Goal: Answer question/provide support: Share knowledge or assist other users

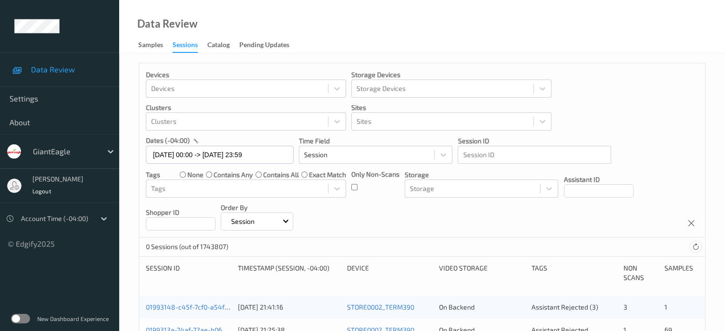
click at [696, 247] on icon at bounding box center [695, 247] width 7 height 7
click at [166, 153] on input "text" at bounding box center [220, 155] width 148 height 18
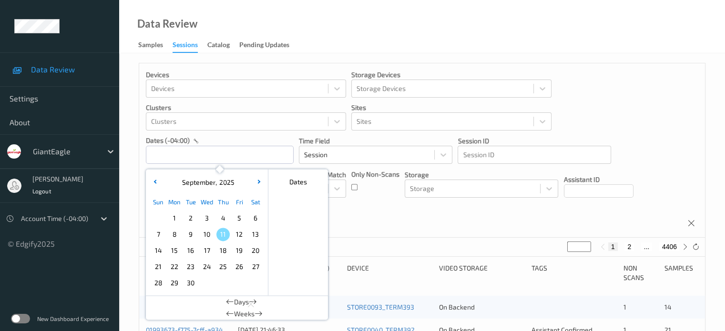
click at [192, 238] on span "9" at bounding box center [190, 234] width 13 height 13
click at [193, 236] on span "9" at bounding box center [190, 234] width 13 height 13
type input "[DATE] 00:00 -> [DATE] 23:59"
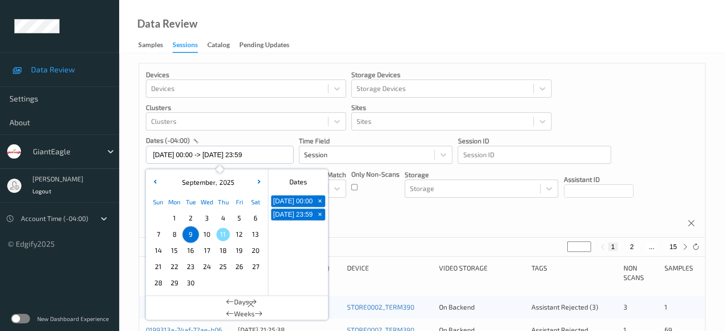
click at [401, 221] on div "Devices Devices Storage Devices Storage Devices Clusters Clusters Sites Sites d…" at bounding box center [422, 150] width 566 height 175
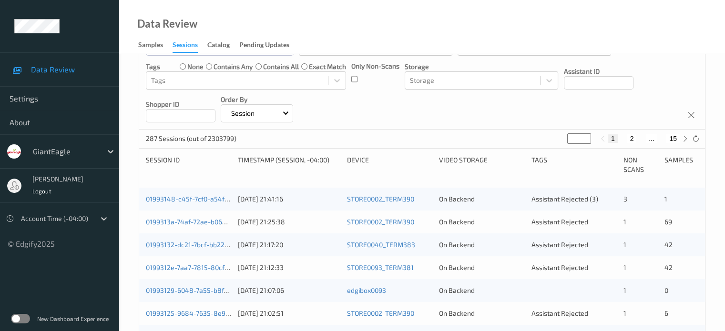
scroll to position [97, 0]
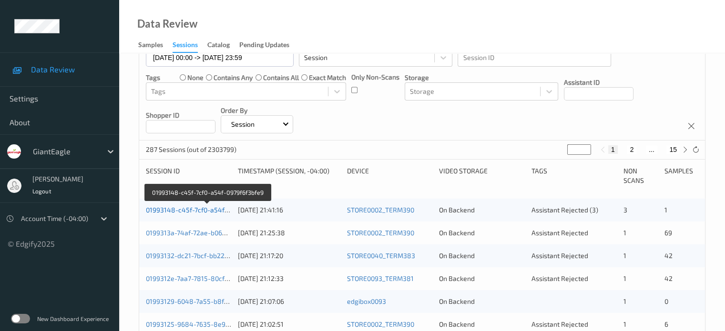
drag, startPoint x: 193, startPoint y: 208, endPoint x: 162, endPoint y: 212, distance: 30.8
click at [162, 212] on link "01993148-c45f-7cf0-a54f-0979f6f3bfe9" at bounding box center [207, 210] width 123 height 8
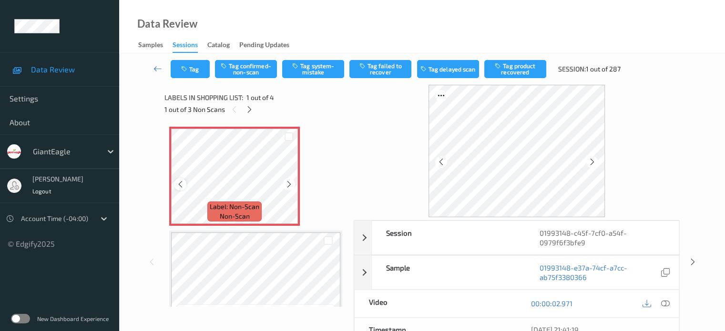
click at [183, 183] on icon at bounding box center [180, 184] width 8 height 9
click at [663, 305] on icon at bounding box center [665, 303] width 9 height 9
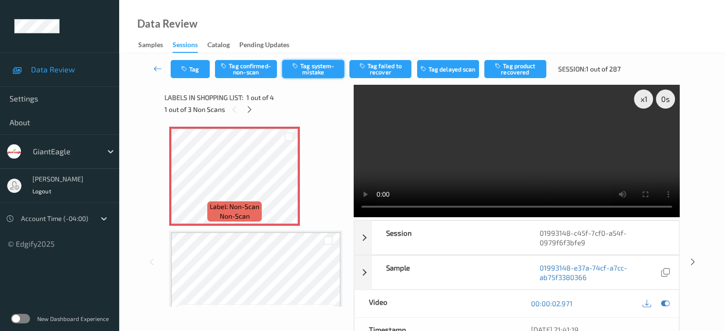
click at [313, 67] on button "Tag system-mistake" at bounding box center [313, 69] width 62 height 18
click at [197, 71] on button "Tag" at bounding box center [190, 69] width 39 height 18
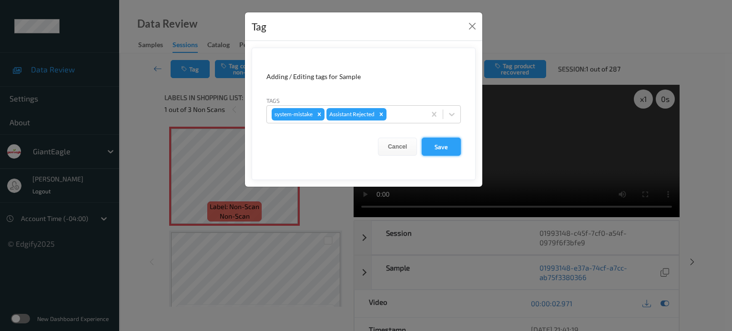
click at [435, 147] on button "Save" at bounding box center [441, 147] width 39 height 18
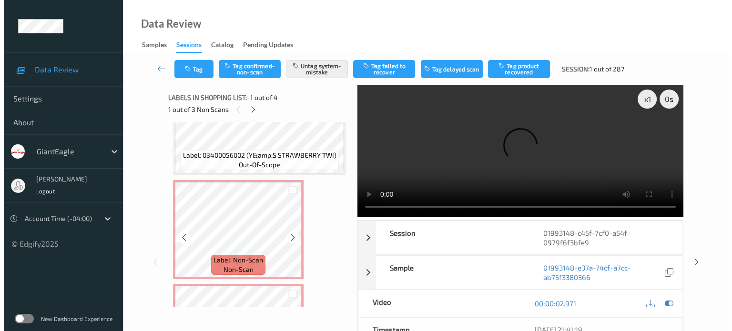
scroll to position [155, 0]
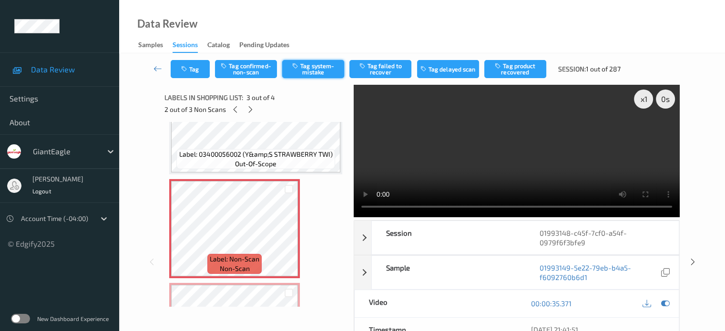
click at [315, 69] on button "Tag system-mistake" at bounding box center [313, 69] width 62 height 18
click at [194, 64] on button "Tag" at bounding box center [190, 69] width 39 height 18
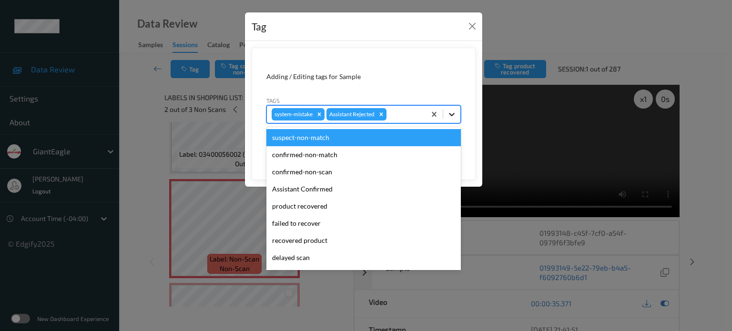
click at [451, 113] on icon at bounding box center [452, 115] width 10 height 10
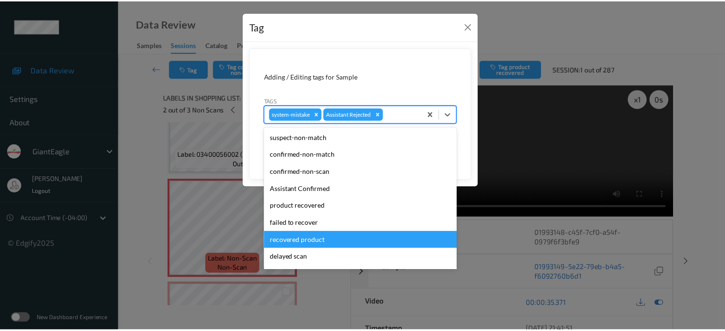
scroll to position [84, 0]
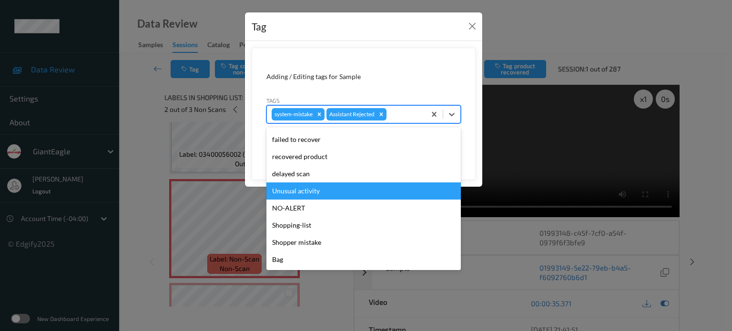
click at [294, 193] on div "Unusual activity" at bounding box center [364, 191] width 195 height 17
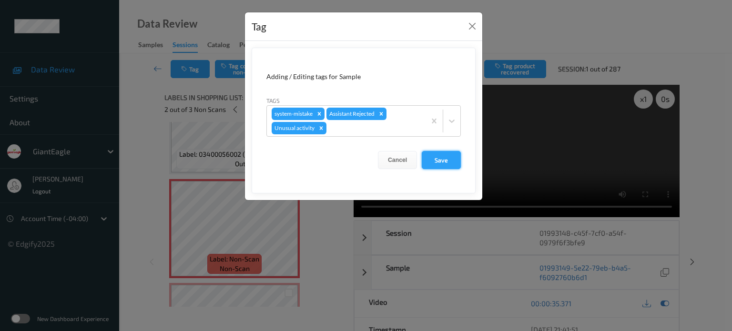
click at [433, 160] on button "Save" at bounding box center [441, 160] width 39 height 18
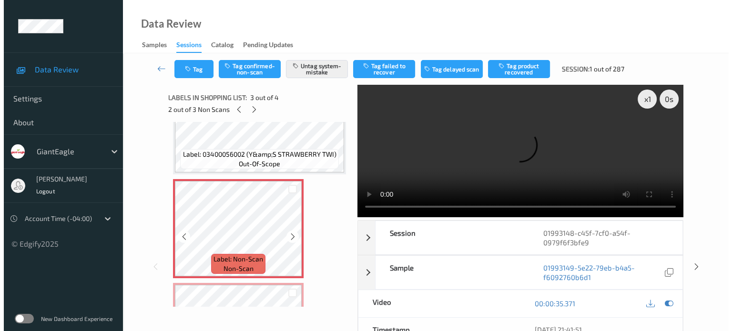
scroll to position [235, 0]
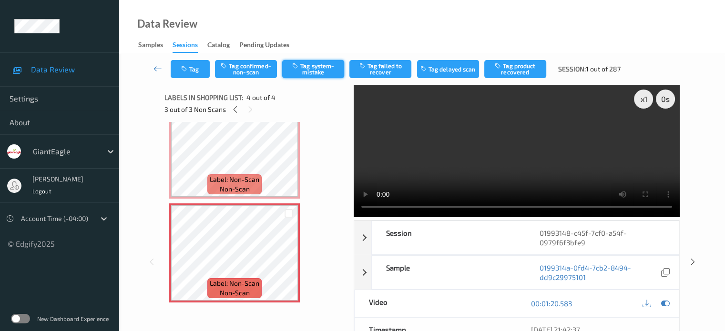
click at [314, 63] on button "Tag system-mistake" at bounding box center [313, 69] width 62 height 18
click at [196, 67] on button "Tag" at bounding box center [190, 69] width 39 height 18
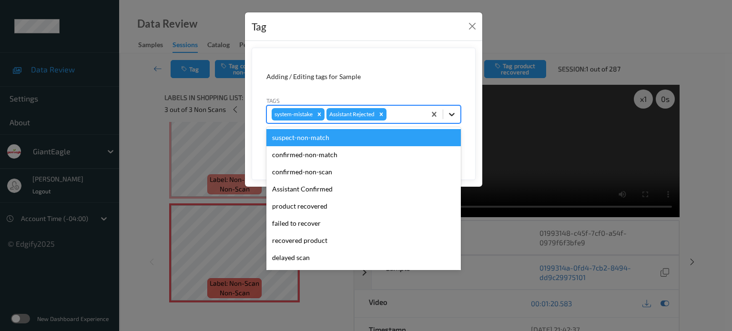
click at [454, 115] on icon at bounding box center [452, 115] width 10 height 10
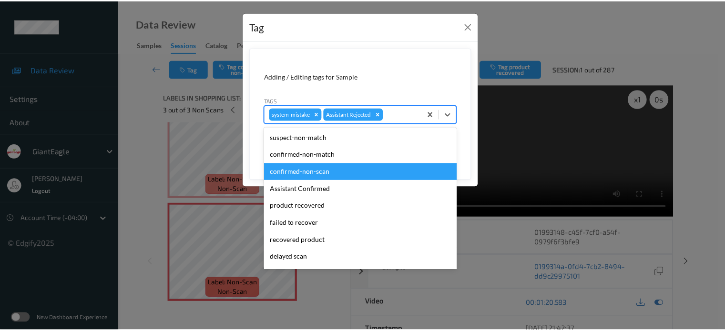
scroll to position [84, 0]
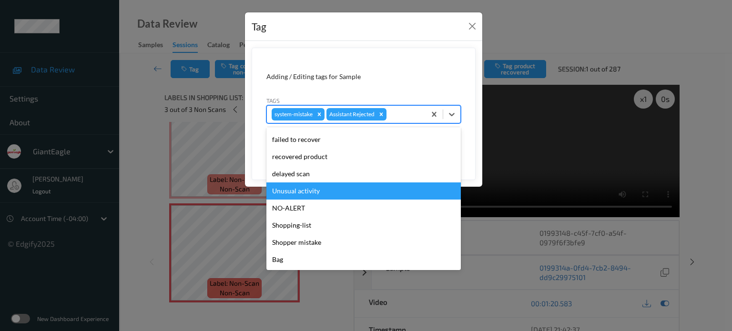
click at [292, 196] on div "Unusual activity" at bounding box center [364, 191] width 195 height 17
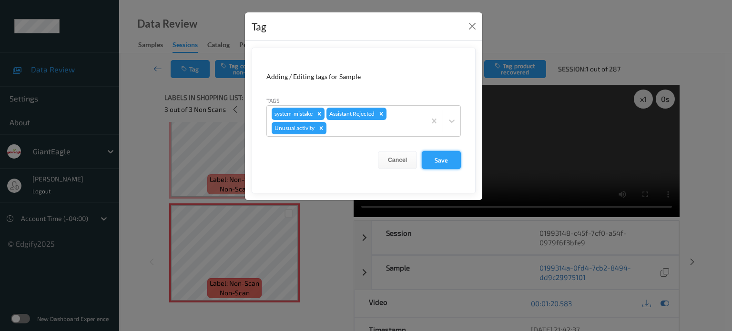
click at [445, 152] on button "Save" at bounding box center [441, 160] width 39 height 18
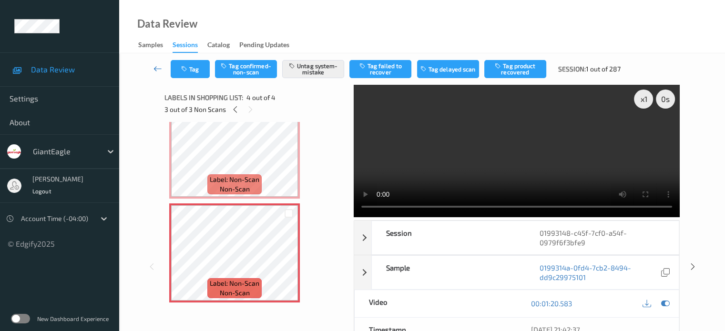
click at [156, 68] on icon at bounding box center [158, 69] width 9 height 10
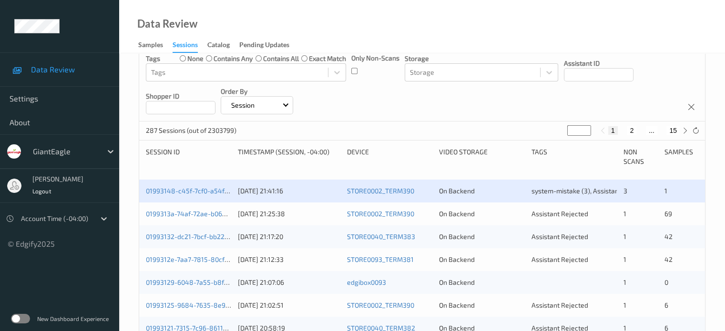
scroll to position [118, 0]
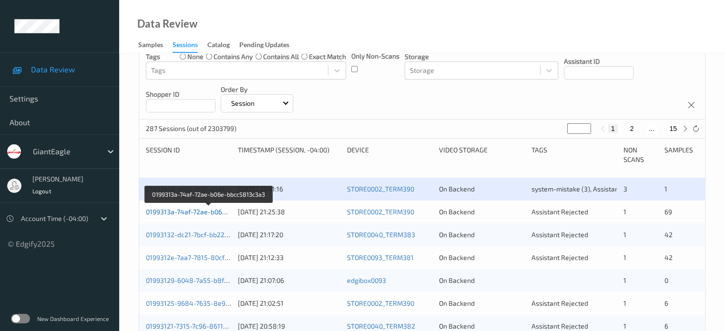
click at [177, 213] on link "0199313a-74af-72ae-b06e-bbcc5813c3a3" at bounding box center [209, 212] width 127 height 8
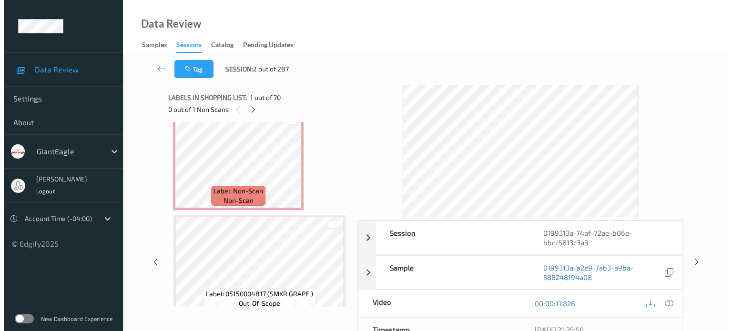
scroll to position [1056, 0]
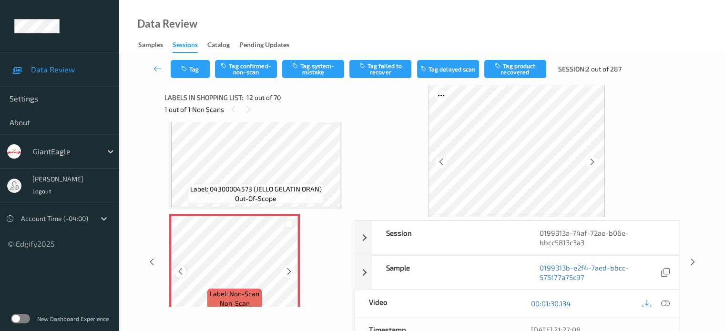
click at [176, 274] on icon at bounding box center [180, 272] width 8 height 9
click at [667, 304] on icon at bounding box center [665, 303] width 9 height 9
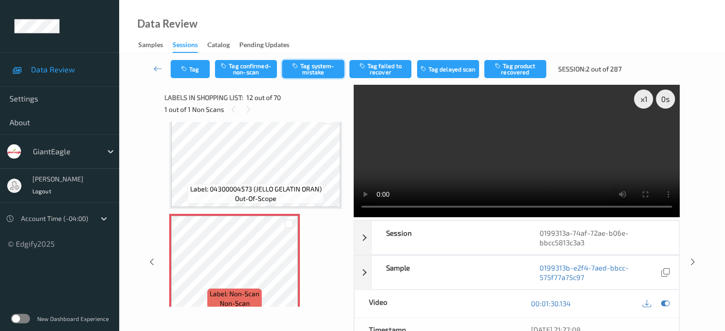
click at [309, 75] on button "Tag system-mistake" at bounding box center [313, 69] width 62 height 18
click at [204, 70] on button "Tag" at bounding box center [190, 69] width 39 height 18
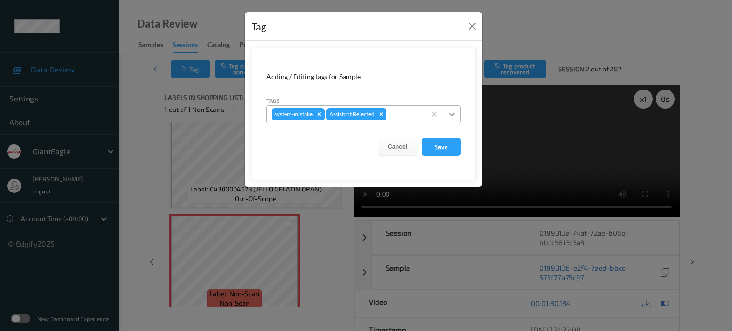
click at [454, 118] on icon at bounding box center [452, 115] width 10 height 10
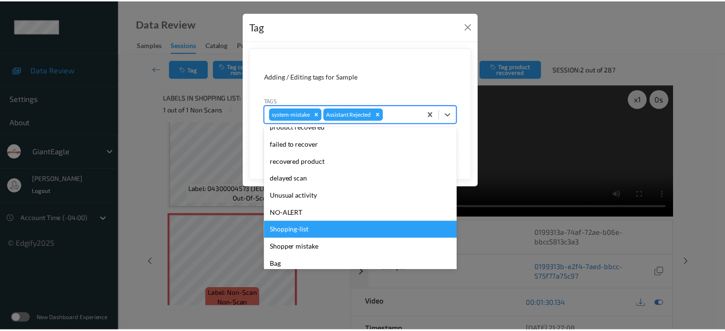
scroll to position [84, 0]
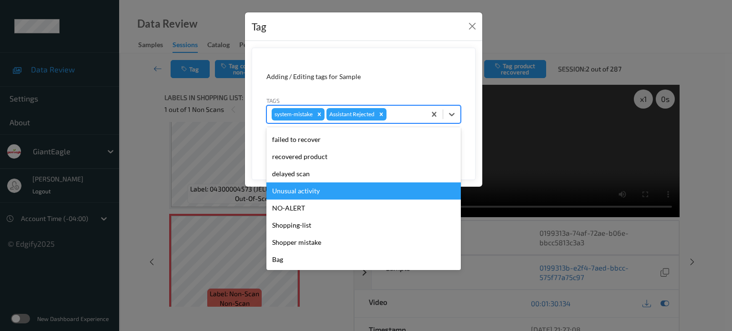
click at [303, 190] on div "Unusual activity" at bounding box center [364, 191] width 195 height 17
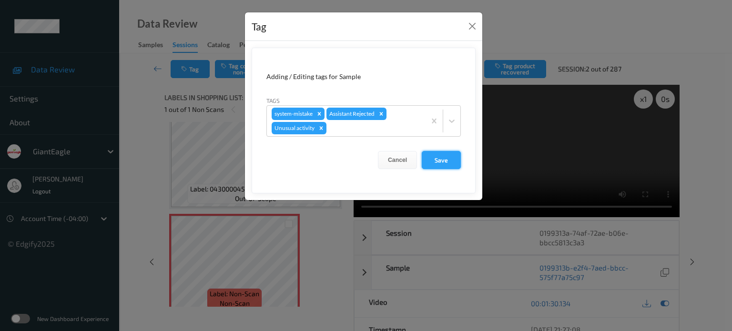
click at [441, 157] on button "Save" at bounding box center [441, 160] width 39 height 18
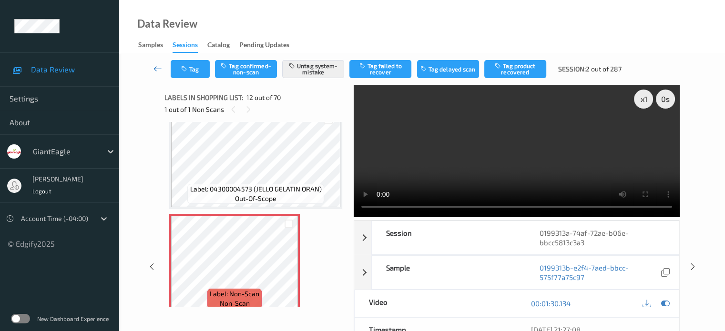
click at [158, 71] on icon at bounding box center [158, 69] width 9 height 10
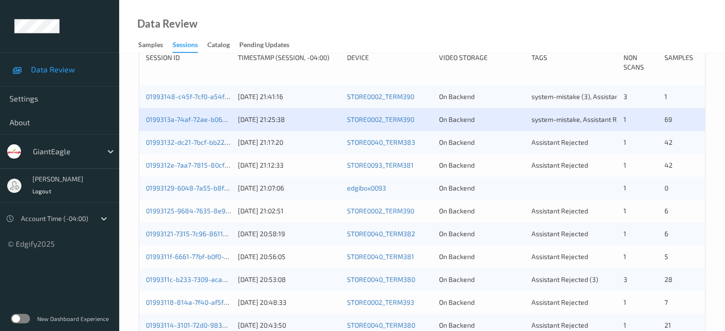
scroll to position [198, 0]
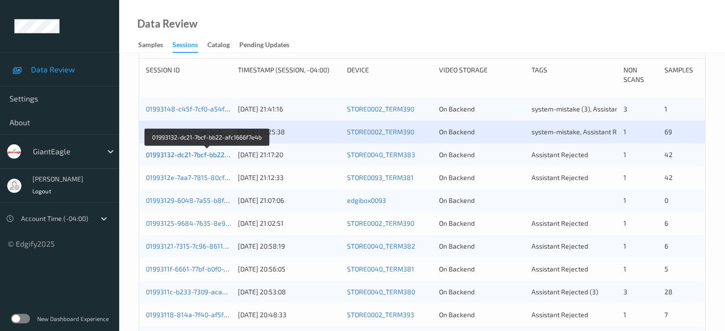
click at [196, 154] on link "01993132-dc21-7bcf-bb22-afc1666f7e4b" at bounding box center [207, 155] width 123 height 8
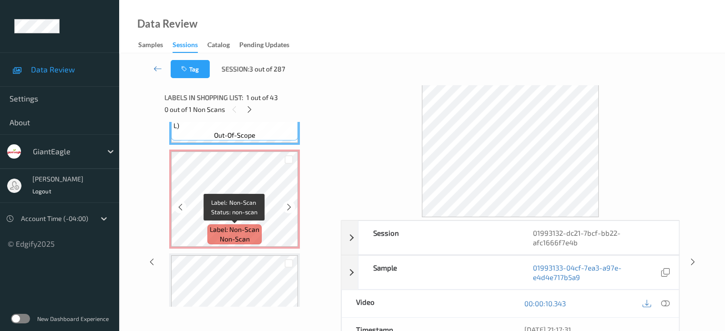
scroll to position [80, 0]
click at [177, 207] on icon at bounding box center [180, 208] width 8 height 9
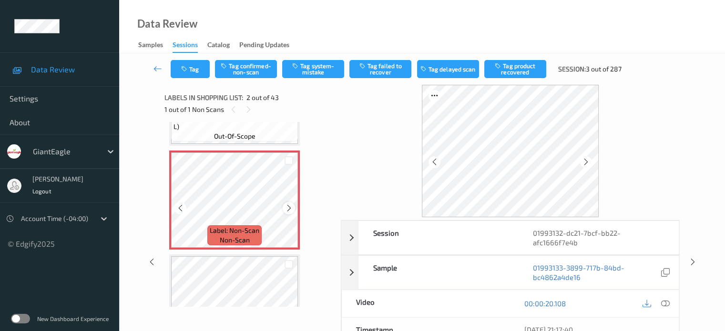
click at [288, 206] on icon at bounding box center [289, 208] width 8 height 9
click at [666, 299] on icon at bounding box center [665, 303] width 9 height 9
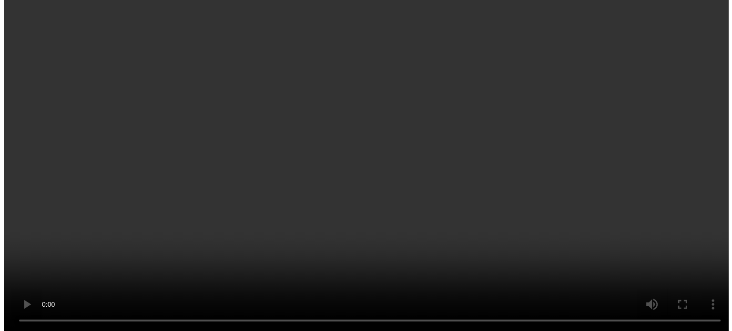
scroll to position [236, 0]
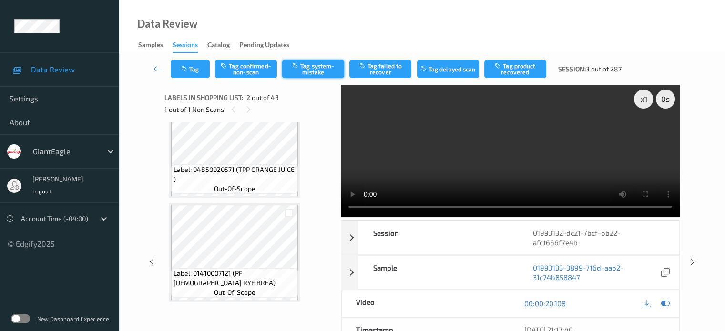
click at [313, 68] on button "Tag system-mistake" at bounding box center [313, 69] width 62 height 18
click at [194, 81] on div "Tag Tag confirmed-non-scan Untag system-mistake Tag failed to recover Tag delay…" at bounding box center [422, 68] width 567 height 31
click at [197, 64] on button "Tag" at bounding box center [190, 69] width 39 height 18
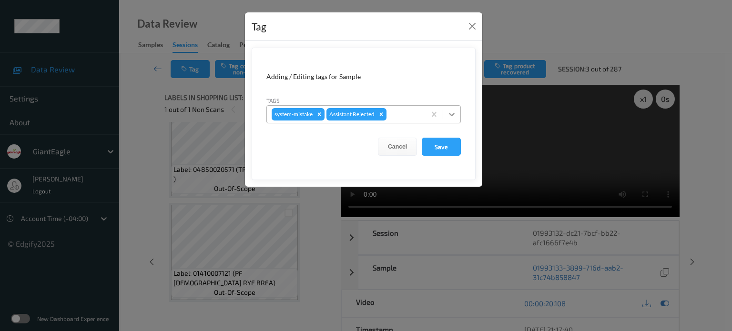
click at [456, 112] on icon at bounding box center [452, 115] width 10 height 10
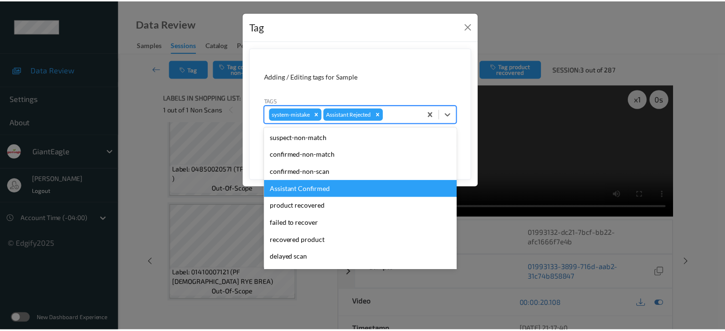
scroll to position [84, 0]
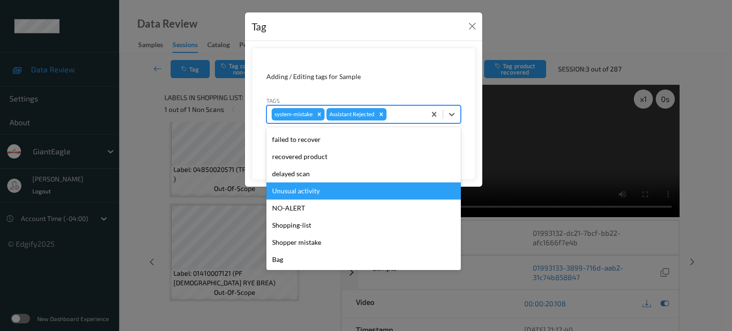
click at [289, 194] on div "Unusual activity" at bounding box center [364, 191] width 195 height 17
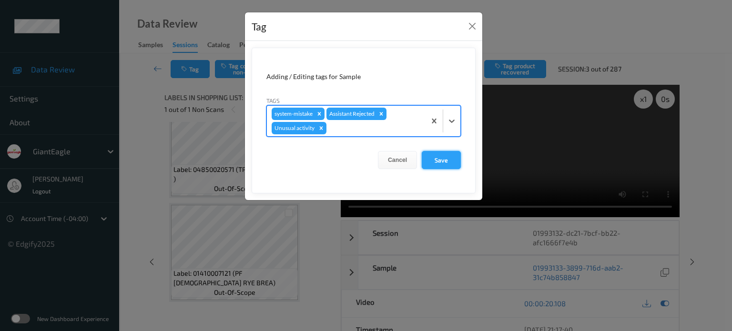
click at [443, 162] on button "Save" at bounding box center [441, 160] width 39 height 18
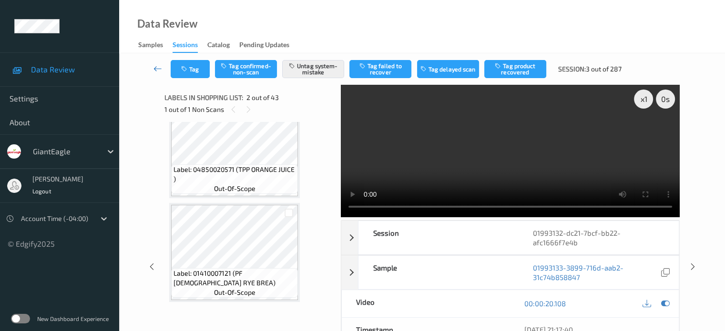
click at [152, 68] on link at bounding box center [157, 69] width 25 height 18
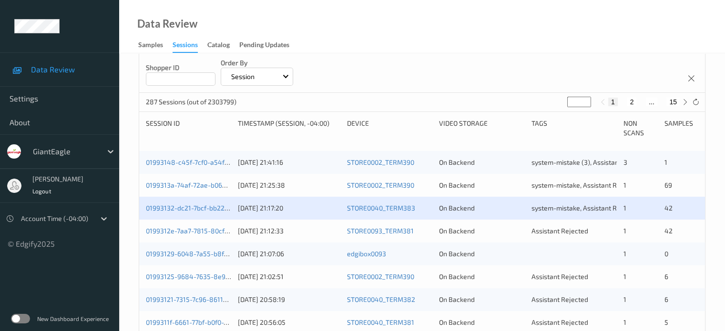
scroll to position [185, 0]
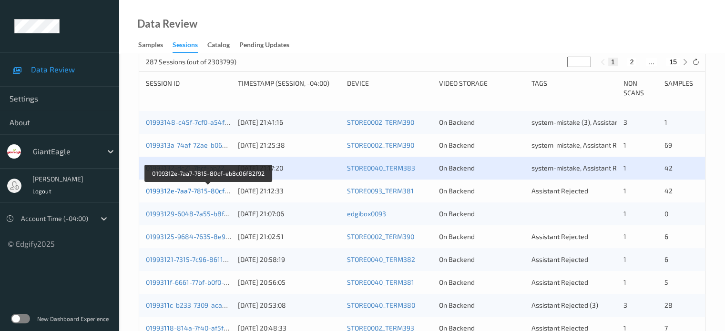
click at [180, 192] on link "0199312e-7aa7-7815-80cf-eb8c06f82f92" at bounding box center [208, 191] width 125 height 8
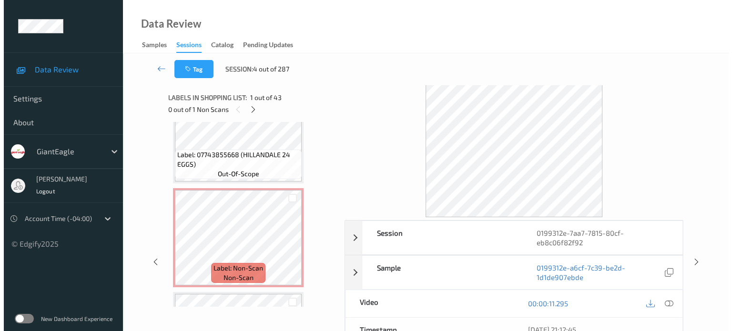
scroll to position [4040, 0]
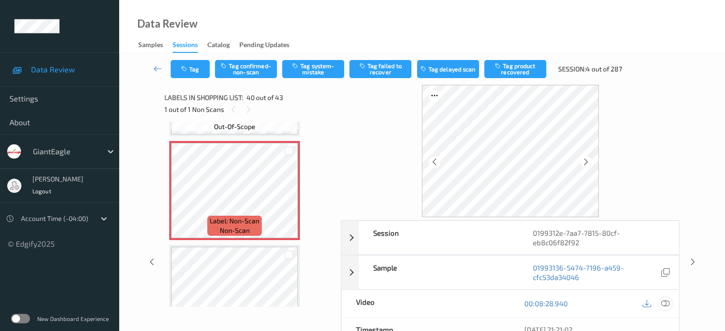
click at [664, 299] on icon at bounding box center [665, 303] width 9 height 9
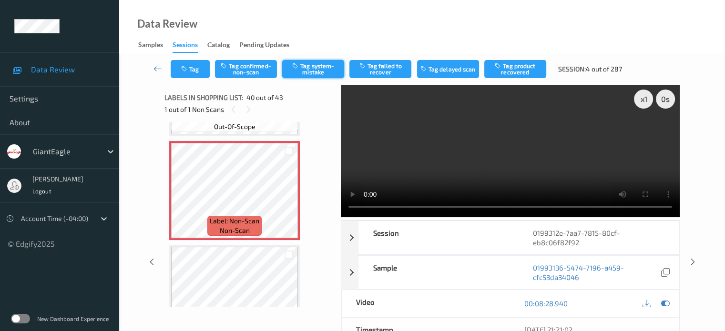
click at [325, 68] on button "Tag system-mistake" at bounding box center [313, 69] width 62 height 18
click at [203, 69] on button "Tag" at bounding box center [190, 69] width 39 height 18
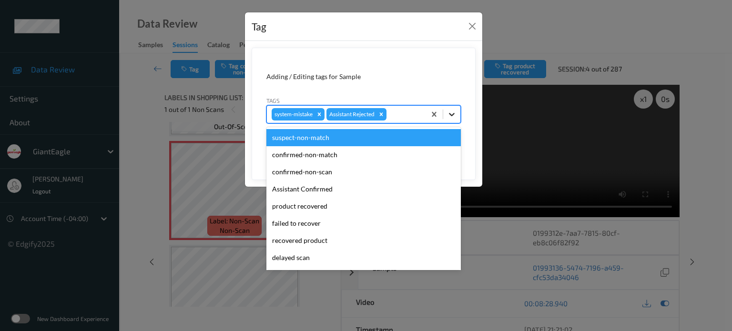
click at [455, 112] on icon at bounding box center [452, 115] width 10 height 10
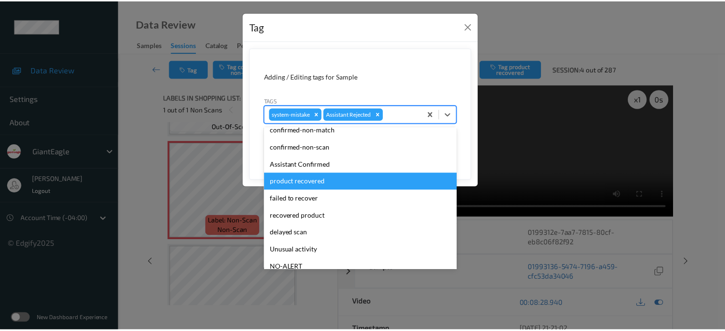
scroll to position [84, 0]
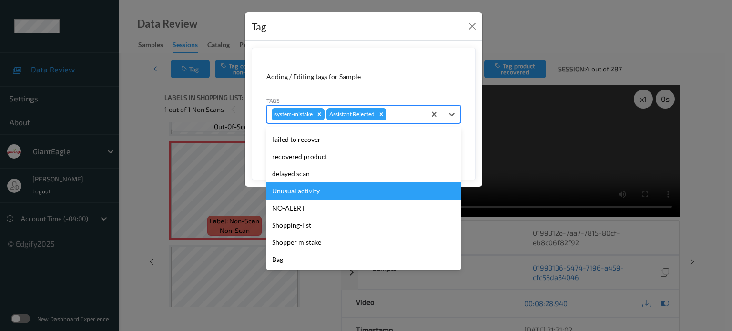
click at [290, 190] on div "Unusual activity" at bounding box center [364, 191] width 195 height 17
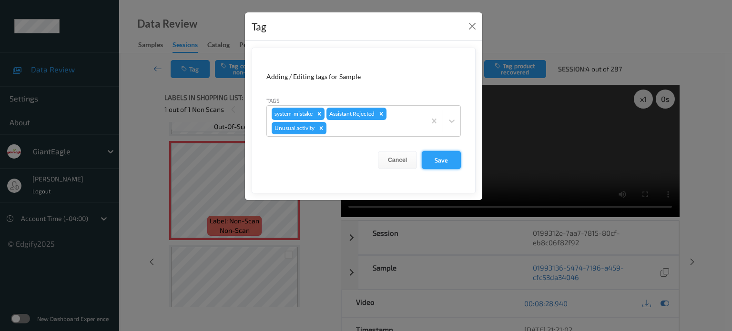
click at [438, 160] on button "Save" at bounding box center [441, 160] width 39 height 18
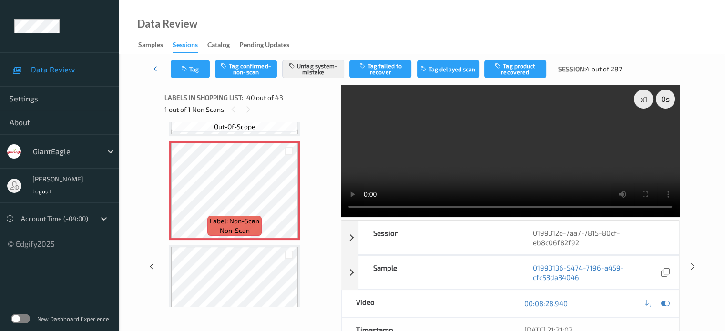
click at [156, 70] on icon at bounding box center [158, 69] width 9 height 10
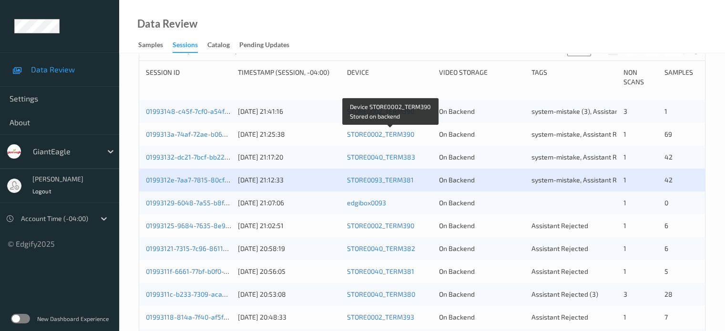
scroll to position [196, 0]
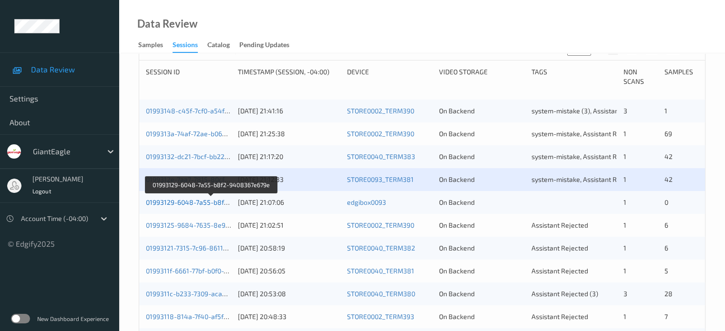
click at [189, 204] on link "01993129-6048-7a55-b8f2-9408367e679e" at bounding box center [211, 202] width 131 height 8
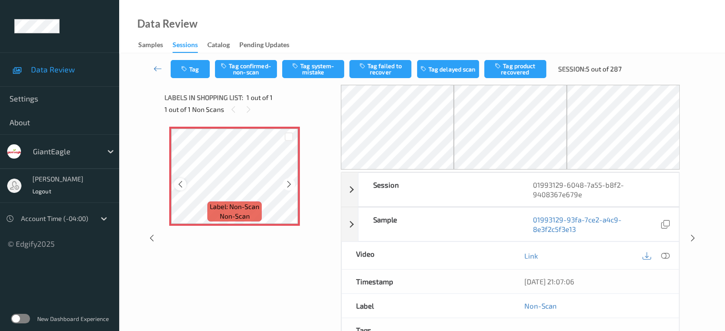
click at [183, 183] on icon at bounding box center [180, 184] width 8 height 9
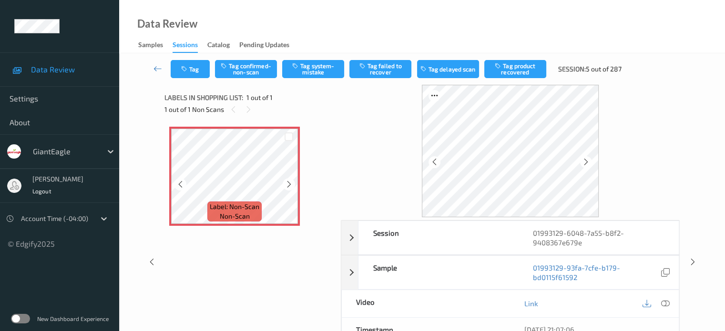
click at [183, 183] on icon at bounding box center [180, 184] width 8 height 9
click at [668, 304] on icon at bounding box center [665, 303] width 9 height 9
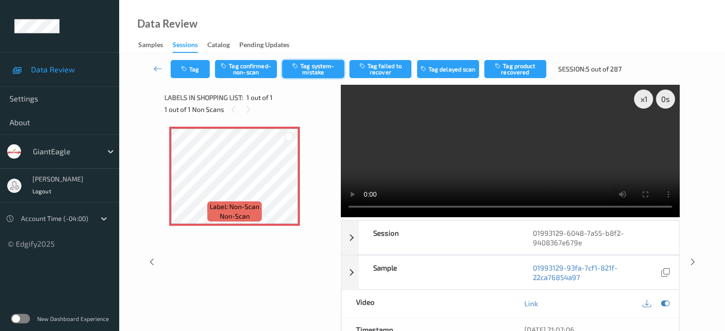
click at [309, 68] on button "Tag system-mistake" at bounding box center [313, 69] width 62 height 18
click at [199, 72] on button "Tag" at bounding box center [190, 69] width 39 height 18
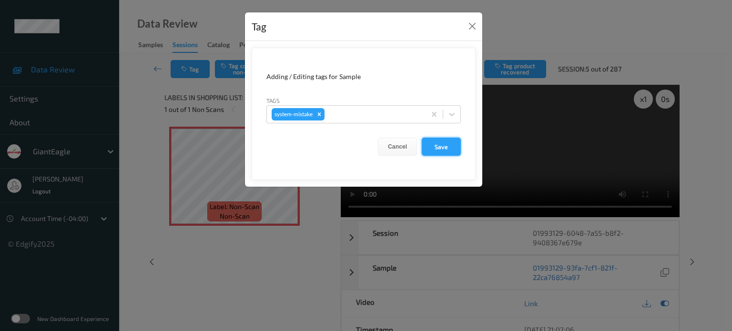
click at [450, 150] on button "Save" at bounding box center [441, 147] width 39 height 18
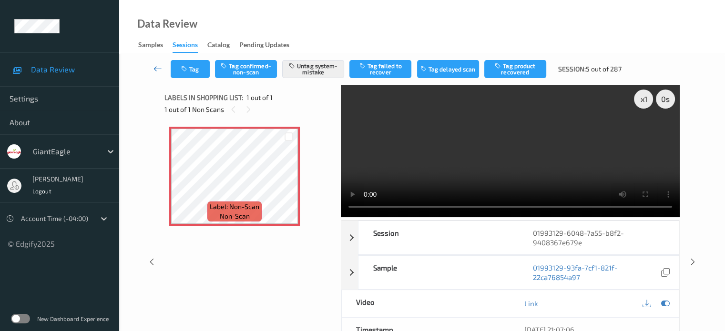
click at [156, 72] on icon at bounding box center [158, 69] width 9 height 10
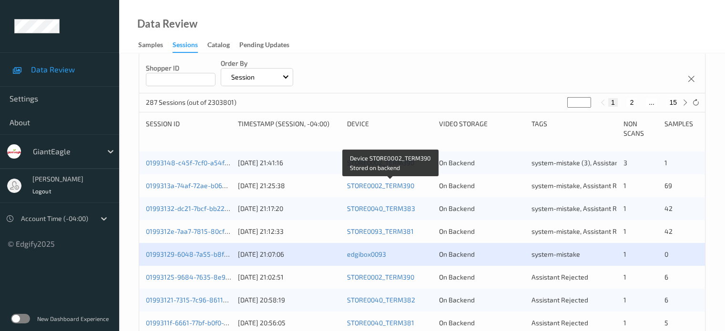
scroll to position [236, 0]
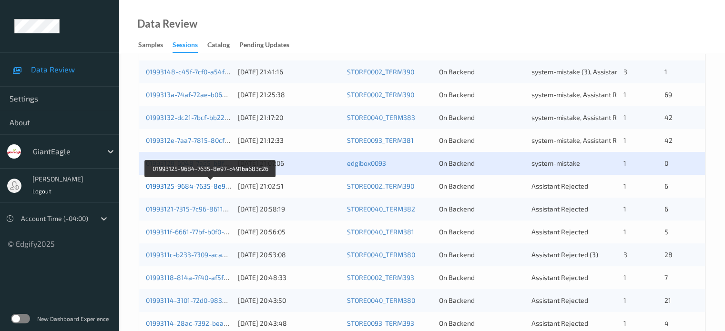
click at [200, 185] on link "01993125-9684-7635-8e97-c491ba683c26" at bounding box center [211, 186] width 131 height 8
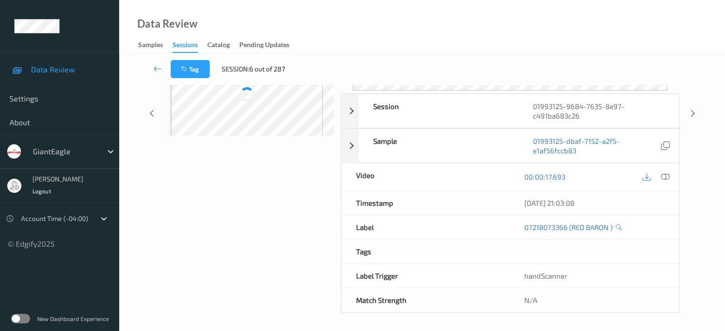
scroll to position [126, 0]
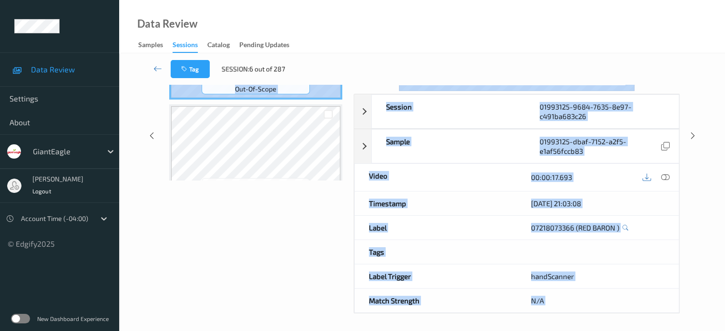
drag, startPoint x: 229, startPoint y: 2, endPoint x: 164, endPoint y: 189, distance: 197.8
click at [164, 196] on div "Session 01993125-9684-7635-8e97-c491ba683c26 Session ID 01993125-9684-7635-8e97…" at bounding box center [422, 136] width 567 height 355
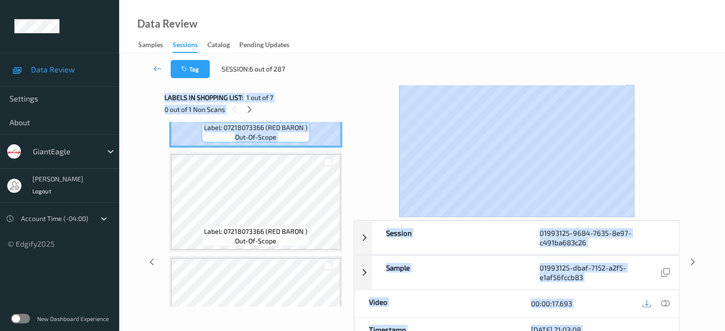
scroll to position [81, 0]
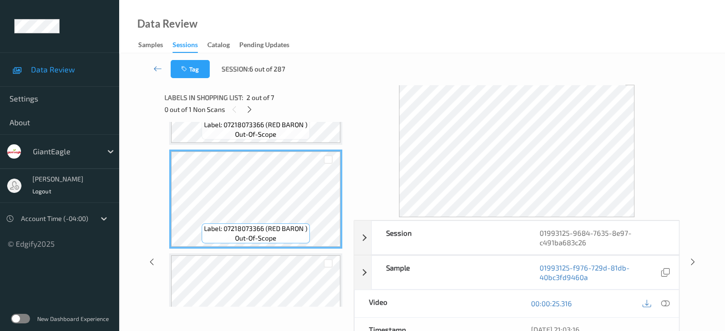
click at [359, 69] on div "Tag Session: 6 out of 287" at bounding box center [422, 68] width 567 height 31
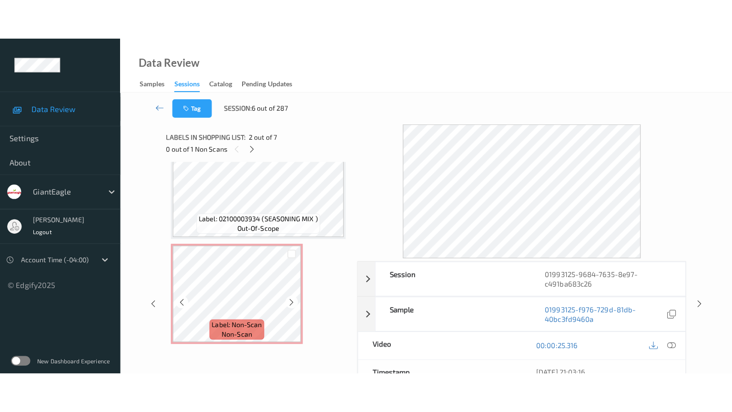
scroll to position [547, 0]
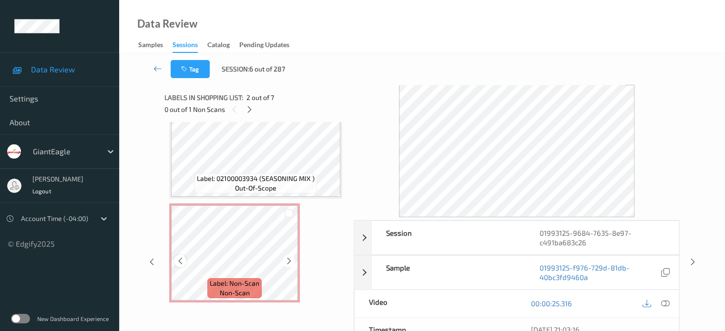
click at [179, 265] on div at bounding box center [180, 261] width 12 height 12
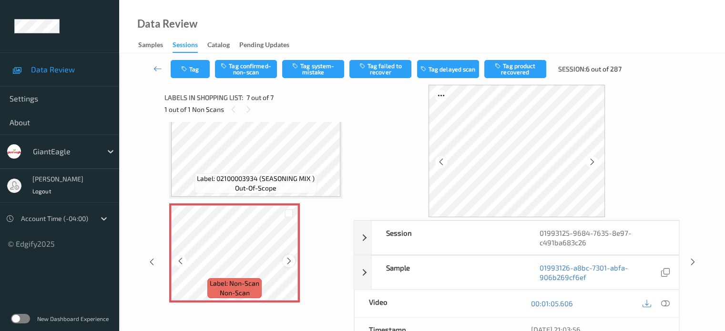
click at [288, 263] on icon at bounding box center [289, 261] width 8 height 9
click at [666, 303] on icon at bounding box center [665, 303] width 9 height 9
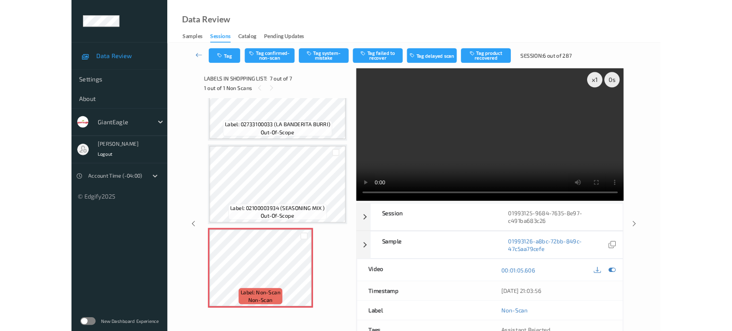
scroll to position [467, 0]
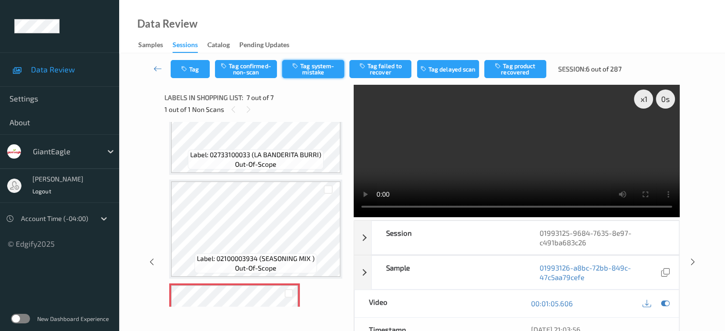
click at [319, 73] on button "Tag system-mistake" at bounding box center [313, 69] width 62 height 18
click at [196, 72] on button "Tag" at bounding box center [190, 69] width 39 height 18
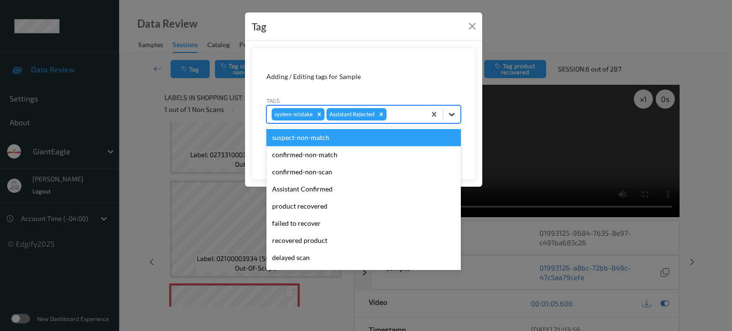
click at [453, 115] on icon at bounding box center [452, 114] width 6 height 3
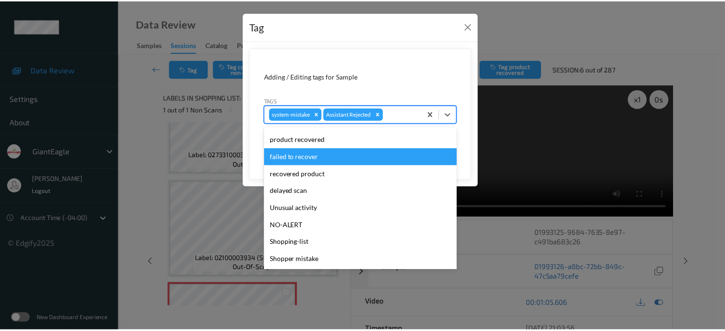
scroll to position [79, 0]
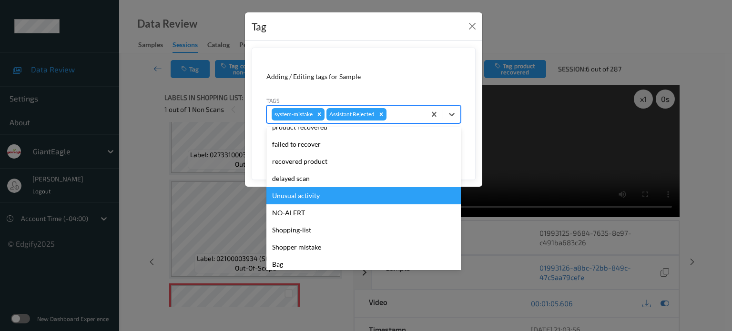
click at [305, 194] on div "Unusual activity" at bounding box center [364, 195] width 195 height 17
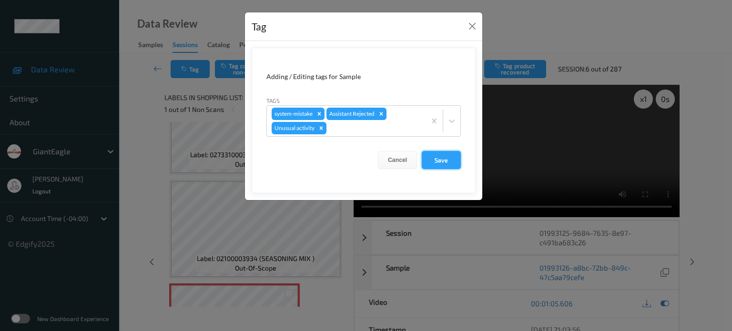
click at [446, 162] on button "Save" at bounding box center [441, 160] width 39 height 18
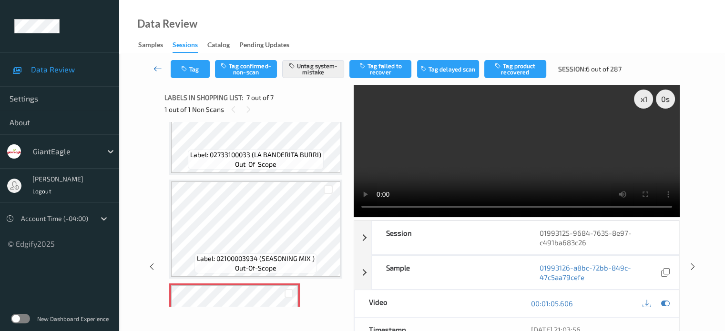
click at [157, 65] on icon at bounding box center [158, 69] width 9 height 10
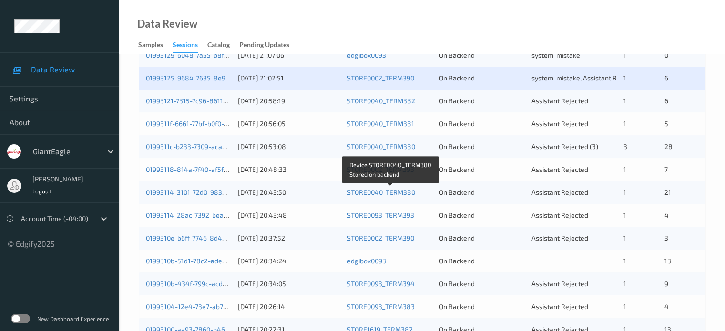
scroll to position [323, 0]
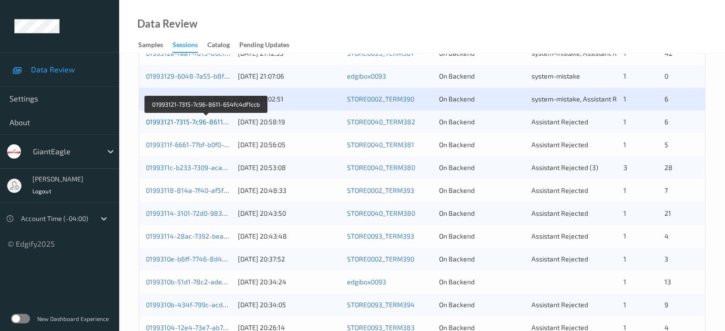
click at [191, 123] on link "01993121-7315-7c96-8611-654fc4df1ccb" at bounding box center [207, 122] width 122 height 8
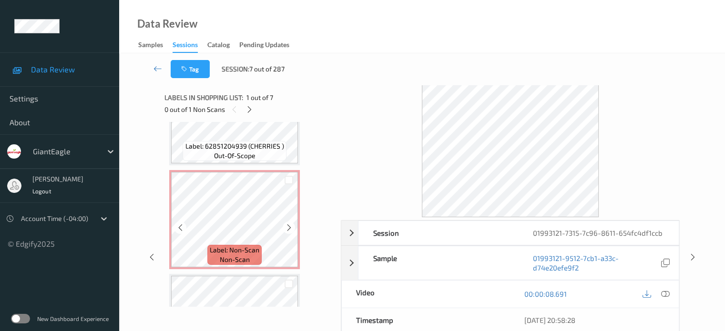
scroll to position [269, 0]
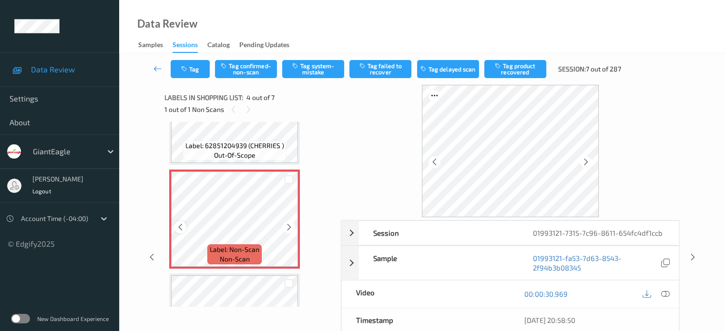
click at [180, 232] on div at bounding box center [180, 227] width 12 height 12
click at [664, 291] on icon at bounding box center [665, 294] width 9 height 9
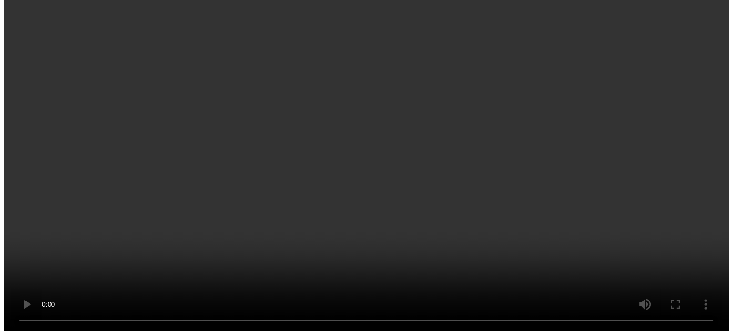
scroll to position [335, 0]
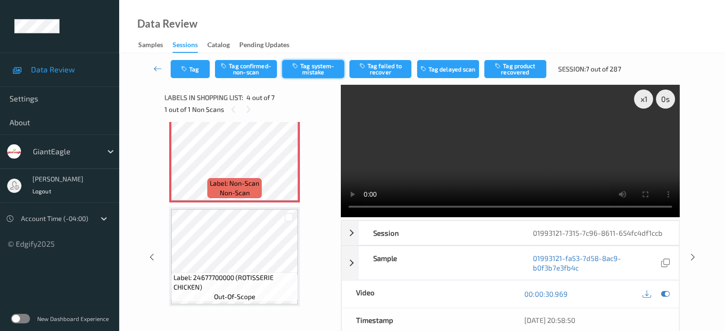
click at [312, 72] on button "Tag system-mistake" at bounding box center [313, 69] width 62 height 18
click at [196, 70] on button "Tag" at bounding box center [190, 69] width 39 height 18
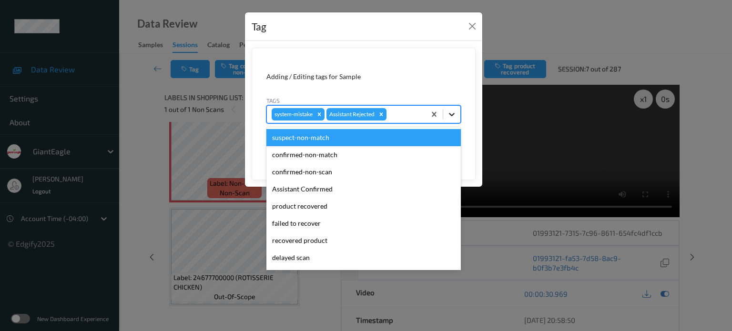
click at [453, 114] on icon at bounding box center [452, 114] width 6 height 3
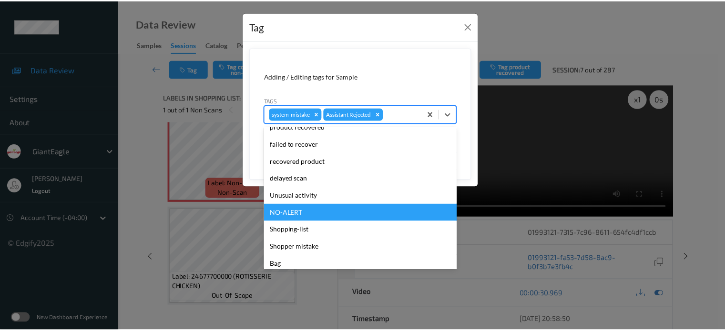
scroll to position [84, 0]
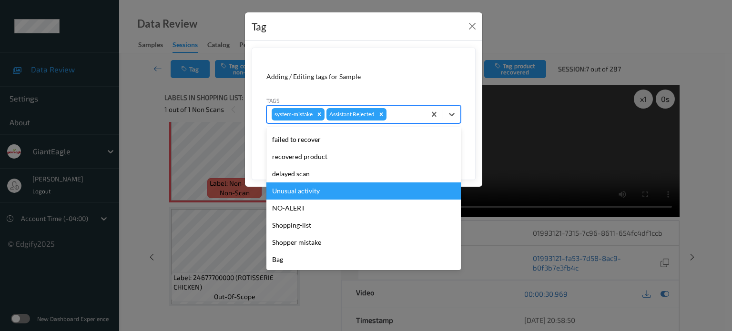
click at [309, 192] on div "Unusual activity" at bounding box center [364, 191] width 195 height 17
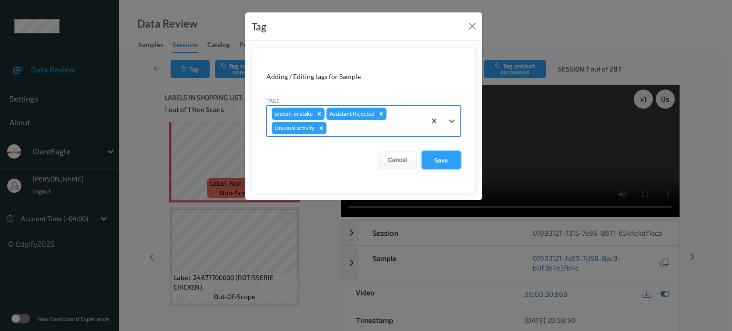
click at [444, 161] on button "Save" at bounding box center [441, 160] width 39 height 18
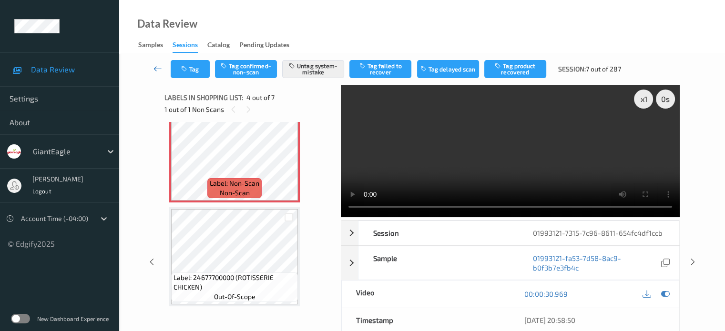
click at [158, 67] on icon at bounding box center [158, 69] width 9 height 10
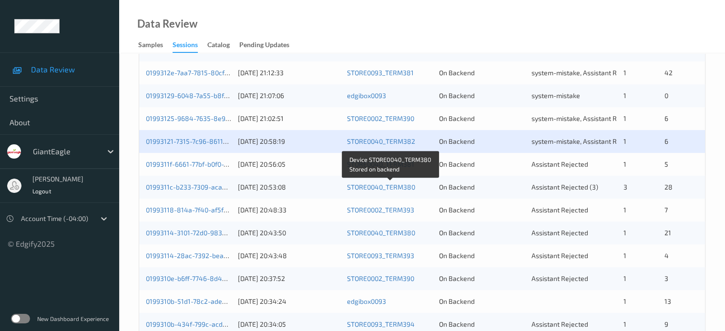
scroll to position [307, 0]
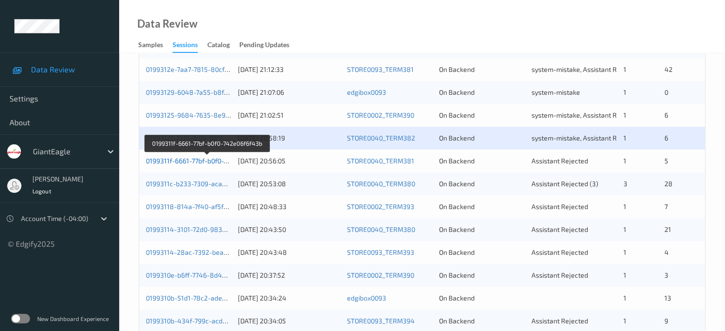
click at [201, 160] on link "0199311f-6661-77bf-b0f0-742e06f6f43b" at bounding box center [206, 161] width 121 height 8
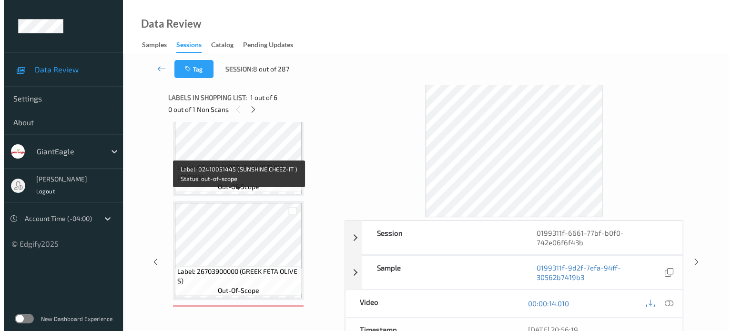
scroll to position [443, 0]
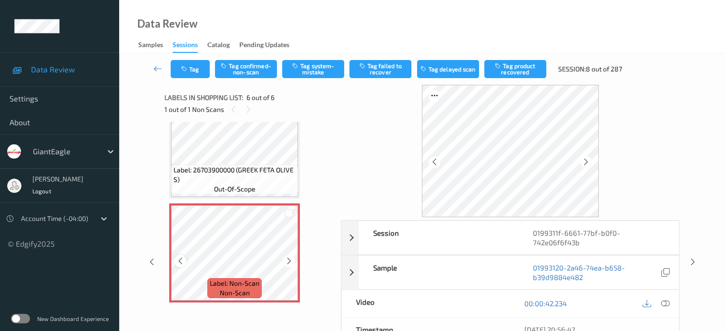
click at [181, 259] on icon at bounding box center [180, 261] width 8 height 9
click at [181, 260] on icon at bounding box center [180, 261] width 8 height 9
click at [289, 261] on icon at bounding box center [289, 261] width 8 height 9
click at [665, 299] on icon at bounding box center [665, 303] width 9 height 9
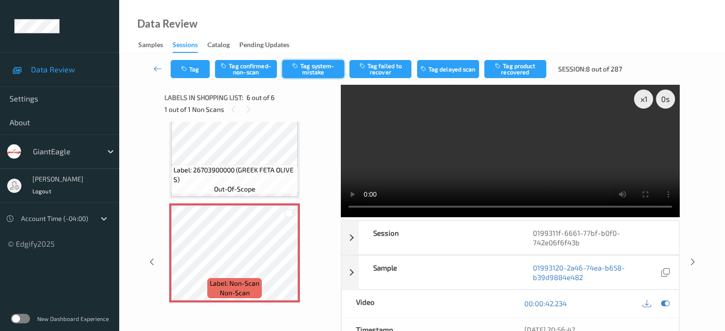
click at [309, 72] on button "Tag system-mistake" at bounding box center [313, 69] width 62 height 18
click at [202, 71] on button "Tag" at bounding box center [190, 69] width 39 height 18
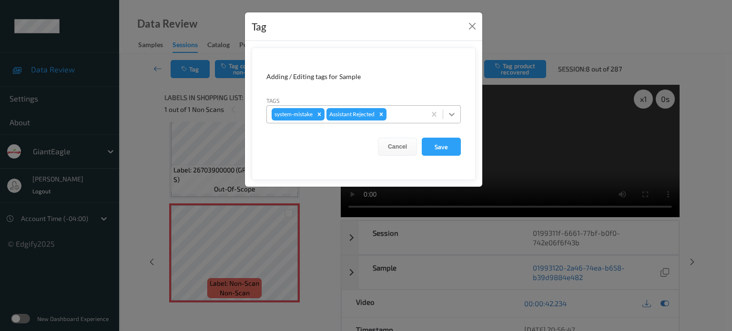
click at [452, 116] on icon at bounding box center [452, 114] width 6 height 3
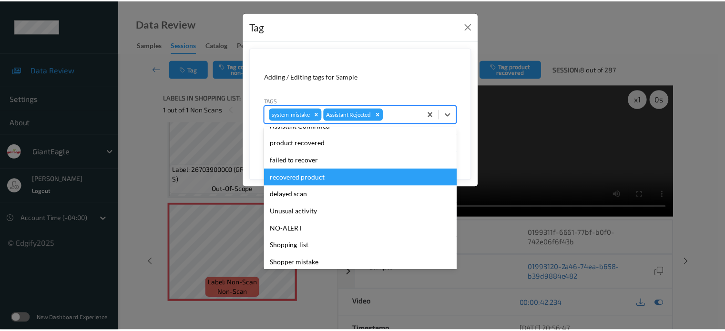
scroll to position [79, 0]
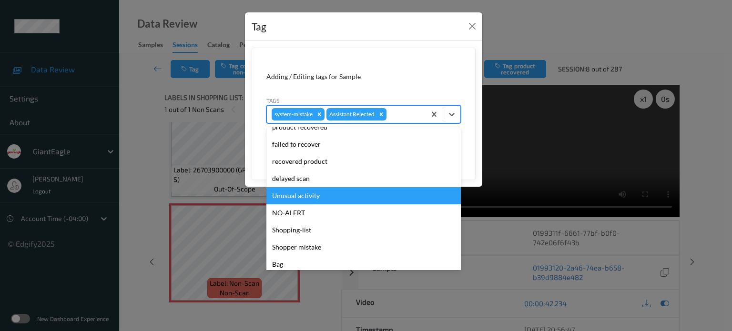
click at [297, 195] on div "Unusual activity" at bounding box center [364, 195] width 195 height 17
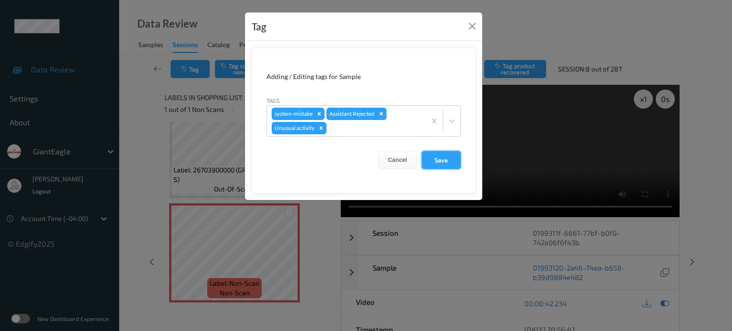
click at [443, 161] on button "Save" at bounding box center [441, 160] width 39 height 18
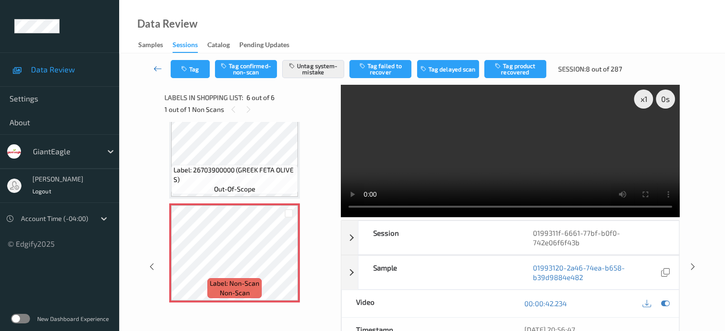
click at [157, 72] on icon at bounding box center [158, 69] width 9 height 10
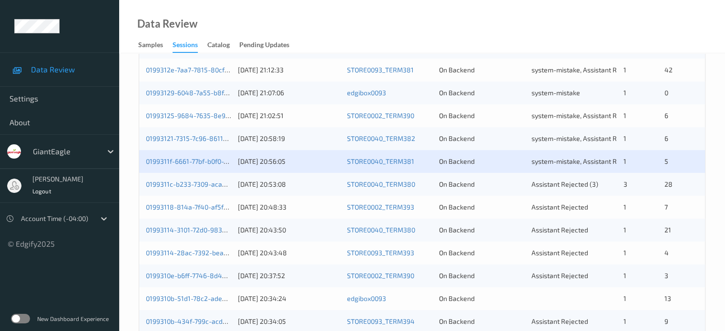
scroll to position [307, 0]
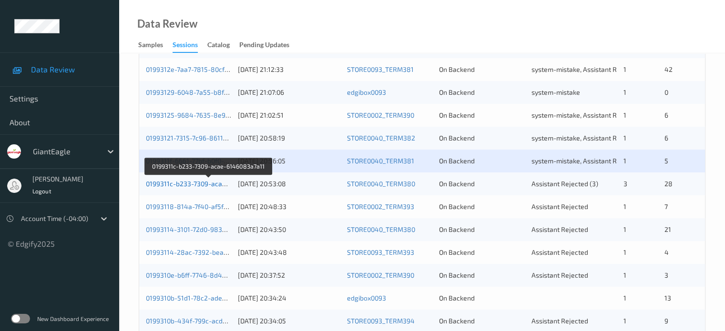
click at [201, 183] on link "0199311c-b233-7309-acae-6146083a7a11" at bounding box center [209, 184] width 126 height 8
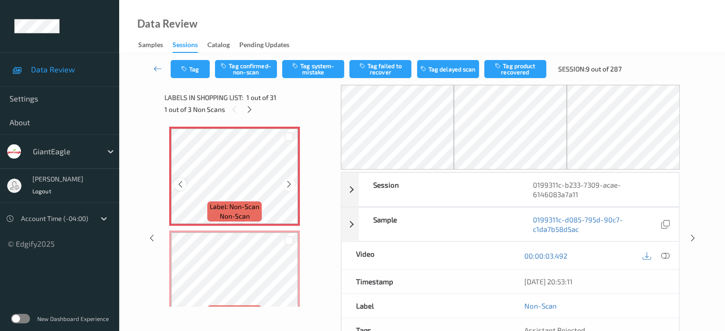
click at [181, 185] on icon at bounding box center [180, 184] width 8 height 9
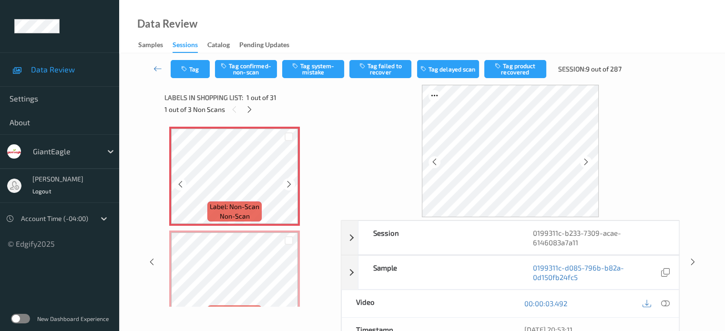
click at [181, 185] on icon at bounding box center [180, 184] width 8 height 9
click at [180, 184] on icon at bounding box center [180, 184] width 8 height 9
click at [669, 303] on icon at bounding box center [665, 303] width 9 height 9
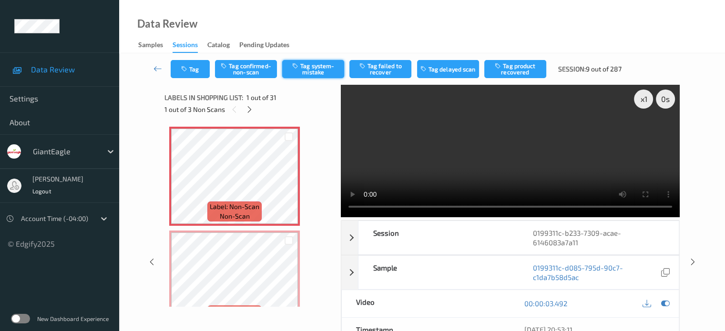
click at [316, 68] on button "Tag system-mistake" at bounding box center [313, 69] width 62 height 18
click at [198, 69] on button "Tag" at bounding box center [190, 69] width 39 height 18
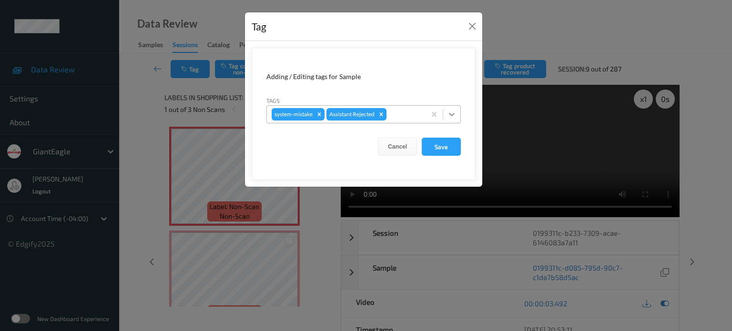
click at [454, 113] on icon at bounding box center [452, 115] width 10 height 10
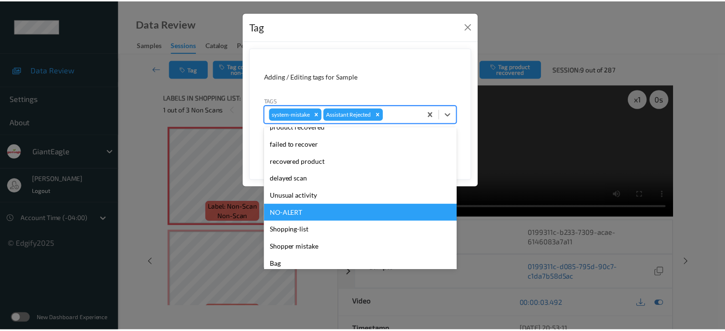
scroll to position [84, 0]
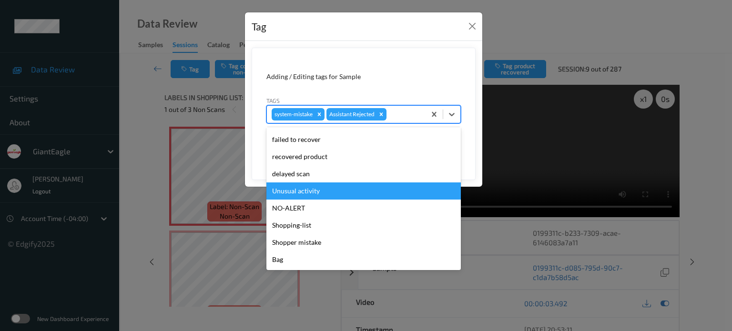
click at [301, 189] on div "Unusual activity" at bounding box center [364, 191] width 195 height 17
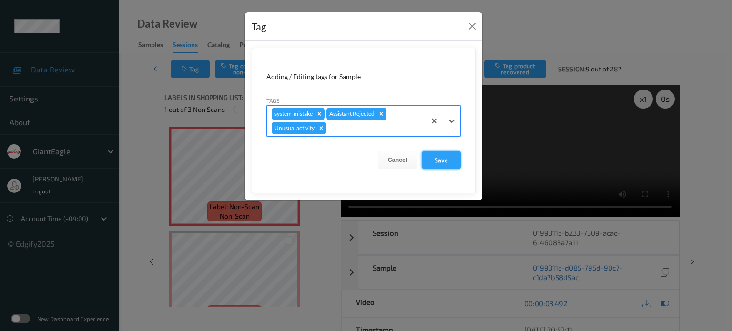
click at [443, 160] on button "Save" at bounding box center [441, 160] width 39 height 18
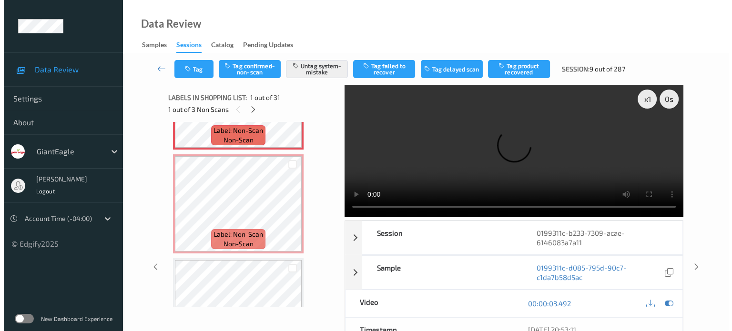
scroll to position [80, 0]
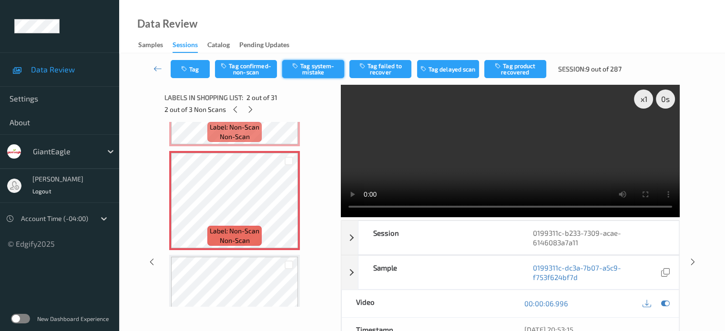
click at [321, 70] on button "Tag system-mistake" at bounding box center [313, 69] width 62 height 18
click at [197, 70] on button "Tag" at bounding box center [190, 69] width 39 height 18
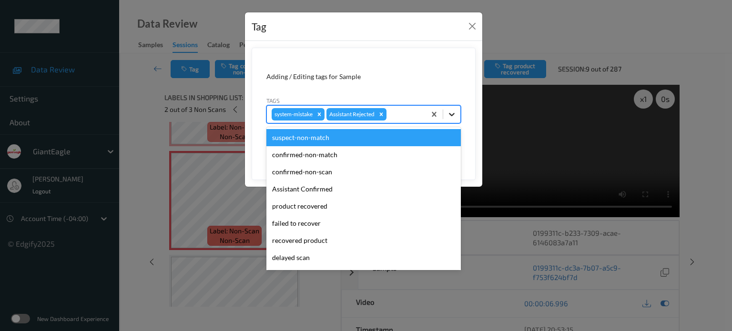
click at [450, 115] on icon at bounding box center [452, 115] width 10 height 10
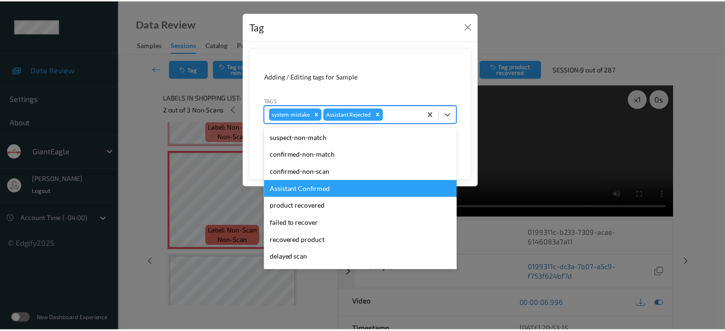
scroll to position [53, 0]
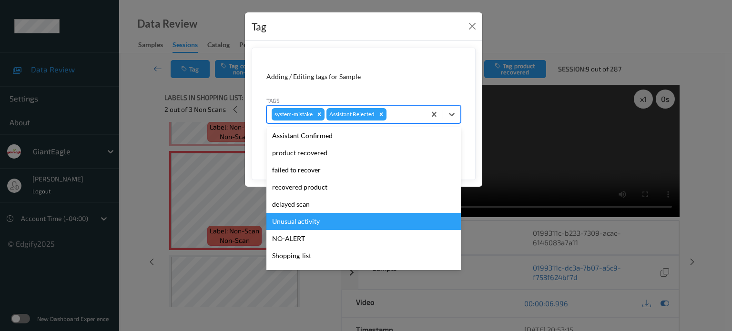
click at [296, 217] on div "Unusual activity" at bounding box center [364, 221] width 195 height 17
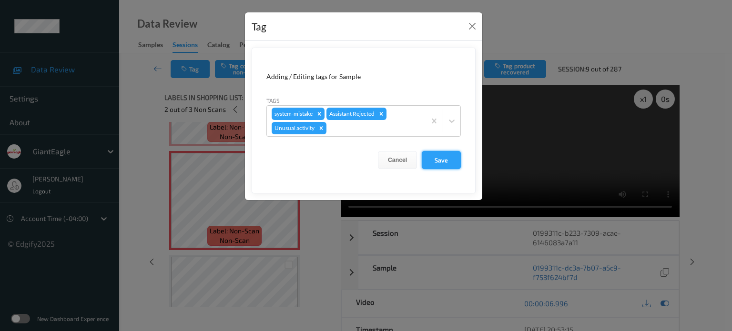
click at [446, 154] on button "Save" at bounding box center [441, 160] width 39 height 18
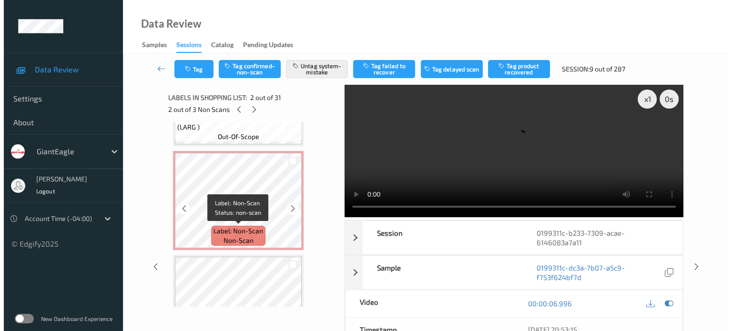
scroll to position [1119, 0]
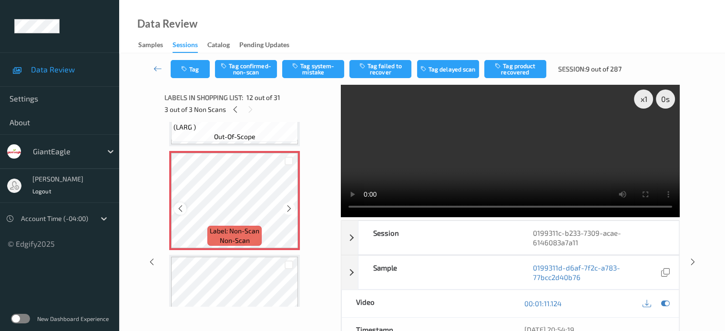
click at [181, 211] on icon at bounding box center [180, 209] width 8 height 9
click at [639, 102] on div "x 1" at bounding box center [643, 99] width 19 height 19
click at [313, 68] on button "Tag system-mistake" at bounding box center [313, 69] width 62 height 18
click at [197, 74] on button "Tag" at bounding box center [190, 69] width 39 height 18
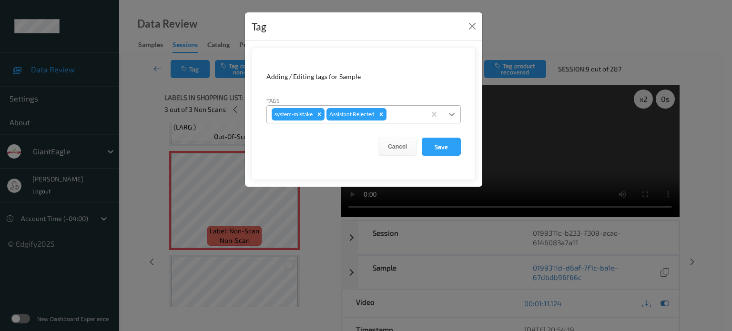
click at [451, 116] on icon at bounding box center [452, 115] width 10 height 10
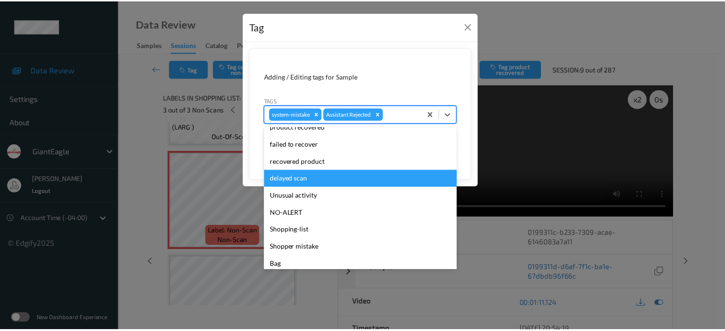
scroll to position [84, 0]
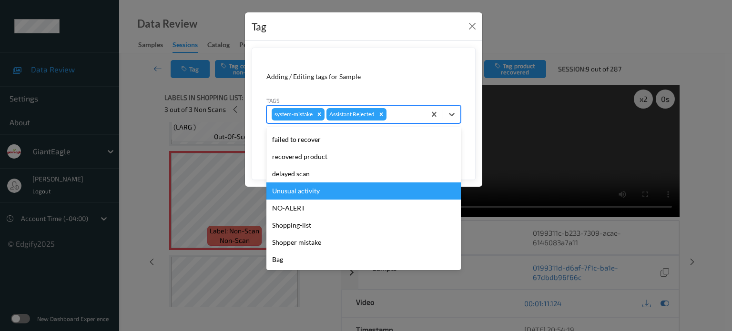
click at [296, 189] on div "Unusual activity" at bounding box center [364, 191] width 195 height 17
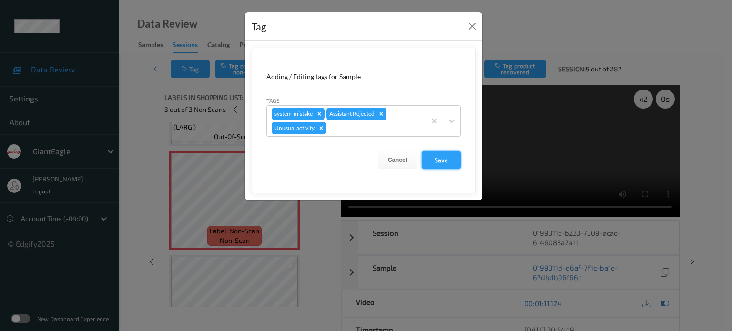
click at [450, 159] on button "Save" at bounding box center [441, 160] width 39 height 18
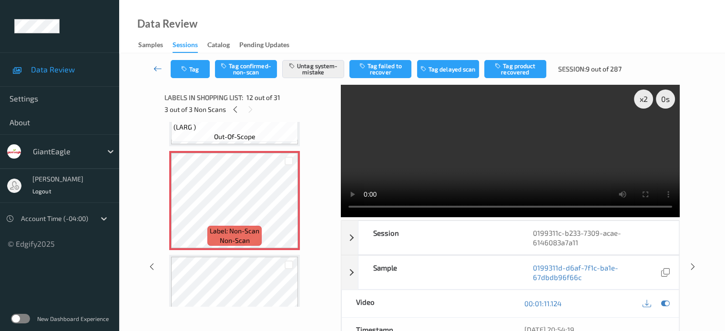
click at [160, 72] on icon at bounding box center [158, 69] width 9 height 10
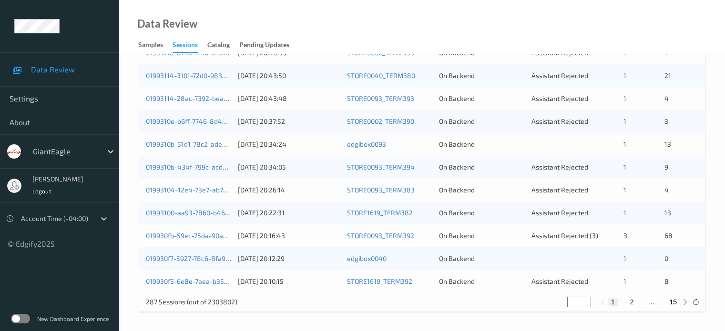
scroll to position [373, 0]
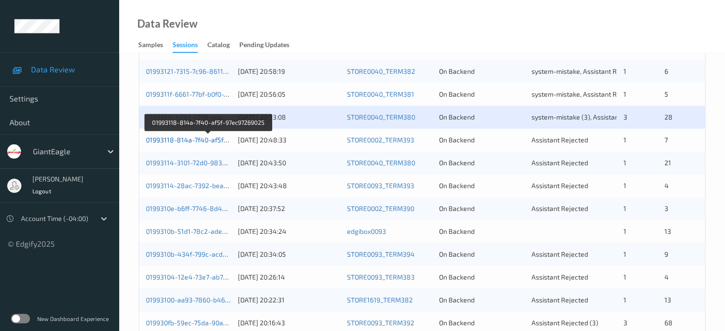
click at [181, 139] on link "01993118-814a-7f40-af5f-97ec97269025" at bounding box center [208, 140] width 125 height 8
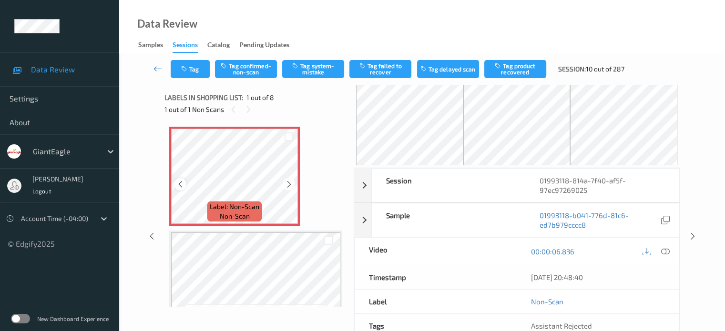
click at [177, 184] on icon at bounding box center [180, 184] width 8 height 9
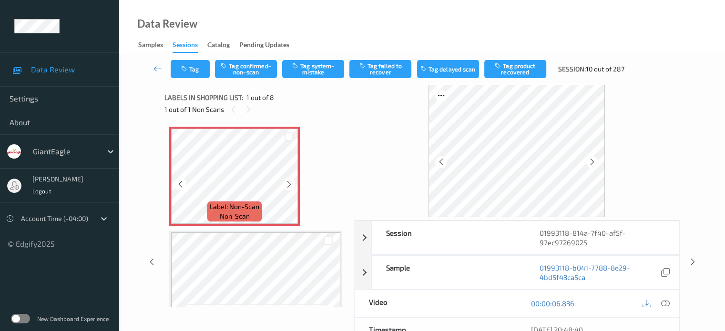
click at [177, 184] on icon at bounding box center [180, 184] width 8 height 9
click at [663, 305] on icon at bounding box center [665, 303] width 9 height 9
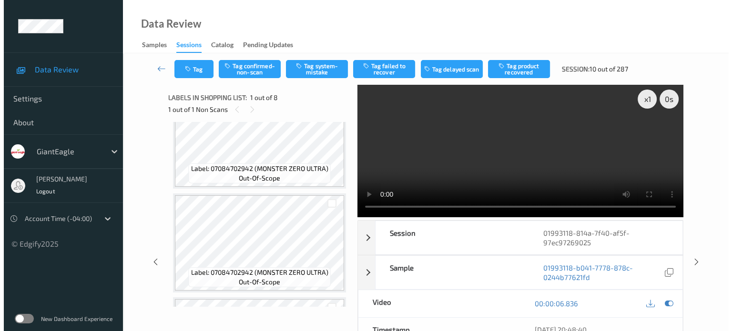
scroll to position [253, 0]
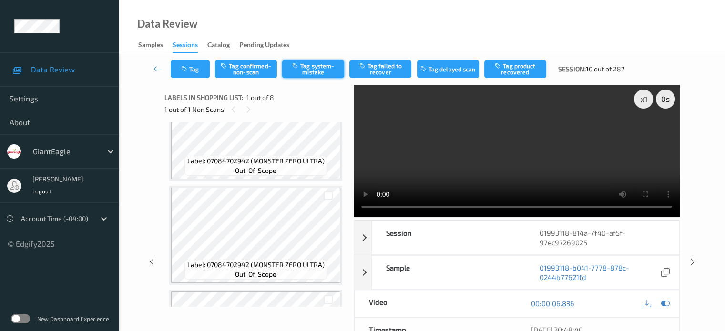
click at [307, 72] on button "Tag system-mistake" at bounding box center [313, 69] width 62 height 18
click at [189, 65] on button "Tag" at bounding box center [190, 69] width 39 height 18
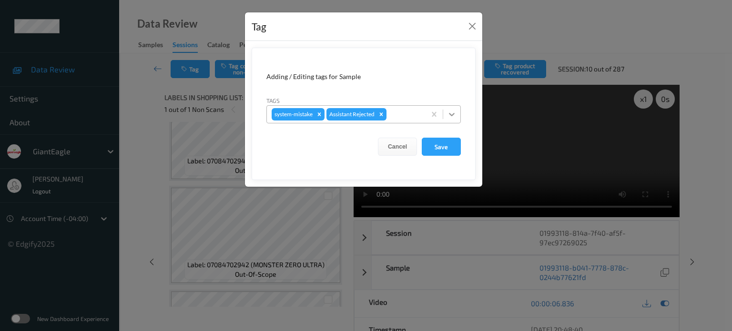
click at [454, 113] on icon at bounding box center [452, 114] width 6 height 3
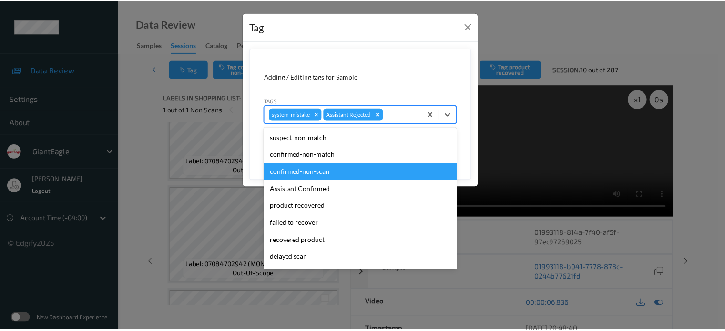
scroll to position [84, 0]
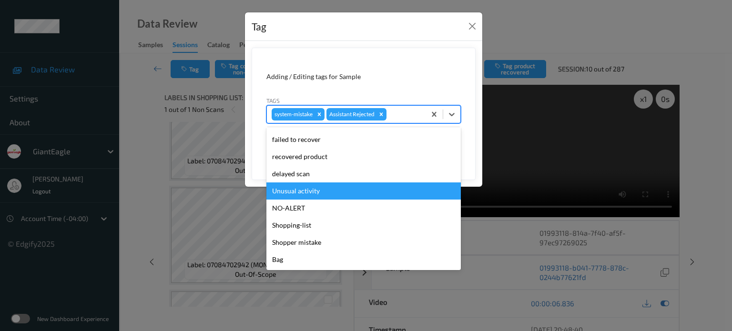
click at [308, 187] on div "Unusual activity" at bounding box center [364, 191] width 195 height 17
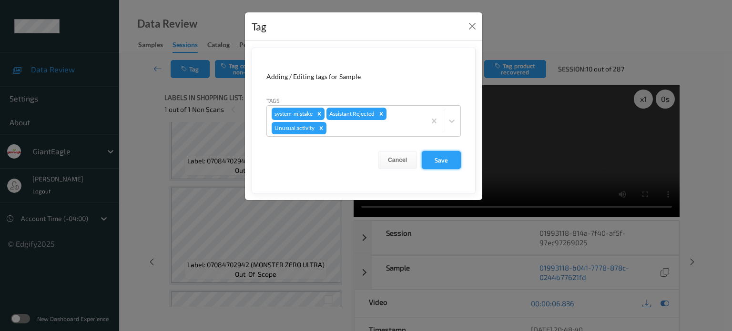
click at [435, 159] on button "Save" at bounding box center [441, 160] width 39 height 18
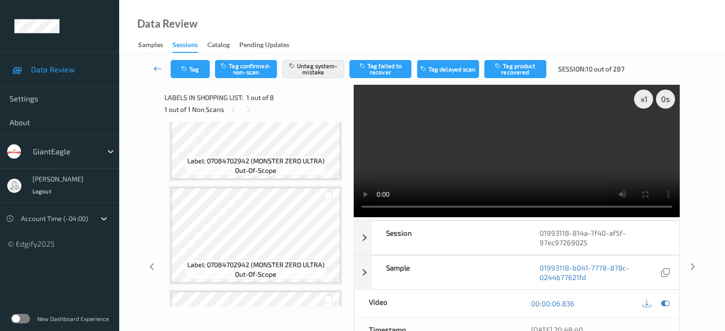
click at [157, 69] on icon at bounding box center [158, 69] width 9 height 10
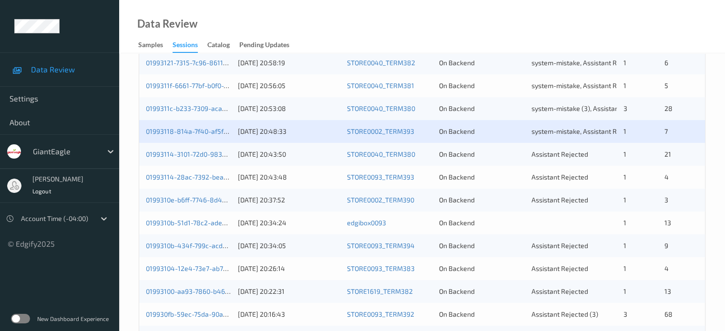
scroll to position [461, 0]
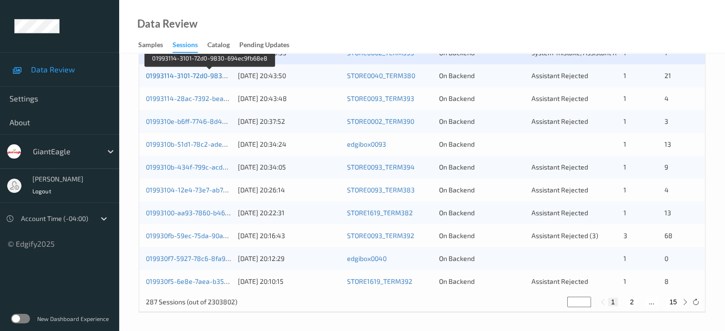
click at [174, 76] on link "01993114-3101-72d0-9830-694ec9fb68e8" at bounding box center [210, 76] width 128 height 8
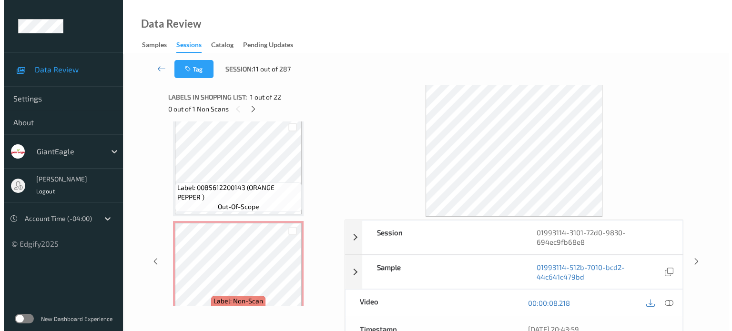
scroll to position [888, 0]
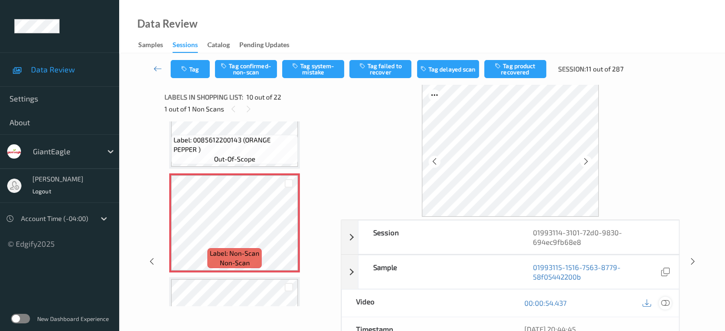
click at [669, 303] on icon at bounding box center [665, 303] width 9 height 9
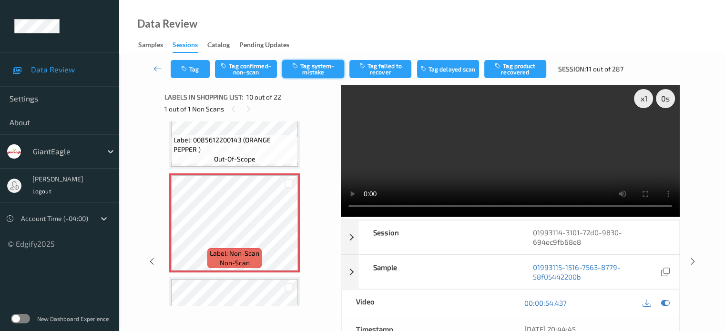
click at [307, 65] on button "Tag system-mistake" at bounding box center [313, 69] width 62 height 18
click at [193, 68] on button "Tag" at bounding box center [190, 69] width 39 height 18
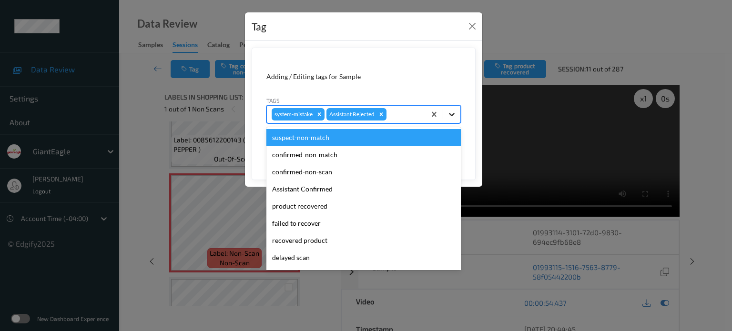
click at [452, 114] on icon at bounding box center [452, 114] width 6 height 3
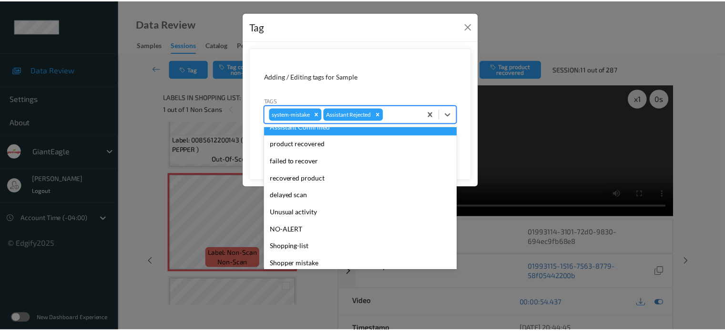
scroll to position [84, 0]
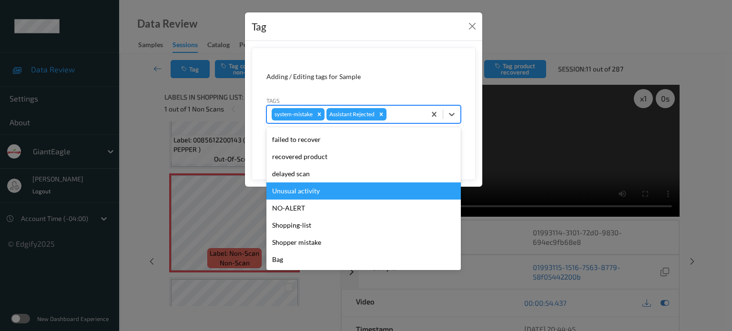
click at [303, 186] on div "Unusual activity" at bounding box center [364, 191] width 195 height 17
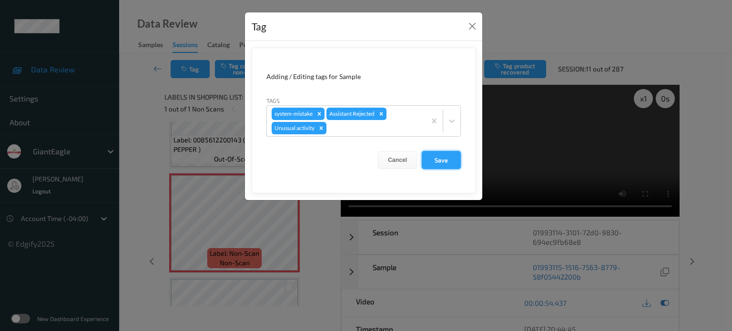
click at [438, 162] on button "Save" at bounding box center [441, 160] width 39 height 18
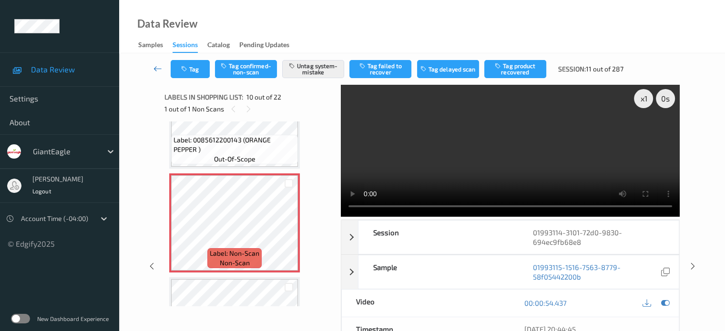
click at [153, 67] on link at bounding box center [157, 69] width 25 height 18
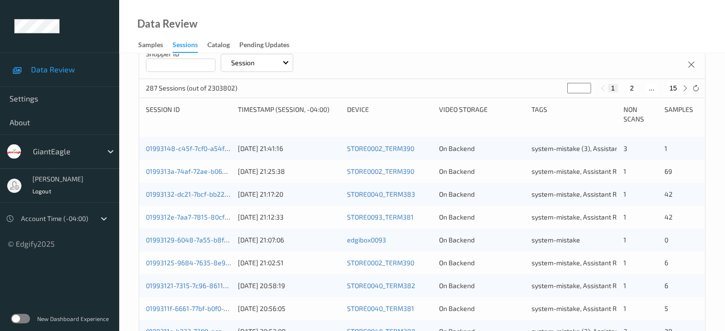
scroll to position [461, 0]
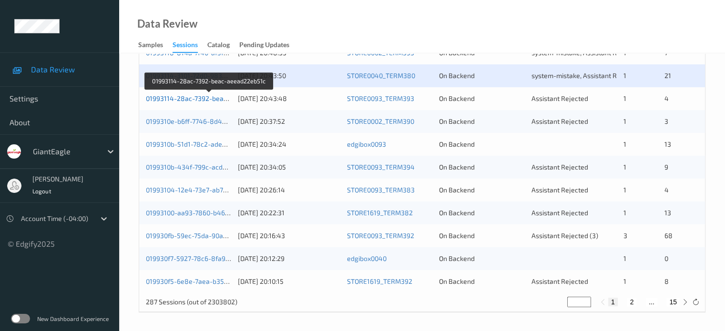
click at [186, 100] on link "01993114-28ac-7392-beac-aeead22eb51c" at bounding box center [210, 98] width 128 height 8
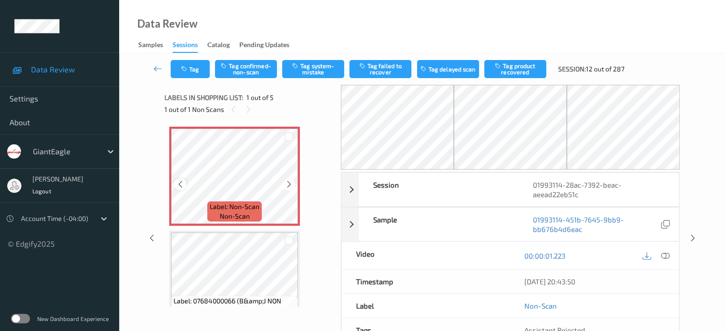
click at [181, 186] on icon at bounding box center [180, 184] width 8 height 9
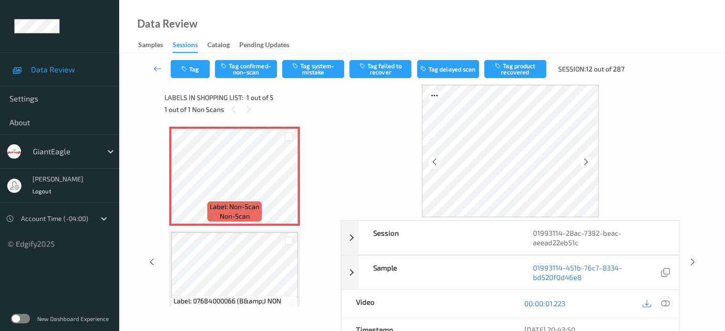
click at [669, 305] on icon at bounding box center [665, 303] width 9 height 9
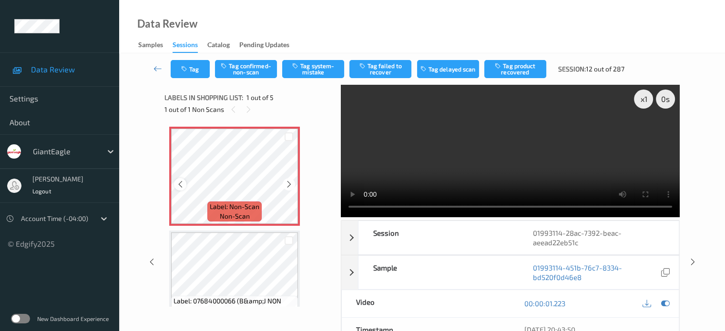
click at [184, 183] on icon at bounding box center [180, 184] width 8 height 9
click at [252, 68] on button "Tag confirmed-non-scan" at bounding box center [246, 69] width 62 height 18
click at [520, 72] on button "Tag product recovered" at bounding box center [515, 69] width 62 height 18
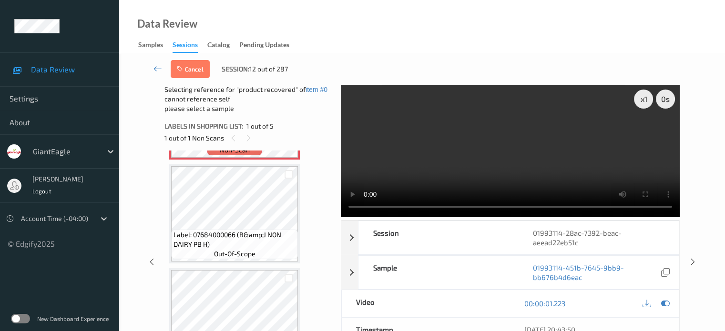
scroll to position [97, 0]
click at [287, 173] on div at bounding box center [289, 172] width 9 height 9
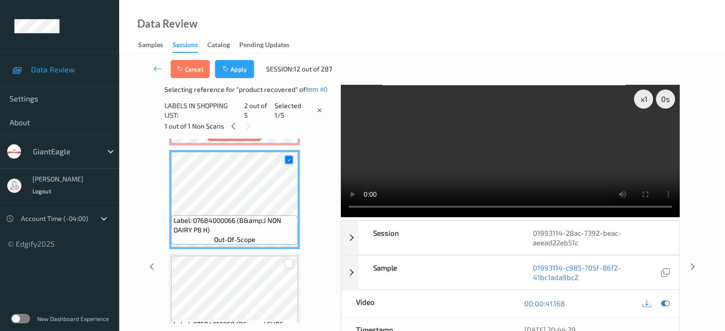
click at [287, 263] on div at bounding box center [289, 263] width 9 height 9
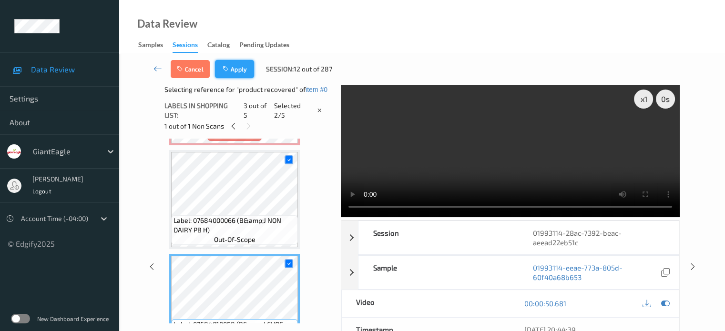
click at [239, 66] on button "Apply" at bounding box center [234, 69] width 39 height 18
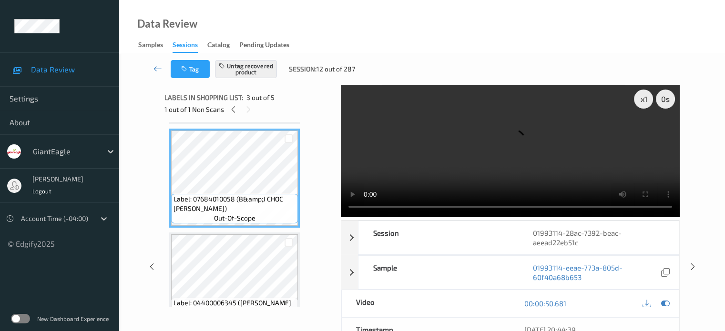
scroll to position [177, 0]
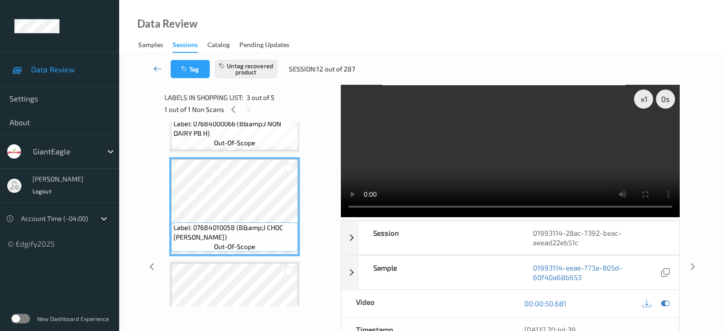
click at [154, 70] on icon at bounding box center [158, 69] width 9 height 10
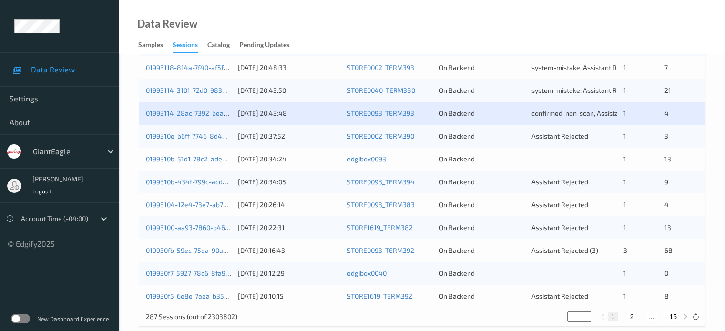
scroll to position [461, 0]
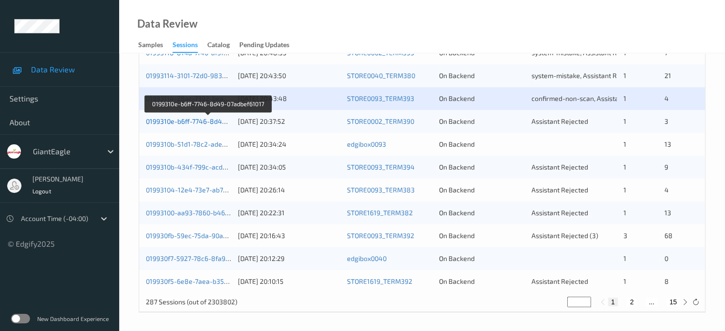
click at [196, 122] on link "0199310e-b6ff-7746-8d49-07adbef61017" at bounding box center [208, 121] width 124 height 8
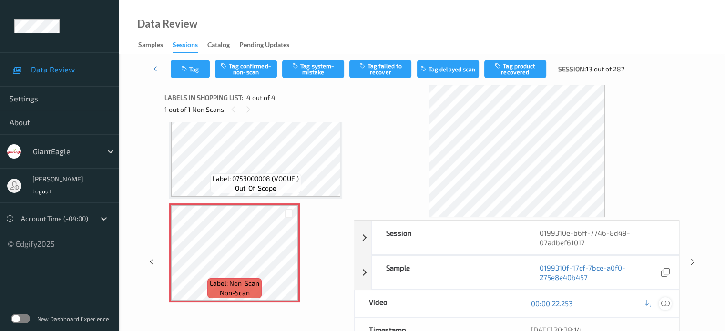
click at [664, 305] on icon at bounding box center [665, 303] width 9 height 9
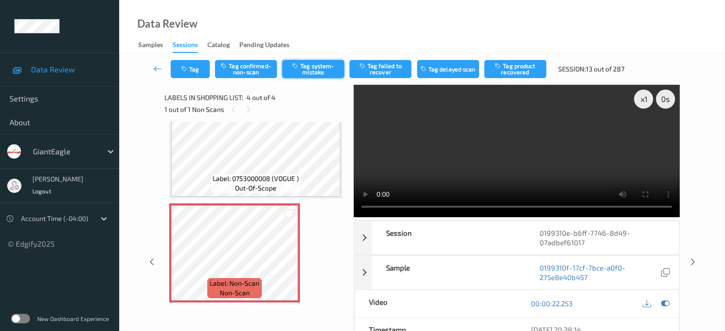
click at [316, 69] on button "Tag system-mistake" at bounding box center [313, 69] width 62 height 18
click at [189, 65] on button "Tag" at bounding box center [190, 69] width 39 height 18
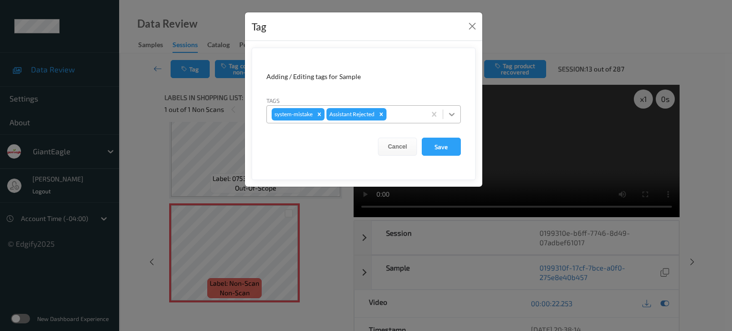
click at [449, 114] on icon at bounding box center [452, 115] width 10 height 10
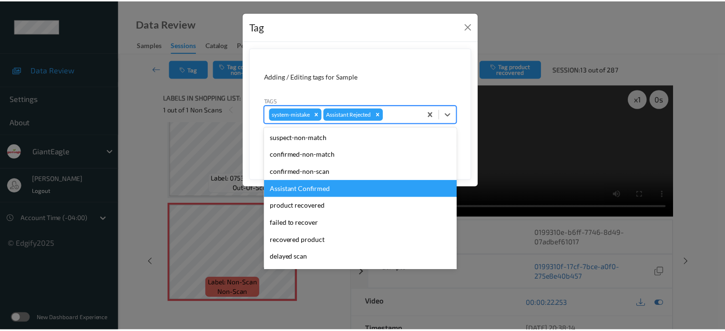
scroll to position [84, 0]
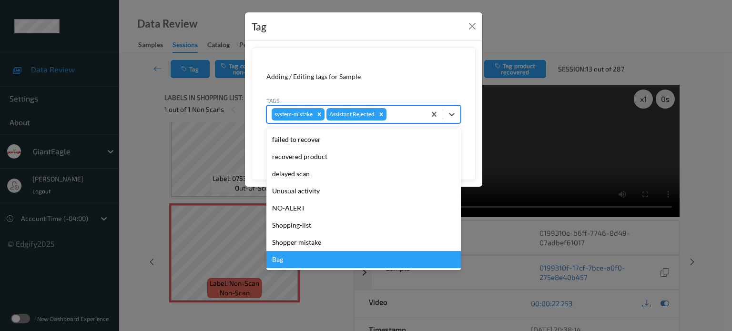
click at [277, 263] on div "Bag" at bounding box center [364, 259] width 195 height 17
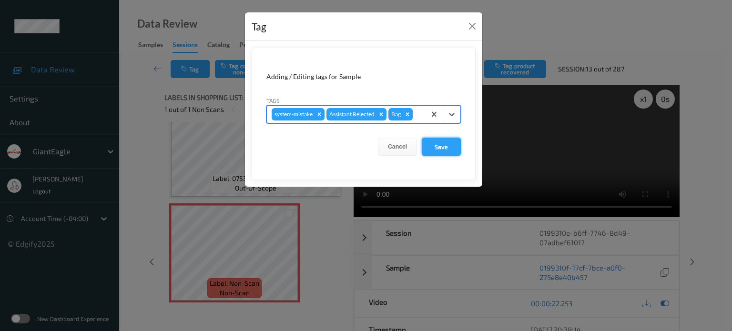
click at [432, 147] on button "Save" at bounding box center [441, 147] width 39 height 18
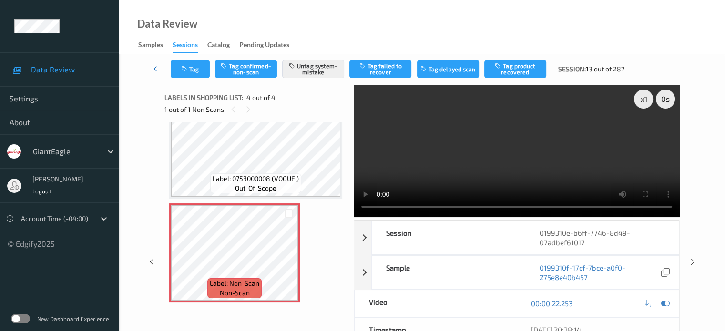
click at [157, 72] on icon at bounding box center [158, 69] width 9 height 10
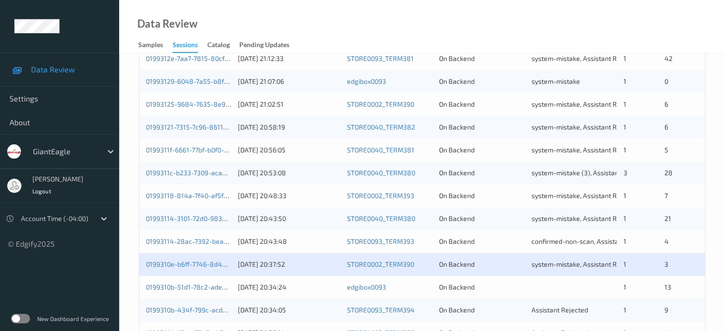
scroll to position [461, 0]
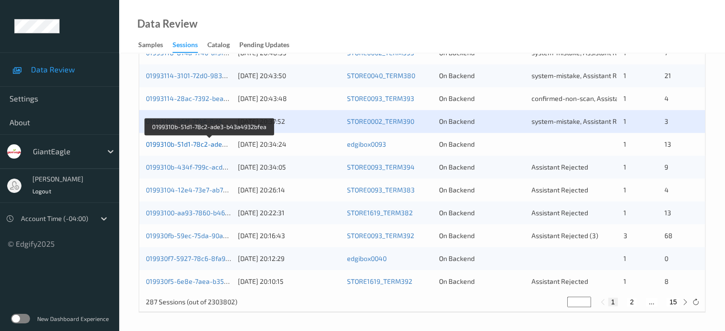
click at [187, 145] on link "0199310b-51d1-78c2-ade3-b43a4932bfea" at bounding box center [210, 144] width 128 height 8
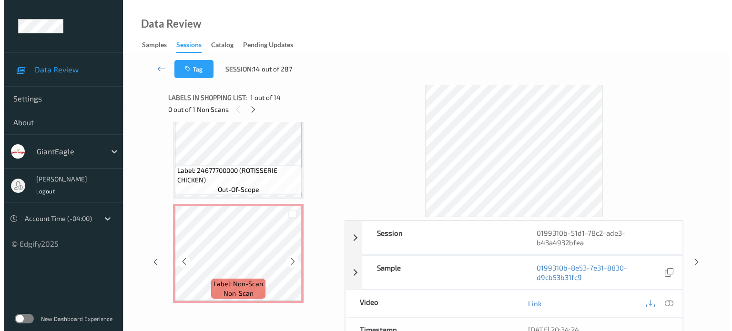
scroll to position [1275, 0]
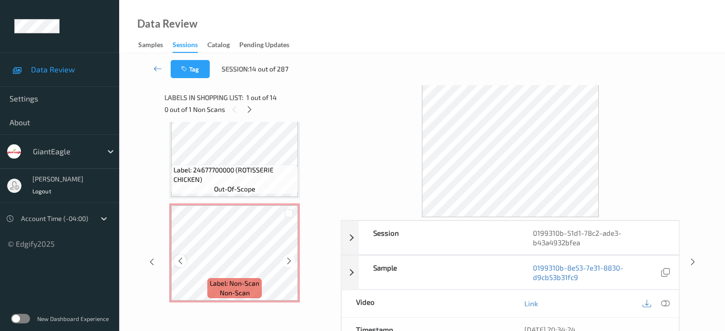
click at [177, 259] on icon at bounding box center [180, 261] width 8 height 9
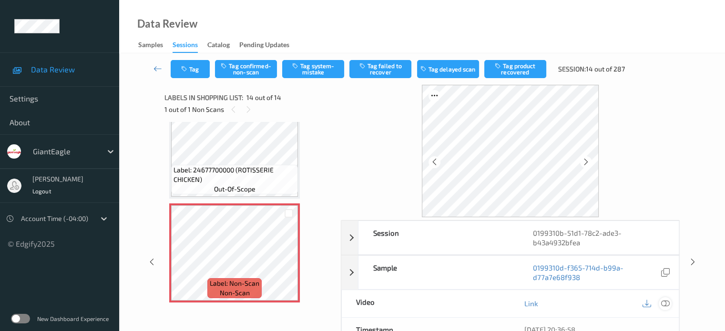
click at [665, 301] on icon at bounding box center [665, 303] width 9 height 9
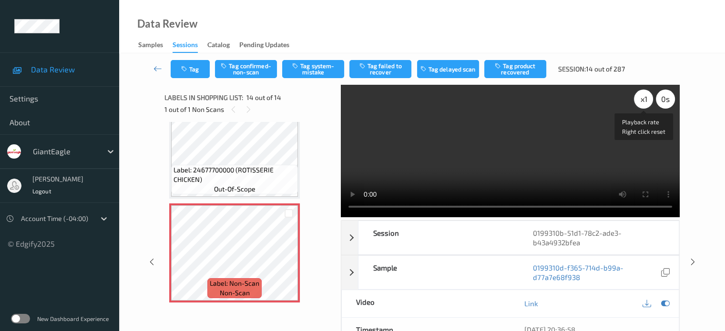
click at [645, 101] on div "x 1" at bounding box center [643, 99] width 19 height 19
click at [305, 73] on button "Tag system-mistake" at bounding box center [313, 69] width 62 height 18
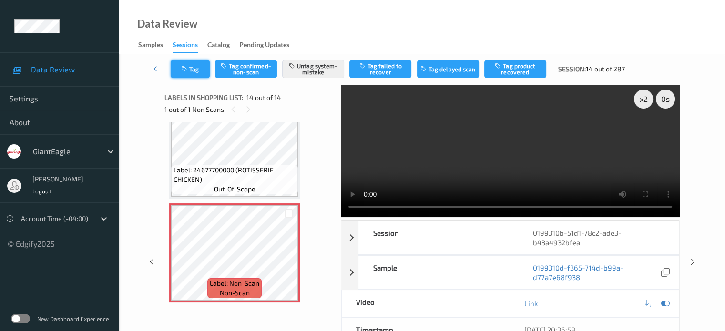
click at [189, 66] on icon "button" at bounding box center [185, 69] width 8 height 7
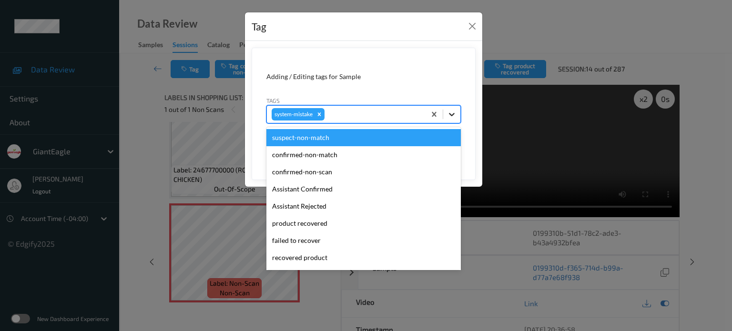
click at [452, 116] on icon at bounding box center [452, 115] width 10 height 10
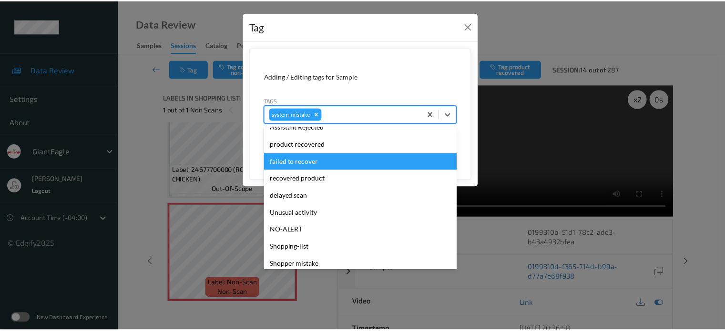
scroll to position [101, 0]
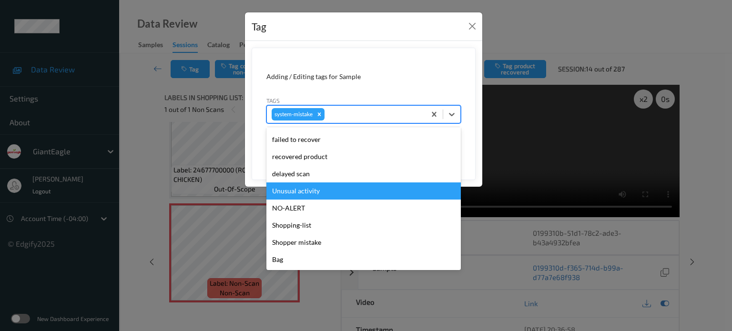
click at [300, 194] on div "Unusual activity" at bounding box center [364, 191] width 195 height 17
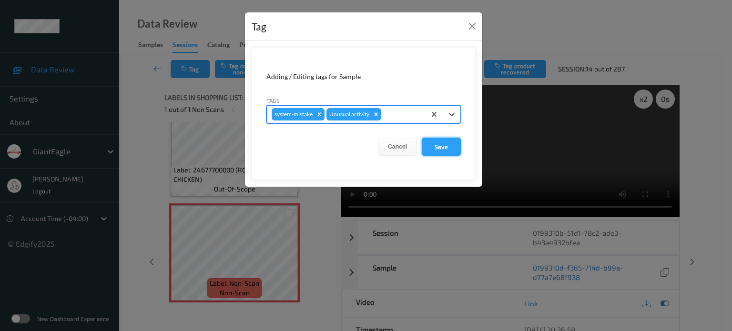
click at [437, 148] on button "Save" at bounding box center [441, 147] width 39 height 18
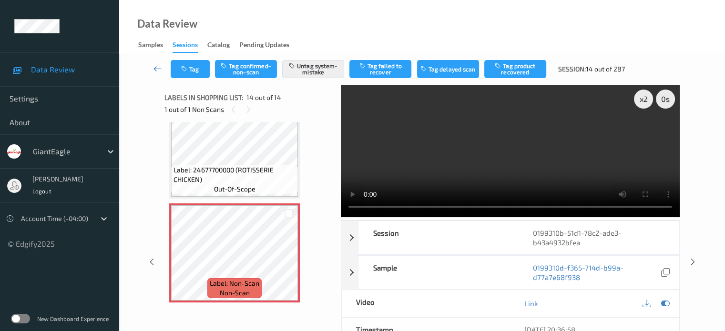
click at [160, 71] on icon at bounding box center [158, 69] width 9 height 10
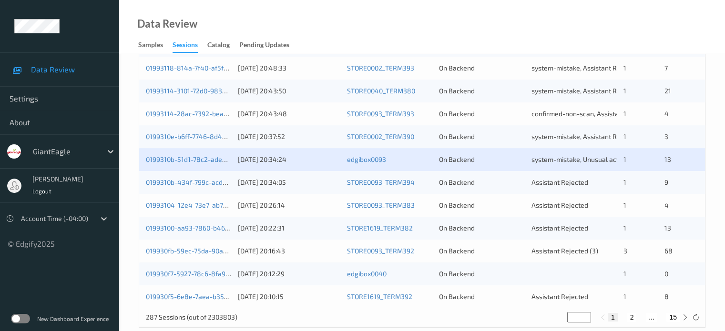
scroll to position [461, 0]
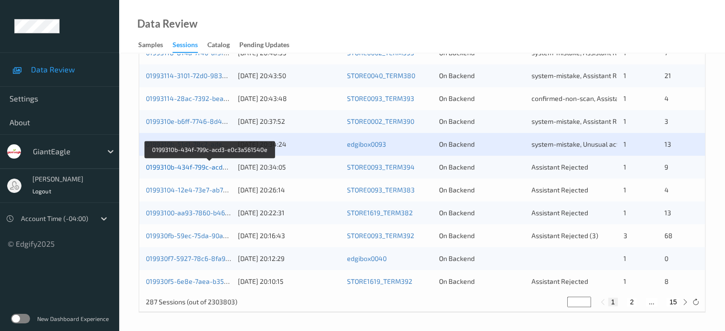
click at [196, 170] on link "0199310b-434f-799c-acd3-e0c3a561540e" at bounding box center [210, 167] width 128 height 8
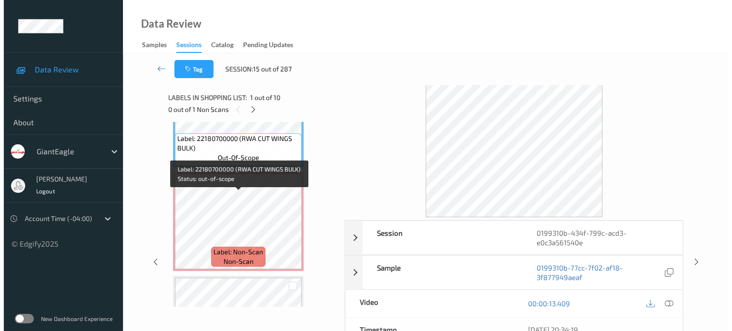
scroll to position [70, 0]
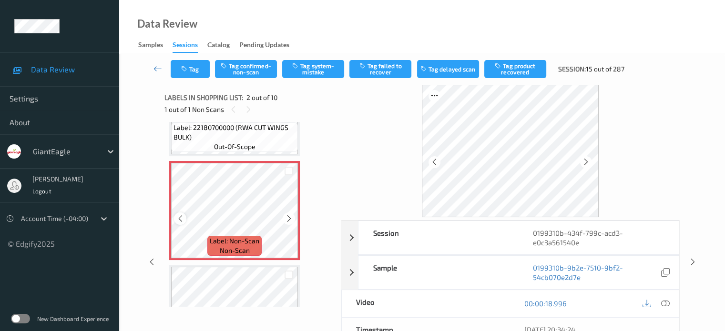
click at [184, 217] on icon at bounding box center [180, 219] width 8 height 9
click at [665, 302] on icon at bounding box center [665, 303] width 9 height 9
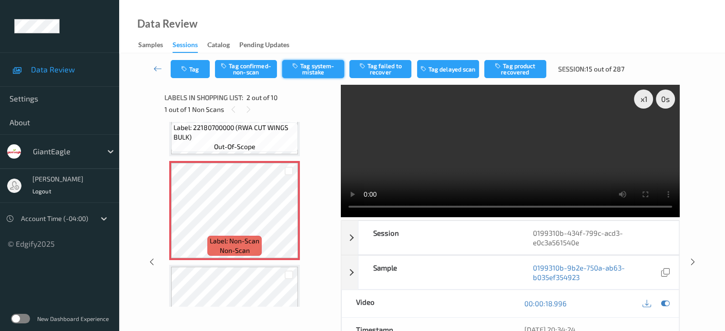
click at [309, 66] on button "Tag system-mistake" at bounding box center [313, 69] width 62 height 18
click at [200, 73] on button "Tag" at bounding box center [190, 69] width 39 height 18
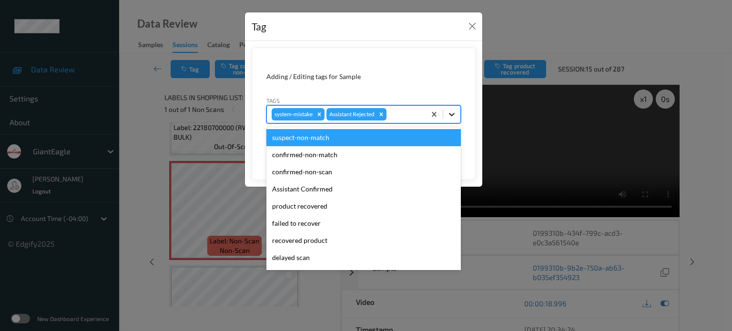
click at [450, 115] on icon at bounding box center [452, 115] width 10 height 10
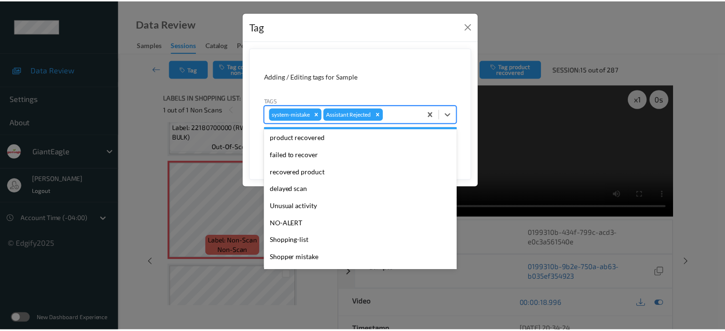
scroll to position [79, 0]
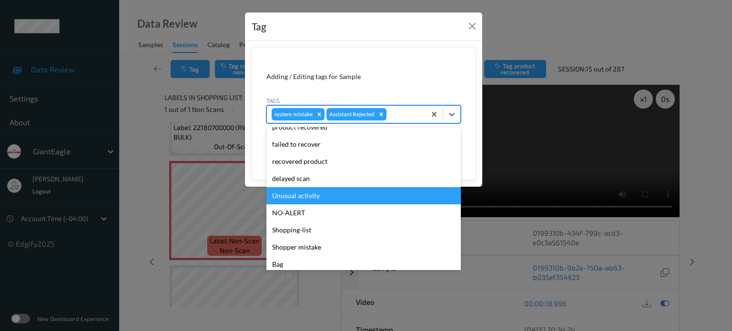
click at [298, 198] on div "Unusual activity" at bounding box center [364, 195] width 195 height 17
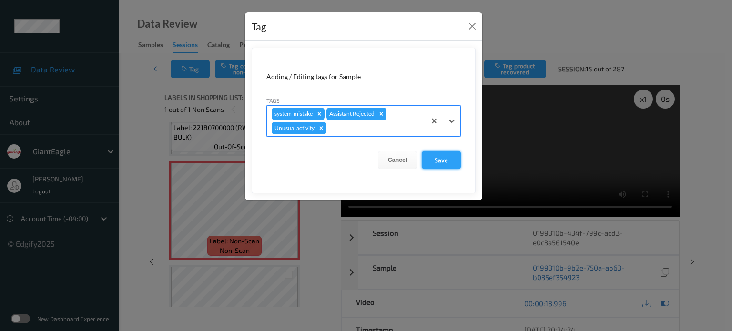
click at [451, 154] on button "Save" at bounding box center [441, 160] width 39 height 18
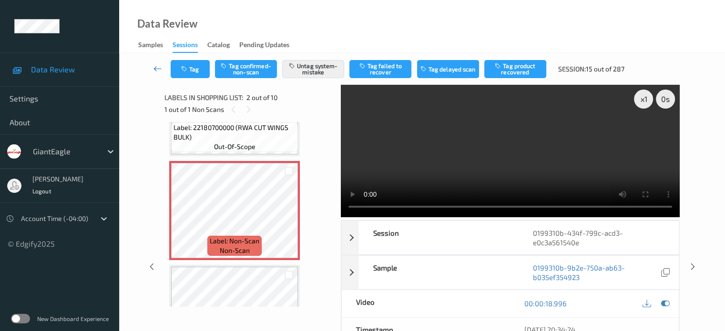
click at [154, 69] on icon at bounding box center [158, 69] width 9 height 10
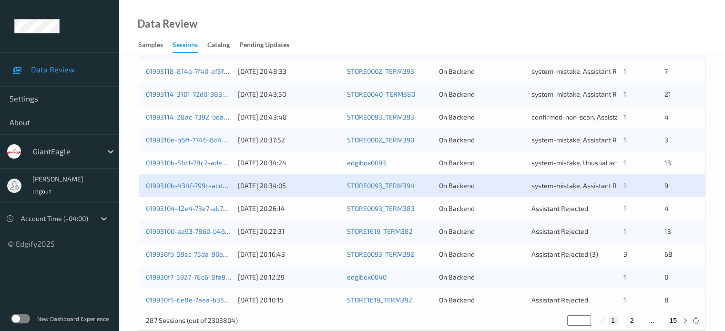
scroll to position [461, 0]
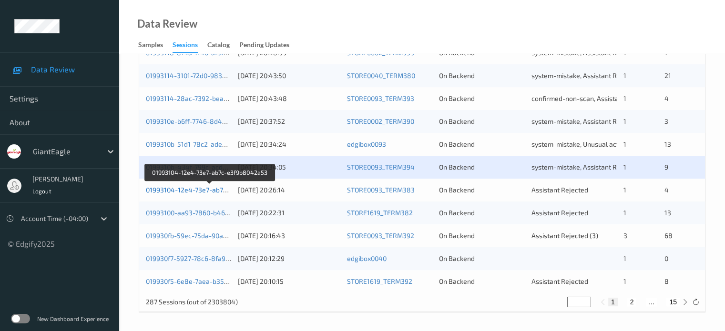
click at [174, 190] on link "01993104-12e4-73e7-ab7c-e3f9b8042a53" at bounding box center [210, 190] width 129 height 8
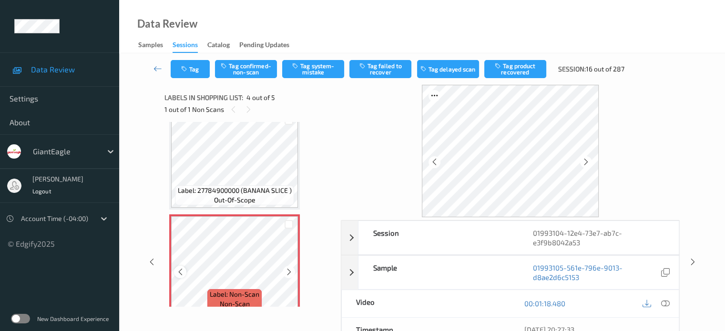
click at [180, 273] on icon at bounding box center [180, 272] width 8 height 9
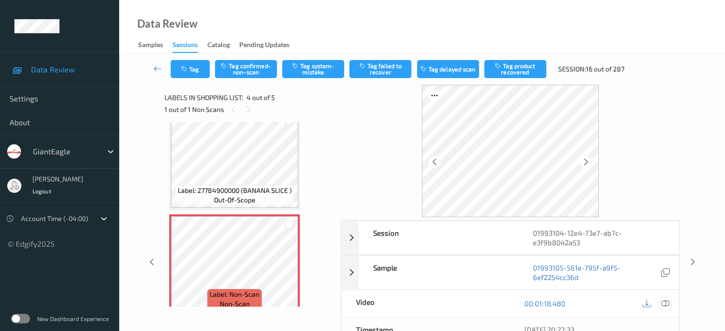
click at [665, 301] on icon at bounding box center [665, 303] width 9 height 9
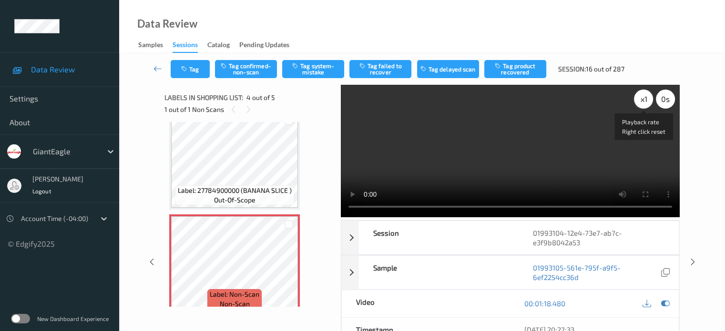
click at [642, 103] on div "x 1" at bounding box center [643, 99] width 19 height 19
click at [320, 67] on button "Tag system-mistake" at bounding box center [313, 69] width 62 height 18
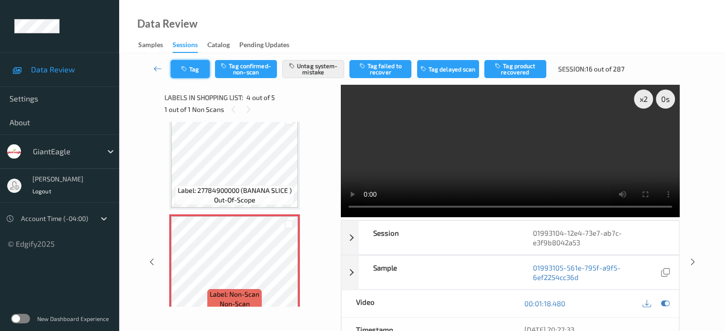
click at [196, 70] on button "Tag" at bounding box center [190, 69] width 39 height 18
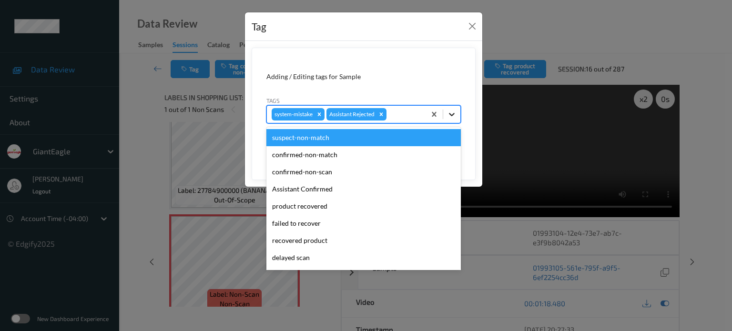
click at [456, 116] on icon at bounding box center [452, 115] width 10 height 10
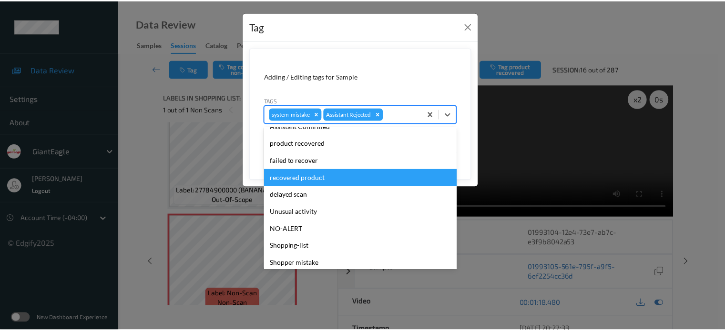
scroll to position [79, 0]
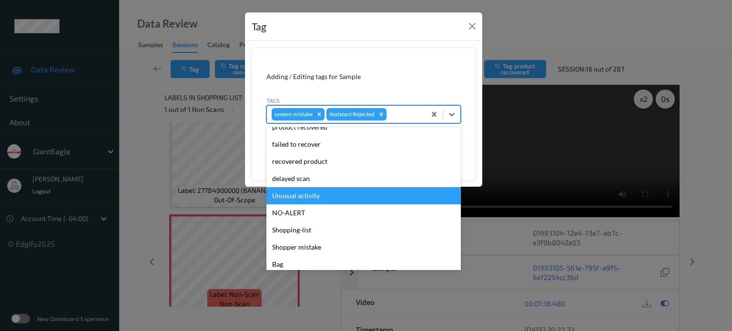
click at [289, 200] on div "Unusual activity" at bounding box center [364, 195] width 195 height 17
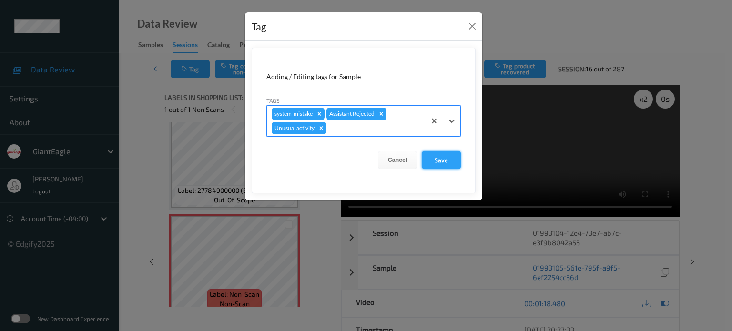
click at [446, 159] on button "Save" at bounding box center [441, 160] width 39 height 18
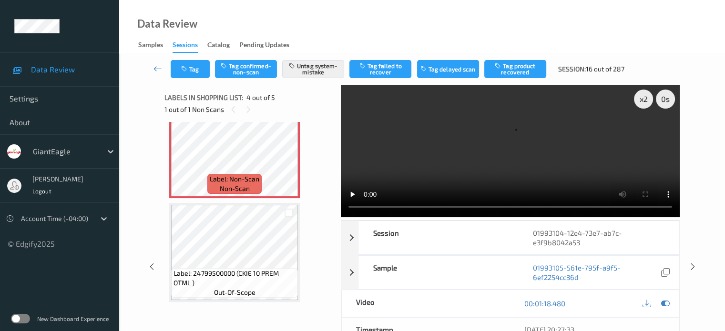
scroll to position [339, 0]
click at [192, 69] on button "Tag" at bounding box center [190, 69] width 39 height 18
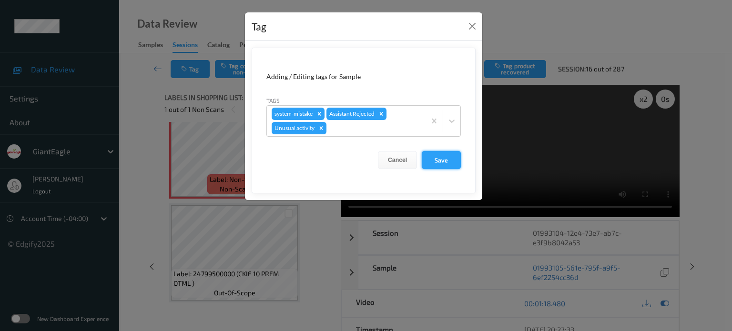
click at [439, 157] on button "Save" at bounding box center [441, 160] width 39 height 18
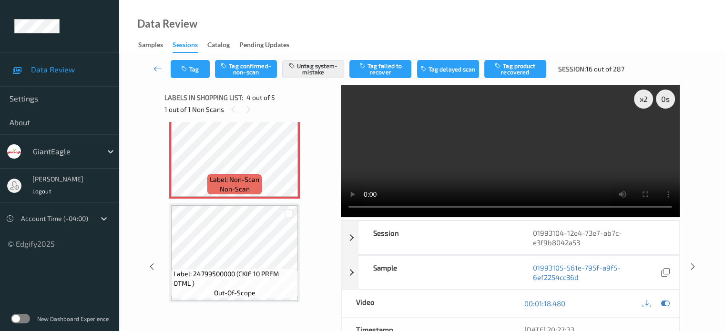
click at [158, 86] on div "x 2 0 s Session 01993104-12e4-73e7-ab7c-e3f9b8042a53 Session ID 01993104-12e4-7…" at bounding box center [422, 267] width 567 height 365
click at [159, 70] on icon at bounding box center [158, 69] width 9 height 10
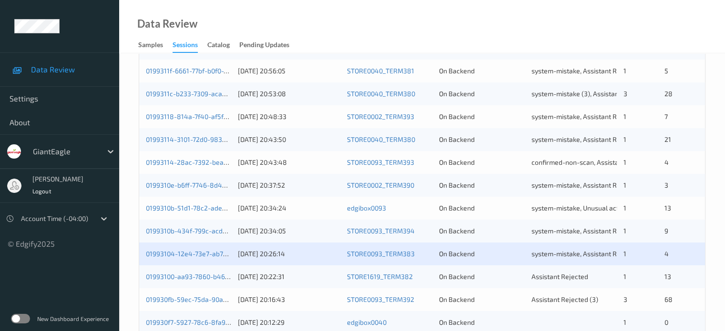
scroll to position [461, 0]
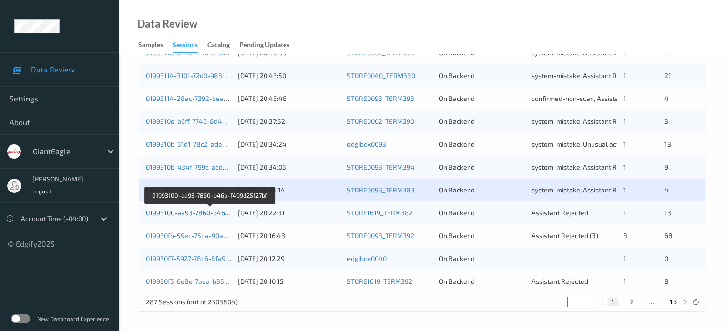
click at [195, 215] on link "01993100-aa93-7860-b46b-f499d25f27bf" at bounding box center [209, 213] width 127 height 8
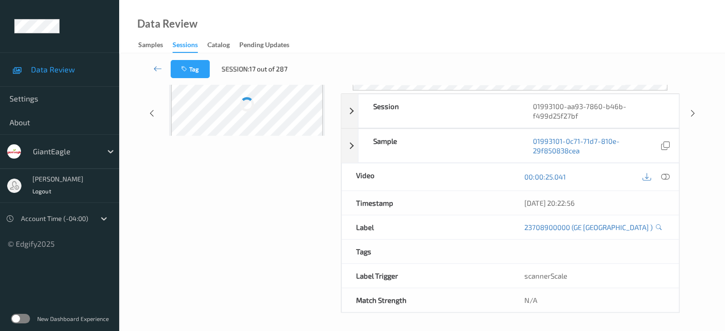
scroll to position [126, 0]
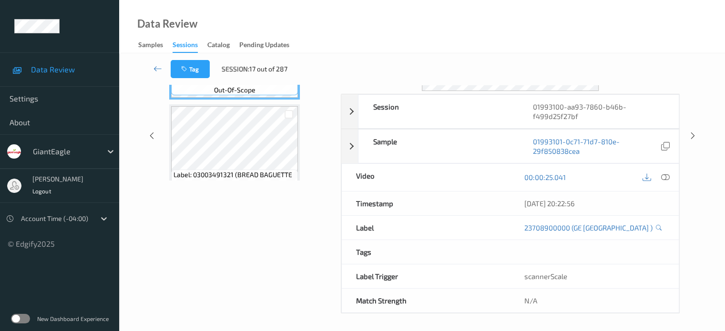
drag, startPoint x: 212, startPoint y: 1, endPoint x: 157, endPoint y: 225, distance: 229.8
click at [157, 225] on div "Session 01993100-aa93-7860-b46b-f499d25f27bf Session ID 01993100-aa93-7860-b46b…" at bounding box center [422, 136] width 567 height 355
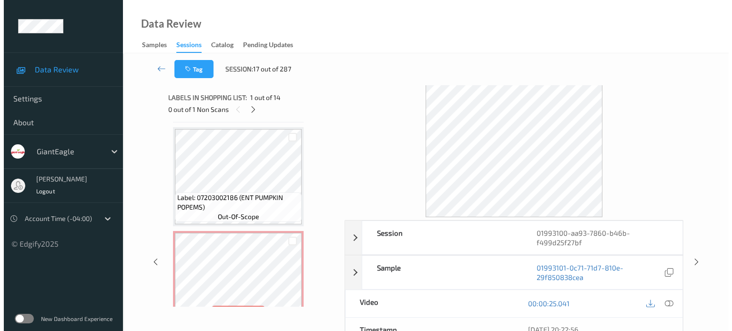
scroll to position [1275, 0]
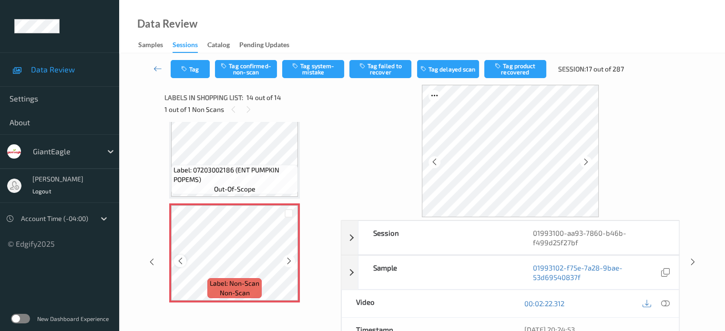
click at [185, 259] on div at bounding box center [180, 261] width 12 height 12
click at [431, 161] on icon at bounding box center [435, 162] width 8 height 9
click at [668, 301] on icon at bounding box center [665, 303] width 9 height 9
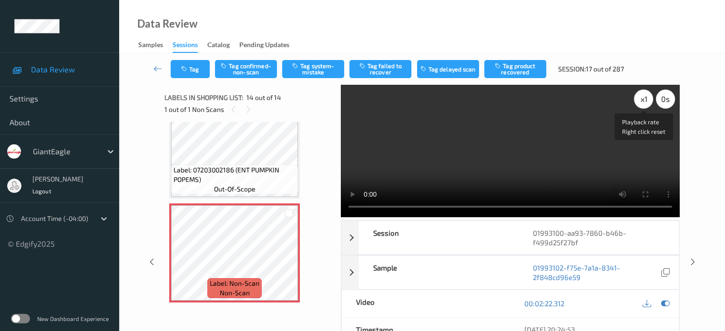
click at [645, 101] on div "x 1" at bounding box center [643, 99] width 19 height 19
click at [319, 66] on button "Tag system-mistake" at bounding box center [313, 69] width 62 height 18
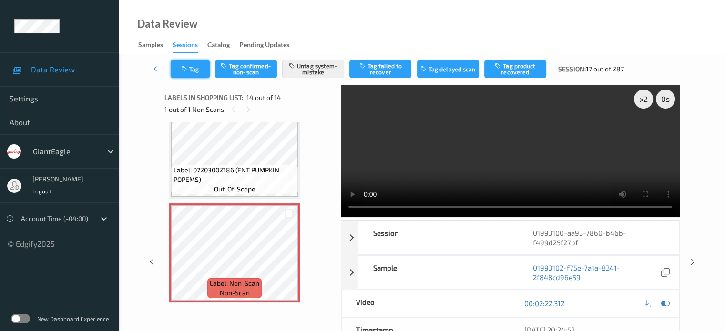
click at [198, 72] on button "Tag" at bounding box center [190, 69] width 39 height 18
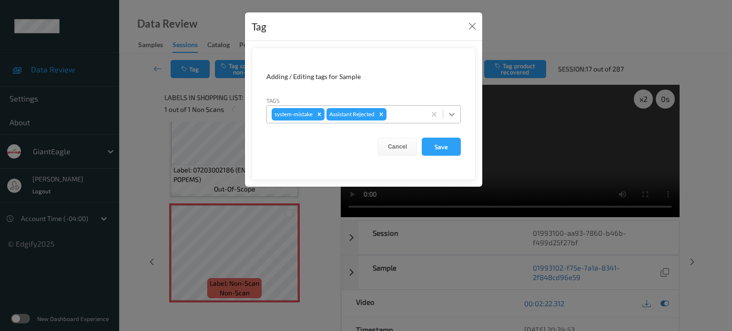
click at [450, 115] on icon at bounding box center [452, 115] width 10 height 10
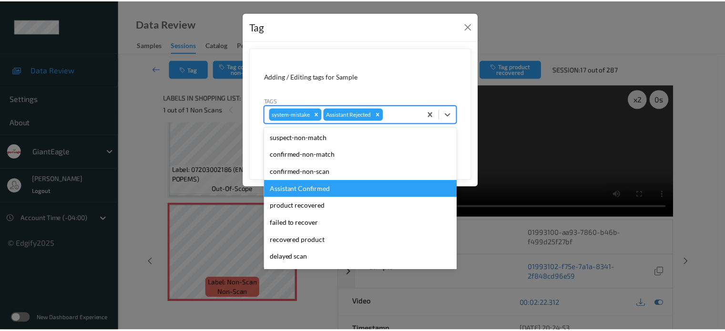
scroll to position [79, 0]
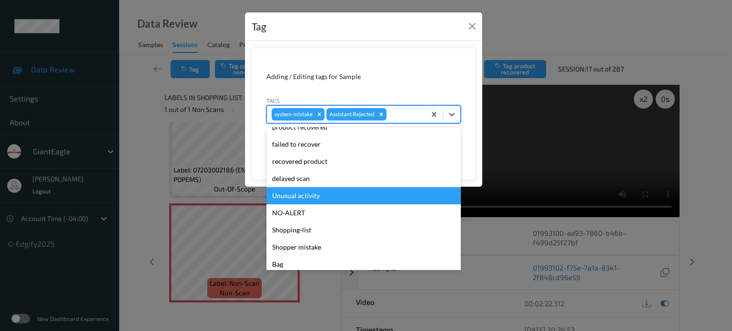
click at [286, 199] on div "Unusual activity" at bounding box center [364, 195] width 195 height 17
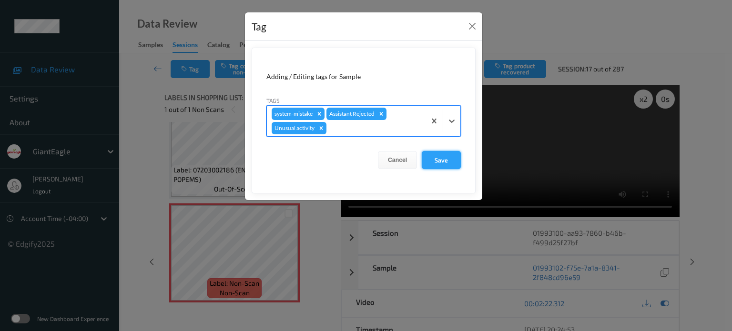
click at [432, 163] on button "Save" at bounding box center [441, 160] width 39 height 18
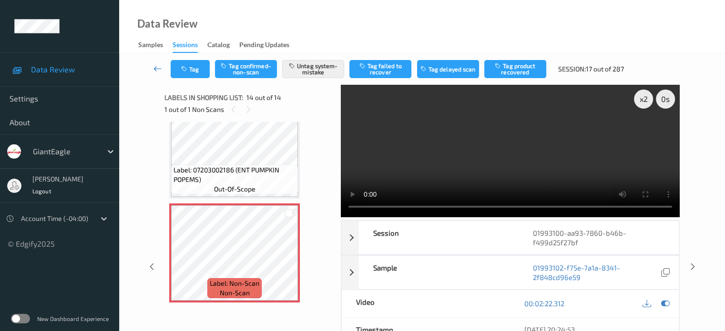
click at [158, 70] on icon at bounding box center [158, 69] width 9 height 10
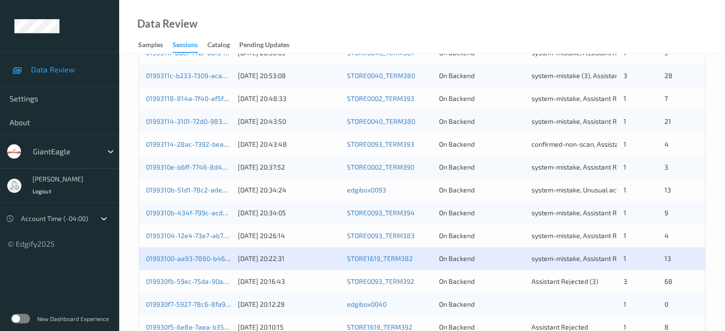
scroll to position [461, 0]
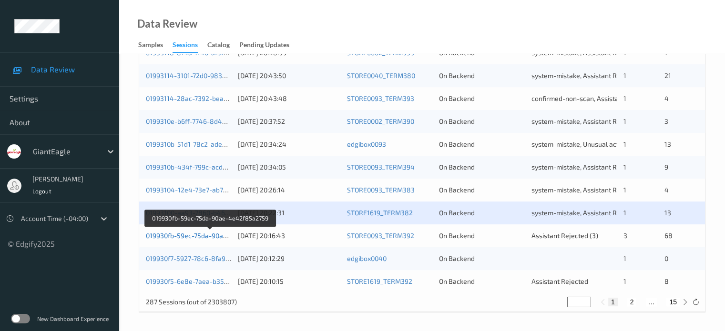
click at [197, 236] on link "019930fb-59ec-75da-90ae-4e42f85a2759" at bounding box center [210, 236] width 129 height 8
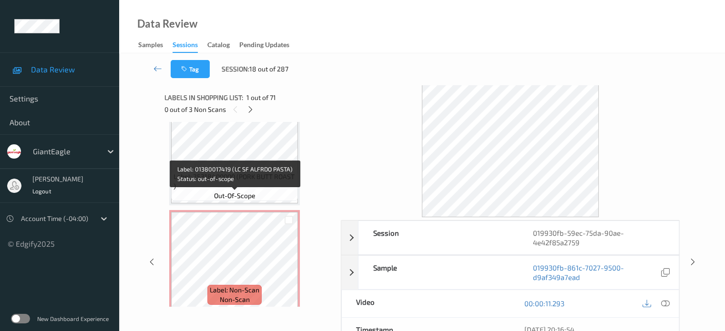
scroll to position [2775, 0]
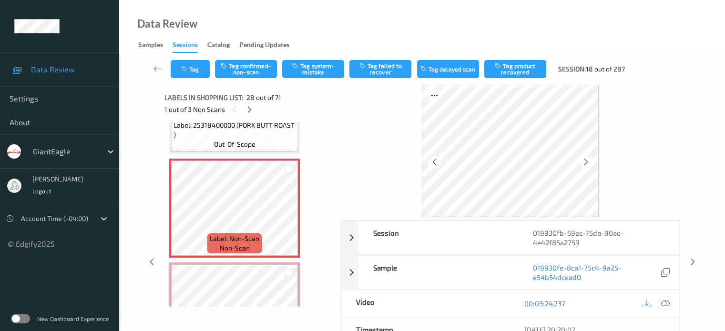
click at [660, 303] on div at bounding box center [665, 304] width 13 height 13
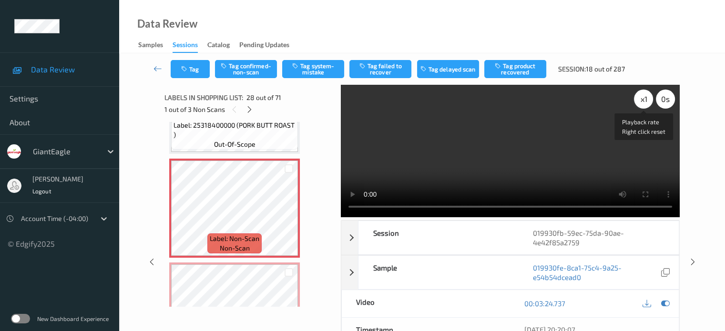
click at [645, 100] on div "x 1" at bounding box center [643, 99] width 19 height 19
click at [647, 101] on div "x 2" at bounding box center [643, 99] width 19 height 19
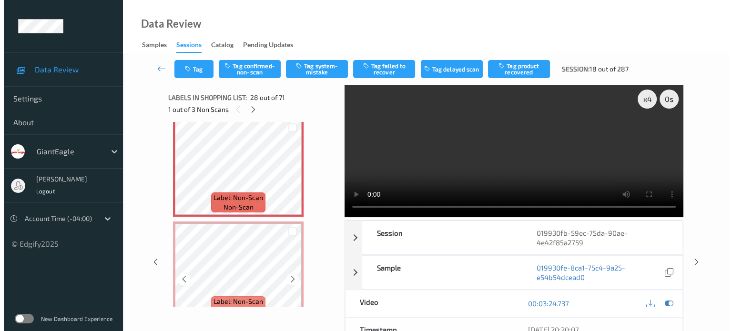
scroll to position [2814, 0]
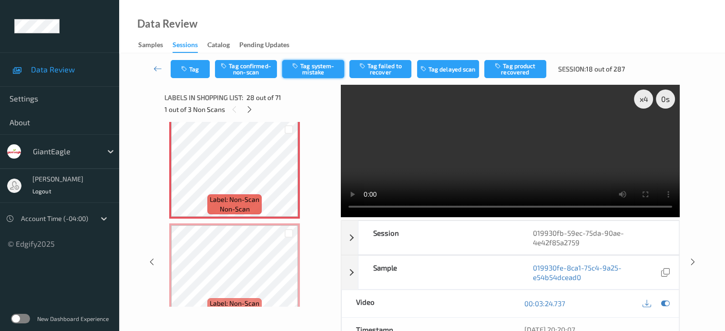
click at [307, 65] on button "Tag system-mistake" at bounding box center [313, 69] width 62 height 18
click at [195, 61] on button "Tag" at bounding box center [190, 69] width 39 height 18
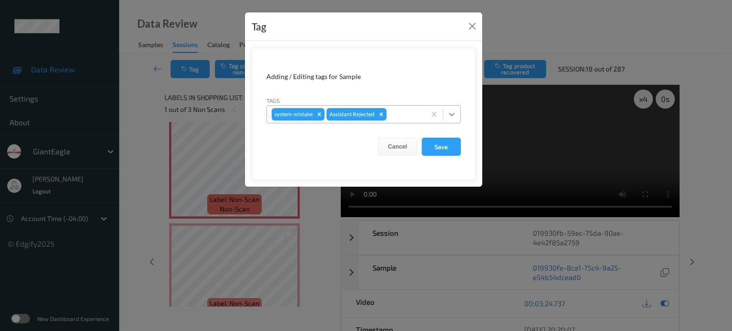
click at [457, 113] on icon at bounding box center [452, 115] width 10 height 10
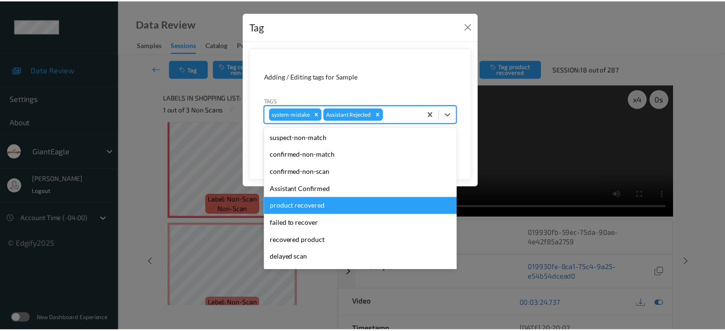
scroll to position [84, 0]
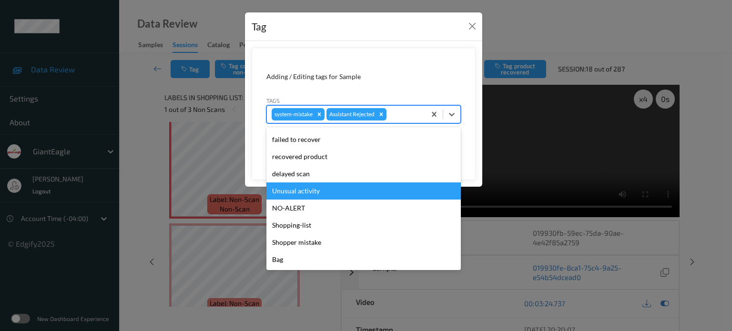
click at [309, 195] on div "Unusual activity" at bounding box center [364, 191] width 195 height 17
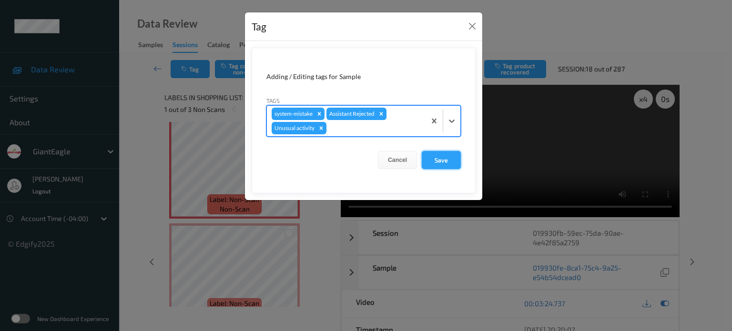
click at [440, 161] on button "Save" at bounding box center [441, 160] width 39 height 18
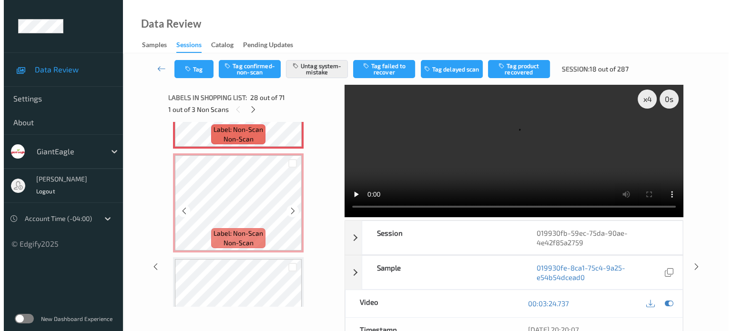
scroll to position [2884, 0]
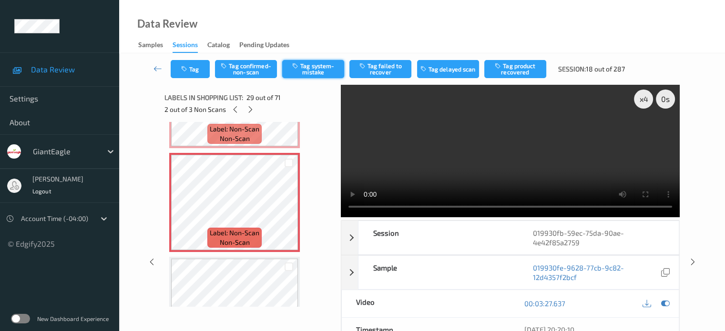
click at [318, 61] on button "Tag system-mistake" at bounding box center [313, 69] width 62 height 18
click at [202, 82] on div "Tag Tag confirmed-non-scan Untag system-mistake Tag failed to recover Tag delay…" at bounding box center [422, 68] width 567 height 31
click at [198, 73] on button "Tag" at bounding box center [190, 69] width 39 height 18
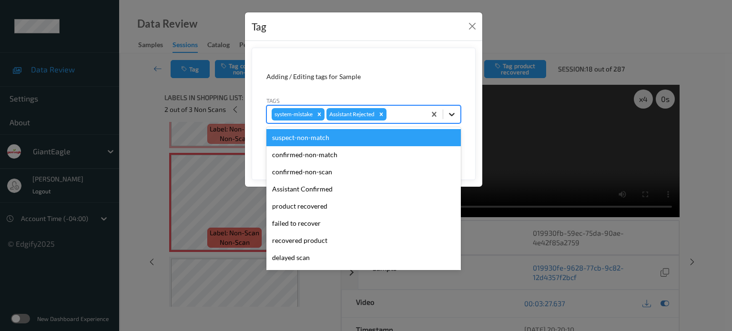
click at [454, 111] on icon at bounding box center [452, 115] width 10 height 10
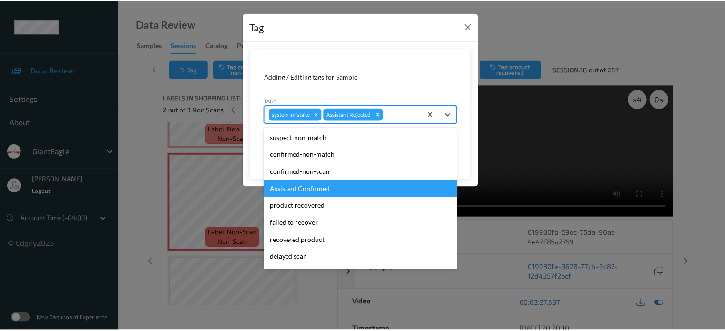
scroll to position [84, 0]
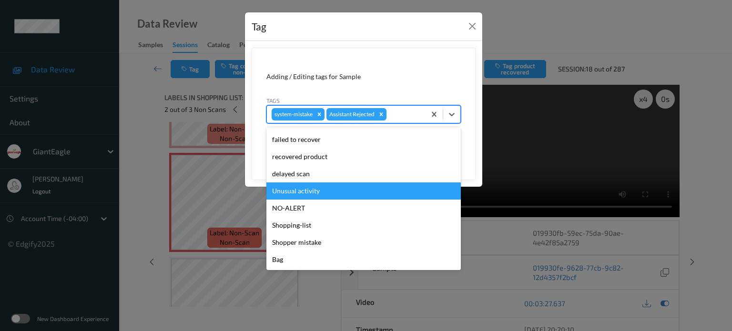
click at [281, 196] on div "Unusual activity" at bounding box center [364, 191] width 195 height 17
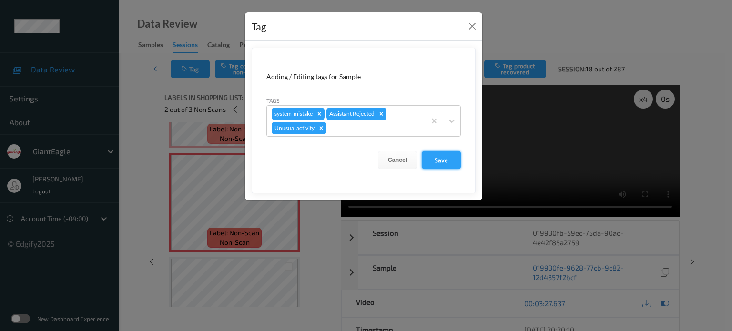
click at [446, 158] on button "Save" at bounding box center [441, 160] width 39 height 18
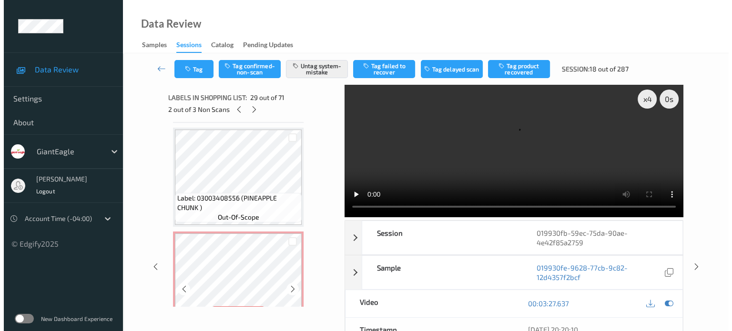
scroll to position [5360, 0]
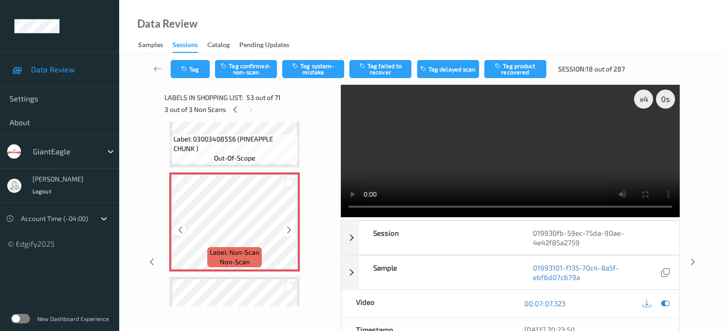
click at [181, 230] on icon at bounding box center [180, 230] width 8 height 9
click at [646, 104] on div "x 4" at bounding box center [643, 99] width 19 height 19
click at [315, 63] on button "Tag system-mistake" at bounding box center [313, 69] width 62 height 18
click at [197, 68] on button "Tag" at bounding box center [190, 69] width 39 height 18
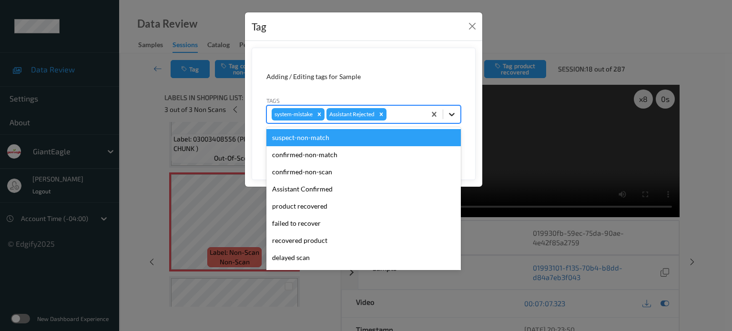
click at [452, 113] on icon at bounding box center [452, 115] width 10 height 10
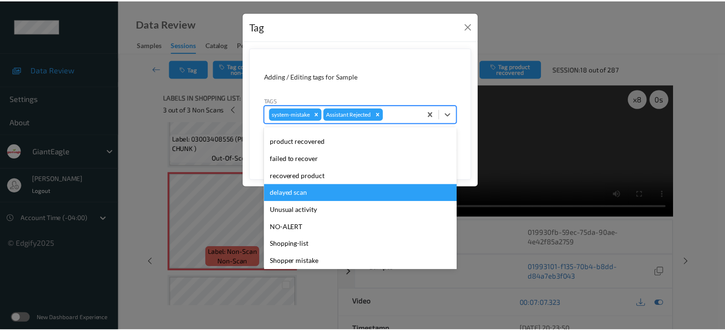
scroll to position [79, 0]
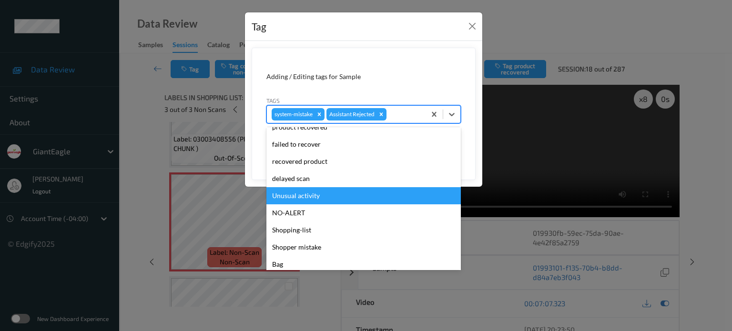
click at [281, 198] on div "Unusual activity" at bounding box center [364, 195] width 195 height 17
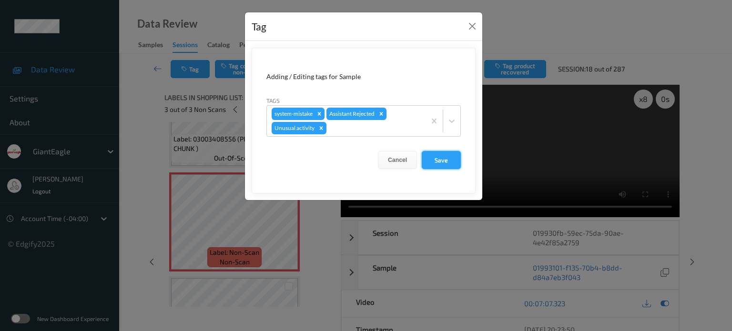
click at [438, 164] on button "Save" at bounding box center [441, 160] width 39 height 18
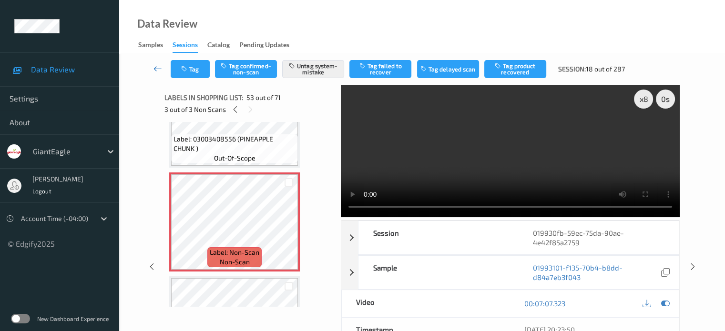
click at [160, 68] on icon at bounding box center [158, 69] width 9 height 10
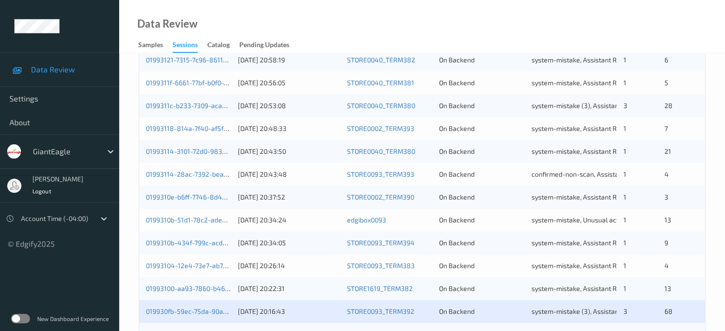
scroll to position [461, 0]
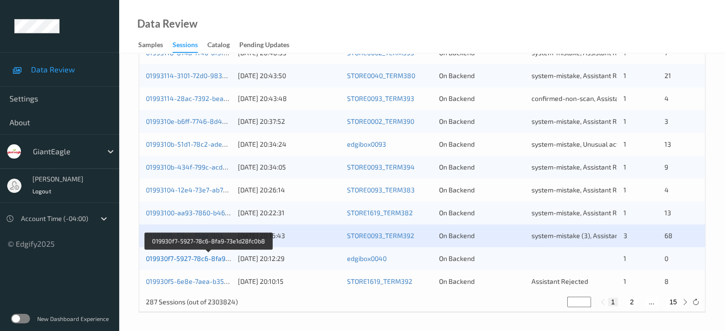
drag, startPoint x: 197, startPoint y: 261, endPoint x: 175, endPoint y: 261, distance: 21.9
click at [175, 261] on link "019930f7-5927-78c6-8fa9-73e1d28fc0b8" at bounding box center [208, 259] width 125 height 8
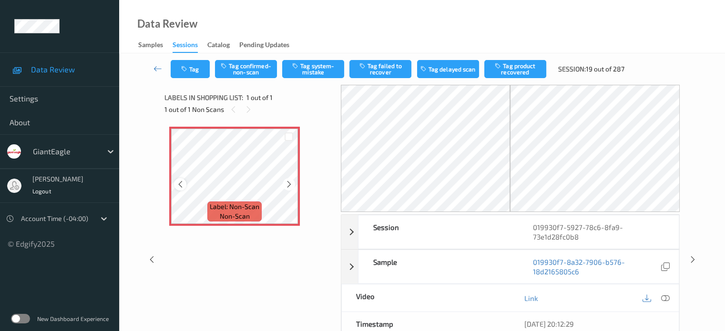
click at [183, 183] on icon at bounding box center [180, 184] width 8 height 9
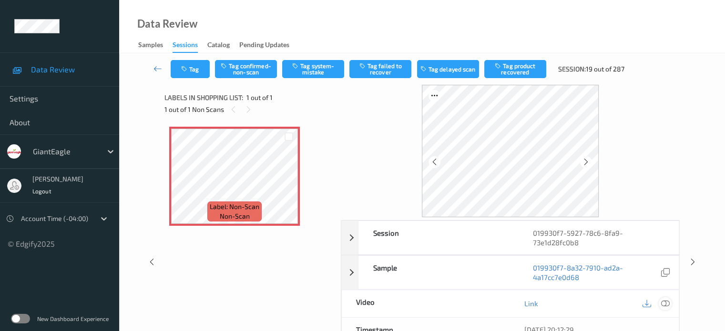
click at [662, 301] on icon at bounding box center [665, 303] width 9 height 9
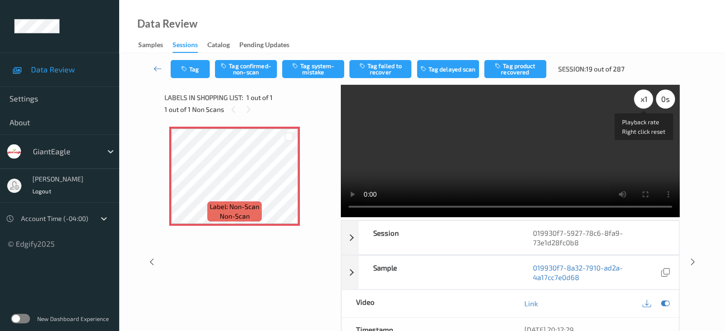
click at [643, 95] on div "x 1" at bounding box center [643, 99] width 19 height 19
click at [239, 71] on button "Tag confirmed-non-scan" at bounding box center [246, 69] width 62 height 18
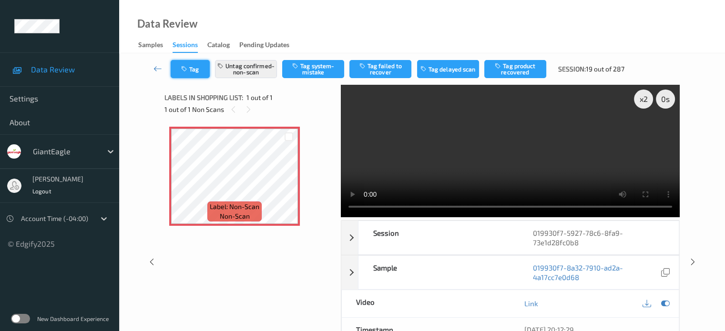
click at [198, 65] on button "Tag" at bounding box center [190, 69] width 39 height 18
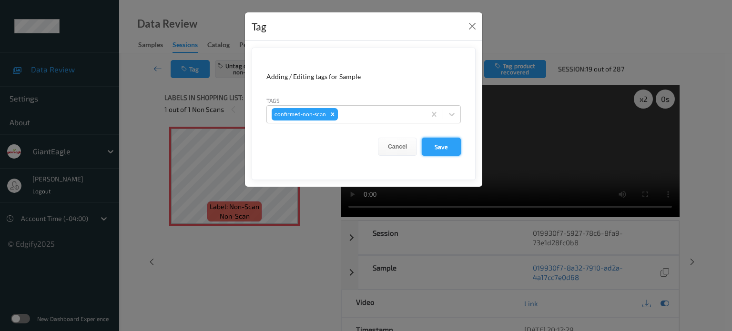
click at [450, 147] on button "Save" at bounding box center [441, 147] width 39 height 18
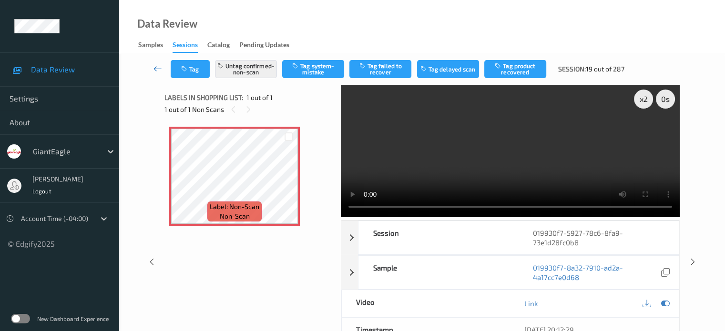
click at [154, 70] on icon at bounding box center [158, 69] width 9 height 10
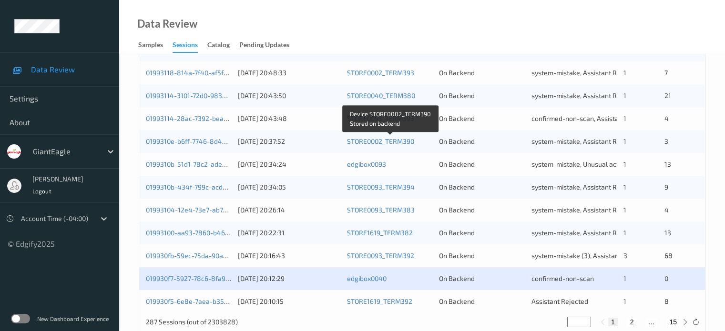
scroll to position [461, 0]
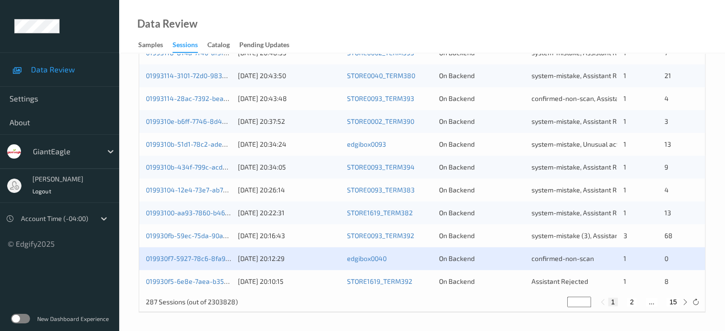
click at [186, 286] on div "019930f5-6e8e-7aea-b35d-6d17403639f6 [DATE] 20:10:15 STORE1619_TERM392 On Backe…" at bounding box center [422, 281] width 566 height 23
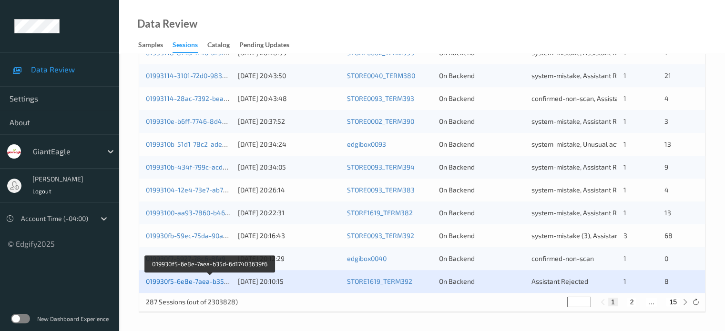
click at [185, 278] on link "019930f5-6e8e-7aea-b35d-6d17403639f6" at bounding box center [210, 282] width 128 height 8
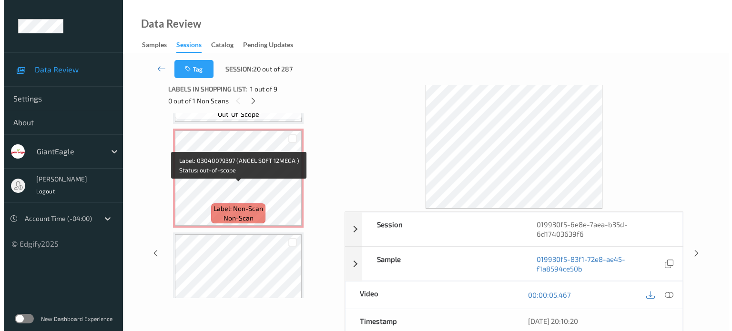
scroll to position [509, 0]
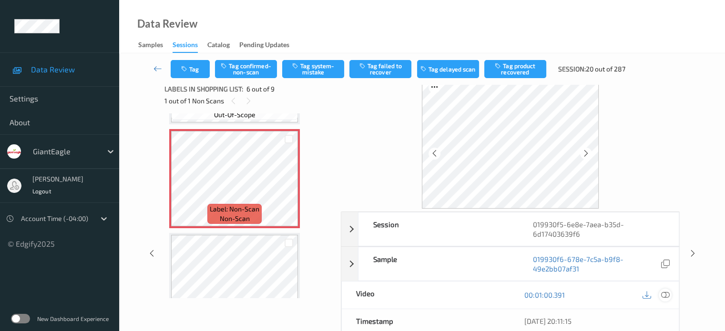
click at [667, 295] on icon at bounding box center [665, 295] width 9 height 9
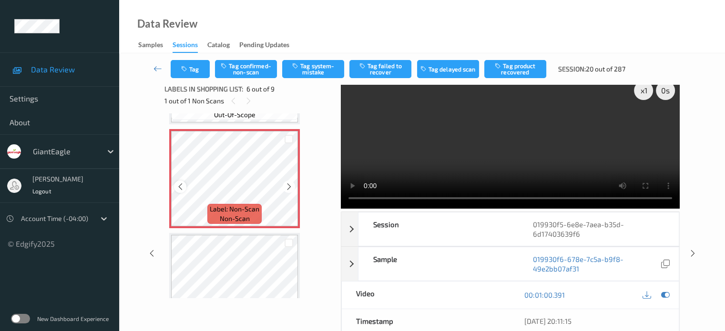
click at [181, 189] on icon at bounding box center [180, 187] width 8 height 9
click at [175, 188] on div at bounding box center [180, 187] width 12 height 12
click at [645, 90] on div "x 1" at bounding box center [643, 90] width 19 height 19
click at [314, 66] on button "Tag system-mistake" at bounding box center [313, 69] width 62 height 18
click at [203, 70] on button "Tag" at bounding box center [190, 69] width 39 height 18
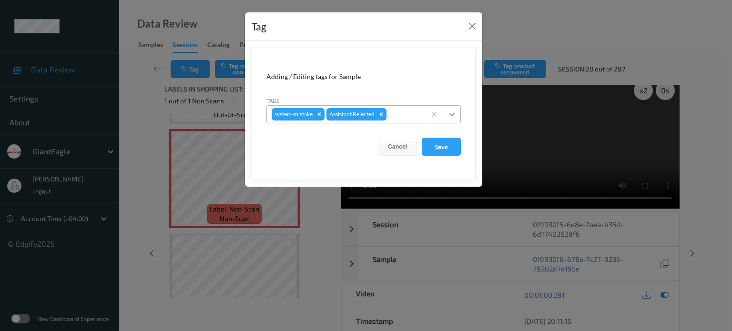
click at [446, 116] on div at bounding box center [451, 114] width 17 height 17
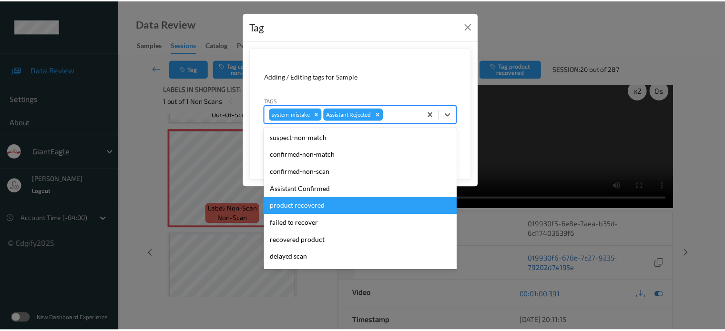
scroll to position [79, 0]
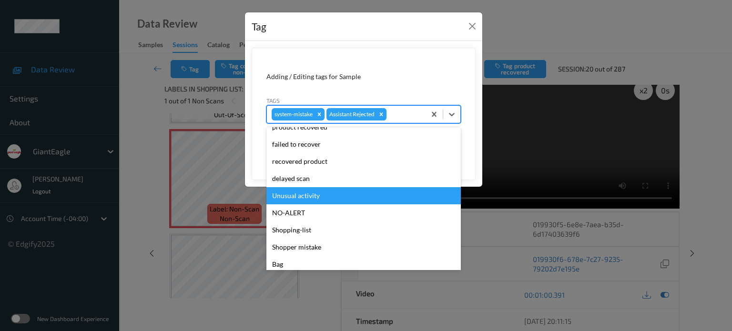
click at [293, 197] on div "Unusual activity" at bounding box center [364, 195] width 195 height 17
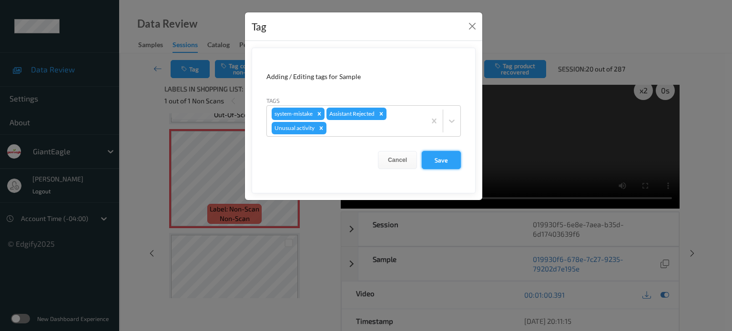
click at [441, 162] on button "Save" at bounding box center [441, 160] width 39 height 18
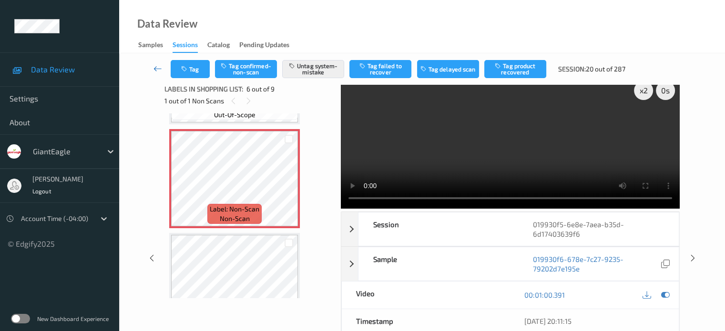
click at [155, 67] on icon at bounding box center [158, 69] width 9 height 10
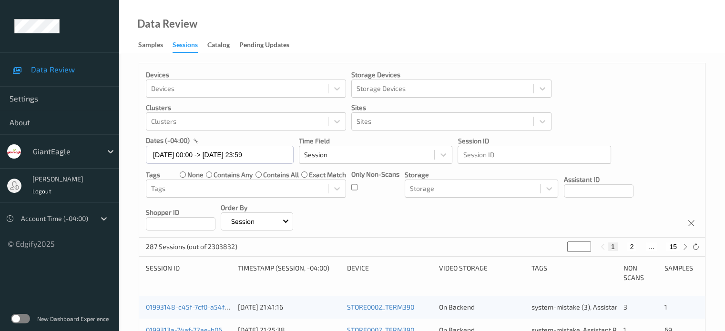
scroll to position [60, 0]
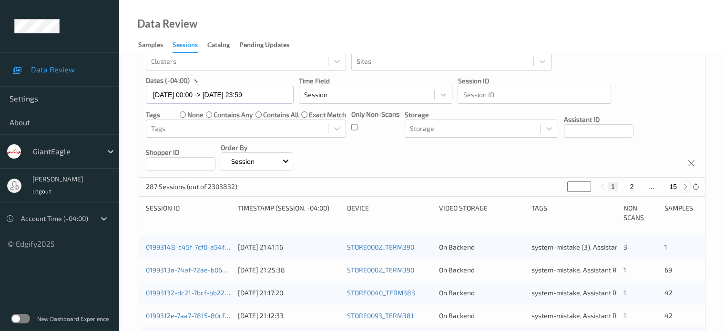
click at [687, 187] on icon at bounding box center [685, 187] width 7 height 7
type input "*"
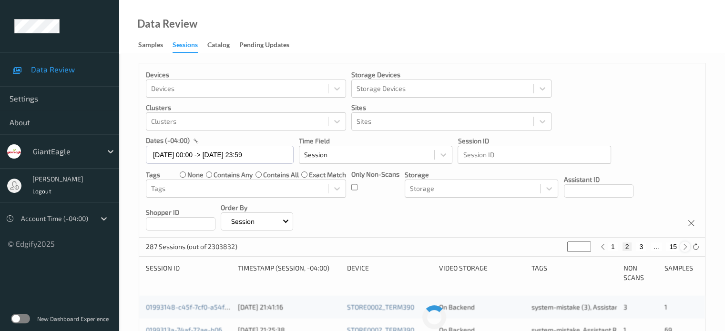
click at [687, 187] on div "Devices Devices Storage Devices Storage Devices Clusters Clusters Sites Sites d…" at bounding box center [422, 150] width 566 height 175
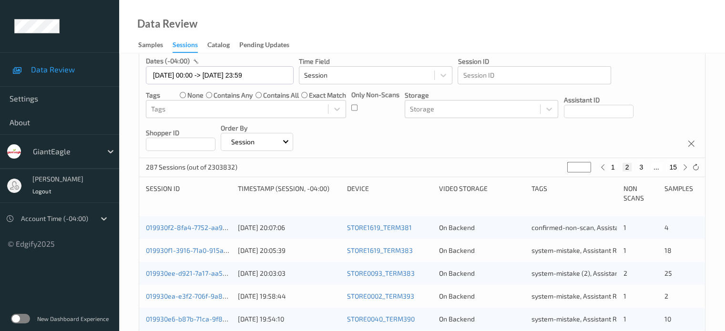
scroll to position [79, 0]
click at [684, 169] on icon at bounding box center [685, 168] width 7 height 7
type input "*"
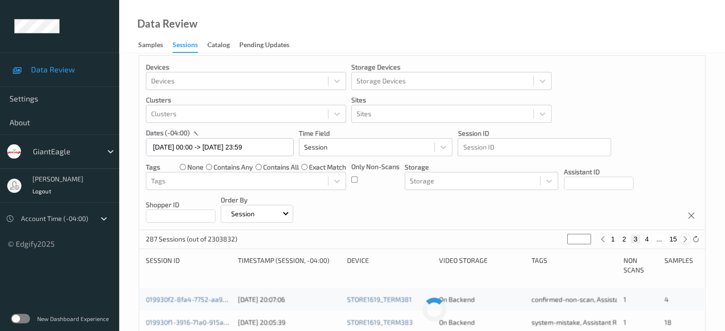
scroll to position [0, 0]
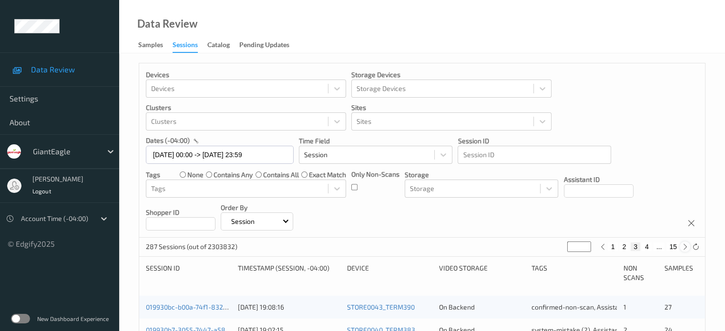
click at [686, 247] on icon at bounding box center [685, 247] width 7 height 7
type input "*"
click at [686, 247] on icon at bounding box center [685, 247] width 7 height 7
type input "*"
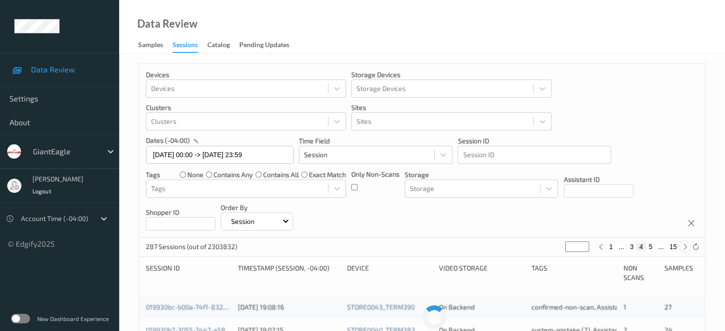
type input "*"
click at [686, 247] on icon at bounding box center [685, 247] width 7 height 7
type input "*"
click at [686, 247] on icon at bounding box center [685, 247] width 7 height 7
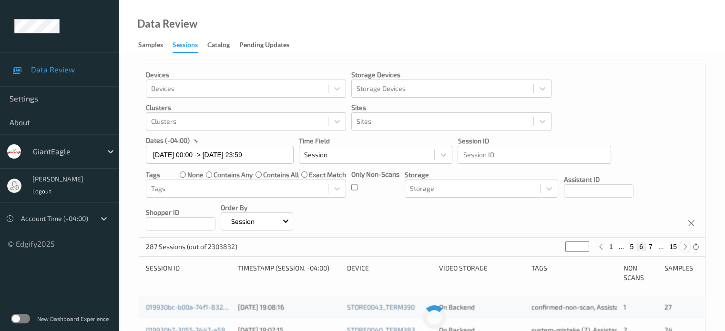
type input "*"
click at [686, 247] on icon at bounding box center [685, 247] width 7 height 7
type input "*"
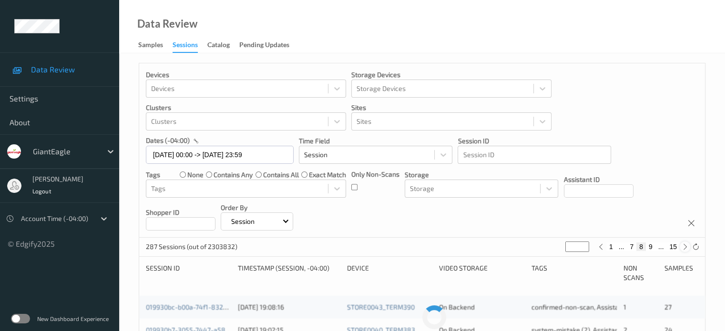
click at [686, 247] on icon at bounding box center [685, 247] width 7 height 7
type input "*"
click at [686, 247] on icon at bounding box center [685, 247] width 7 height 7
type input "**"
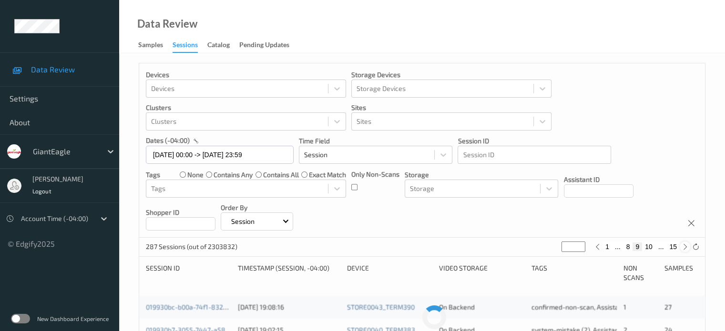
type input "**"
click at [686, 247] on icon at bounding box center [685, 247] width 7 height 7
type input "**"
click at [686, 247] on icon at bounding box center [685, 247] width 7 height 7
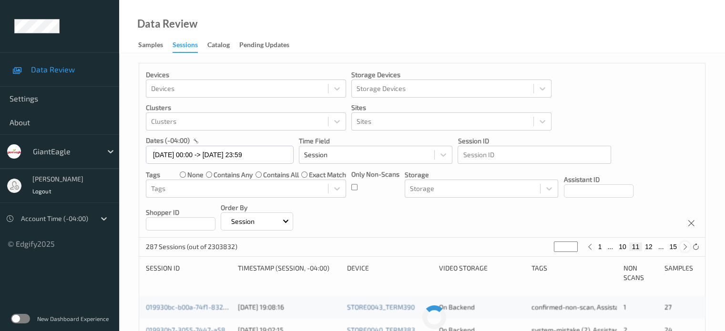
type input "**"
click at [686, 247] on icon at bounding box center [685, 247] width 7 height 7
type input "**"
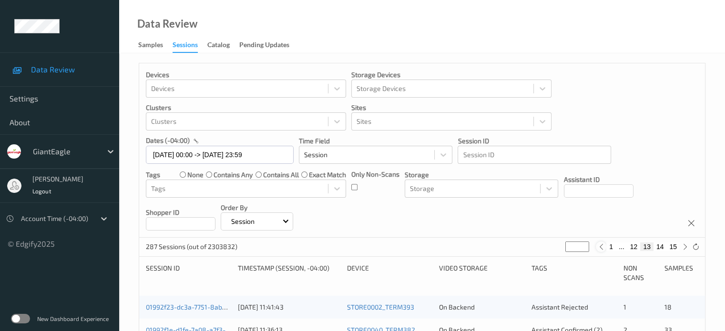
click at [603, 247] on icon at bounding box center [601, 247] width 7 height 7
type input "**"
click at [603, 247] on button "1" at bounding box center [601, 247] width 10 height 9
type input "*"
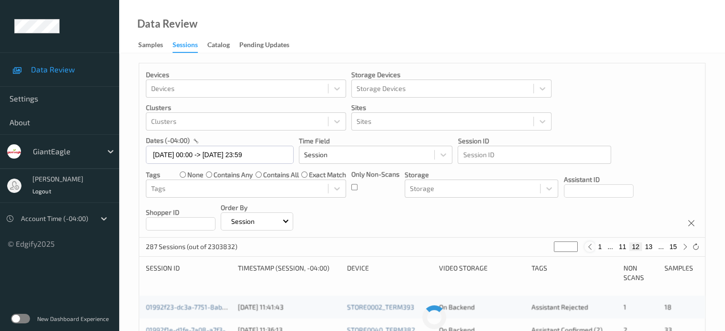
type input "*"
click at [688, 249] on icon at bounding box center [685, 247] width 7 height 7
type input "*"
click at [688, 249] on icon at bounding box center [685, 247] width 7 height 7
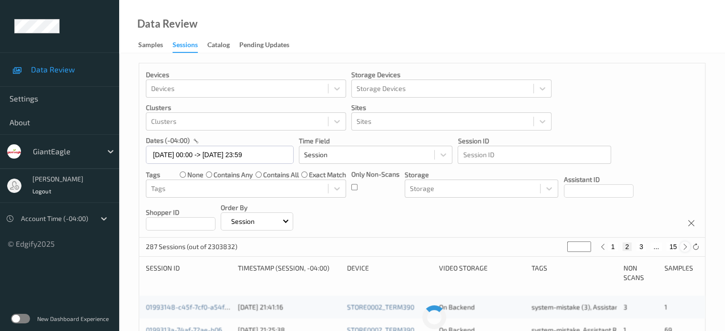
type input "*"
click at [688, 249] on icon at bounding box center [685, 247] width 7 height 7
type input "*"
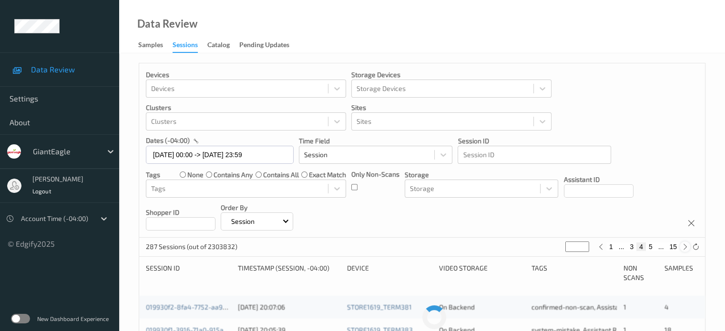
click at [688, 249] on icon at bounding box center [685, 247] width 7 height 7
type input "*"
click at [688, 249] on icon at bounding box center [685, 247] width 7 height 7
type input "*"
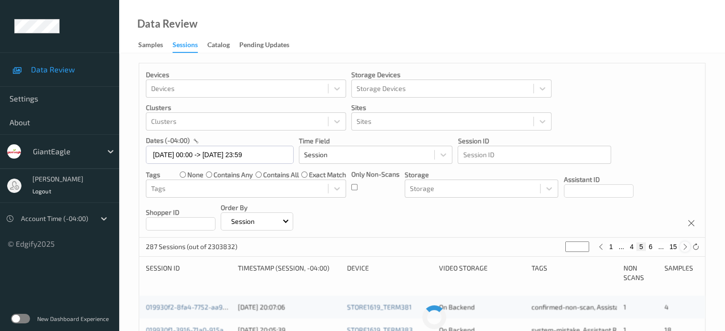
type input "*"
click at [688, 249] on icon at bounding box center [685, 247] width 7 height 7
type input "*"
click at [688, 249] on icon at bounding box center [685, 247] width 7 height 7
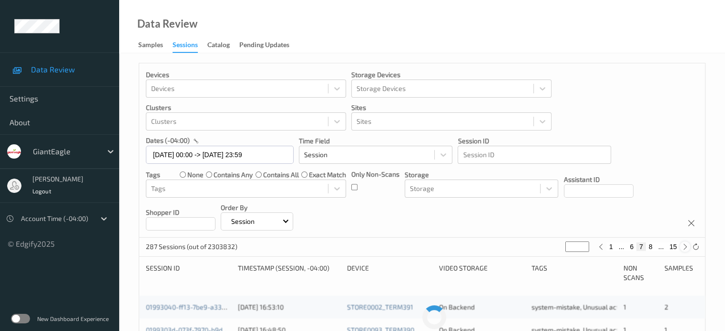
type input "*"
click at [688, 249] on icon at bounding box center [685, 247] width 7 height 7
type input "*"
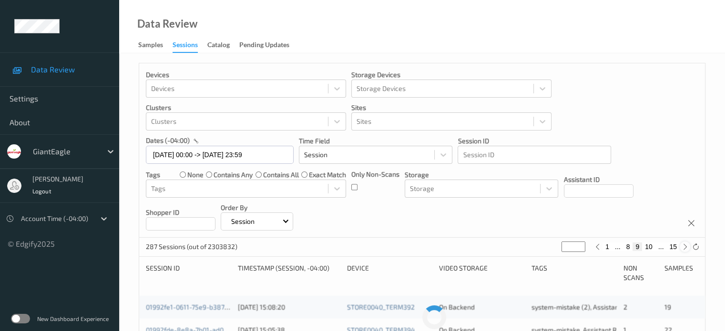
click at [688, 249] on icon at bounding box center [685, 247] width 7 height 7
type input "**"
click at [688, 249] on icon at bounding box center [685, 247] width 7 height 7
type input "**"
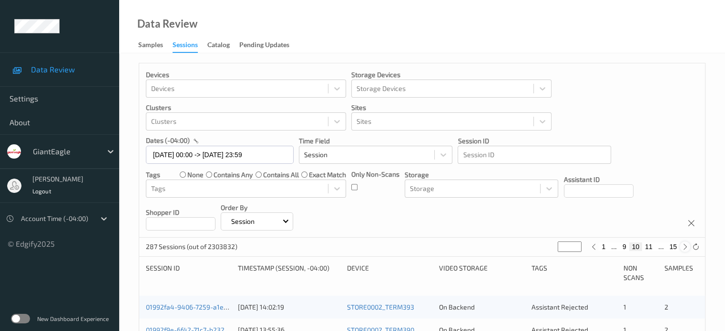
type input "**"
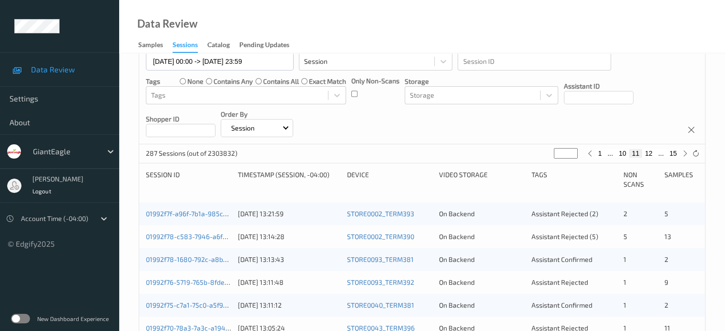
scroll to position [95, 0]
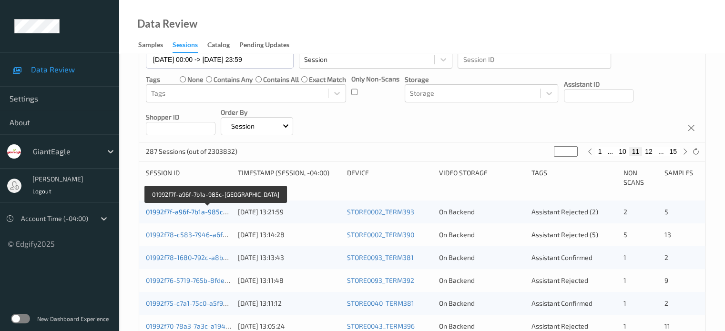
drag, startPoint x: 196, startPoint y: 212, endPoint x: 190, endPoint y: 213, distance: 6.3
click at [190, 213] on link "01992f7f-a96f-7b1a-985c-[GEOGRAPHIC_DATA]" at bounding box center [217, 212] width 143 height 8
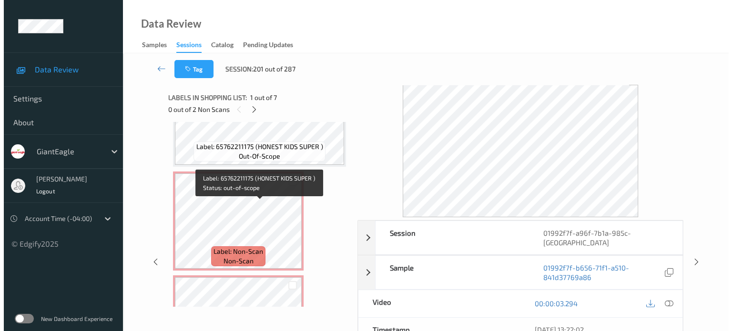
scroll to position [371, 0]
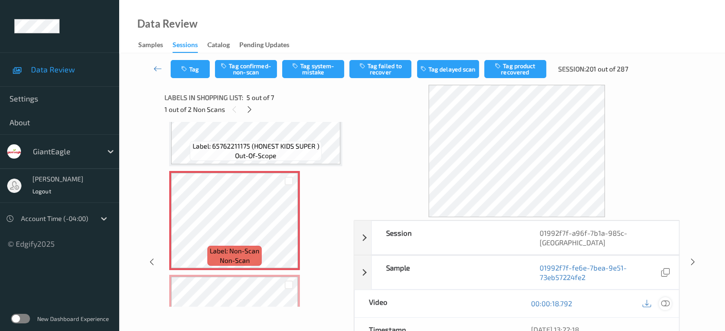
click at [666, 303] on icon at bounding box center [665, 303] width 9 height 9
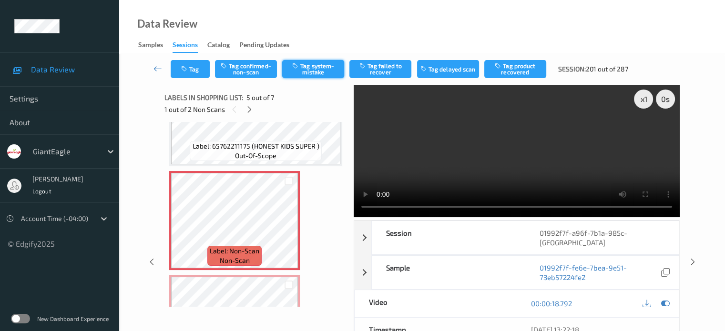
click at [317, 65] on button "Tag system-mistake" at bounding box center [313, 69] width 62 height 18
click at [193, 72] on button "Tag" at bounding box center [190, 69] width 39 height 18
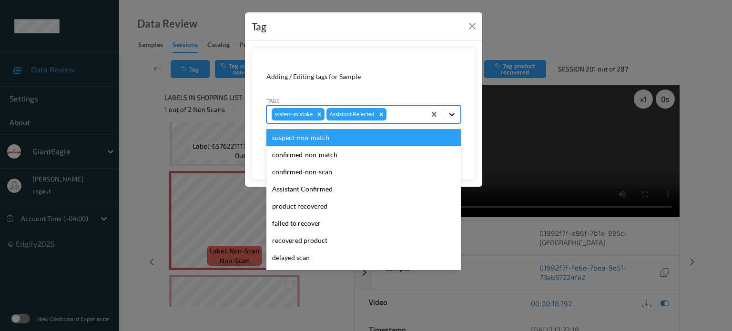
click at [452, 115] on icon at bounding box center [452, 114] width 6 height 3
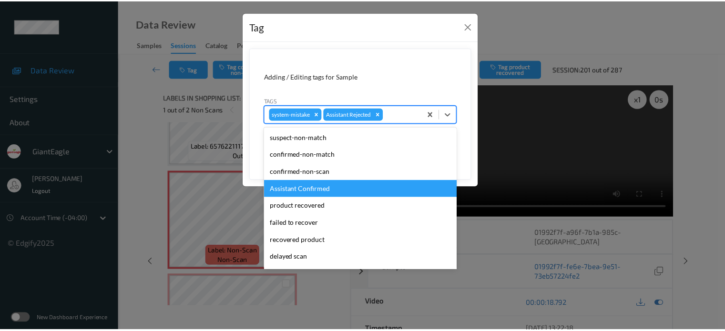
scroll to position [84, 0]
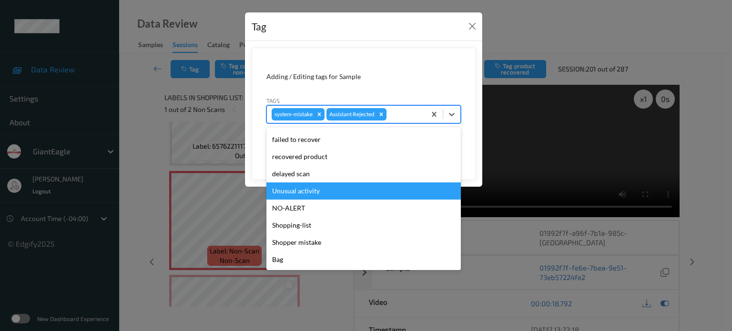
click at [291, 193] on div "Unusual activity" at bounding box center [364, 191] width 195 height 17
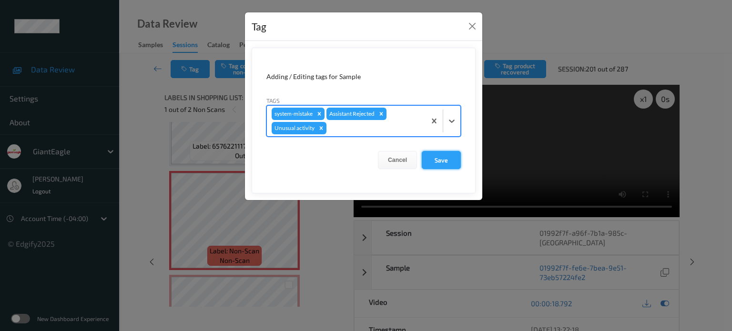
click at [444, 157] on button "Save" at bounding box center [441, 160] width 39 height 18
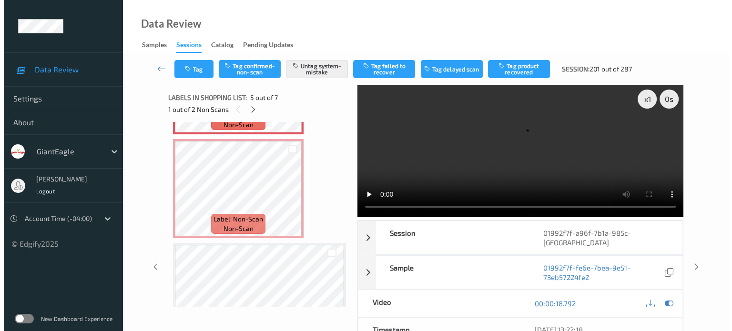
scroll to position [508, 0]
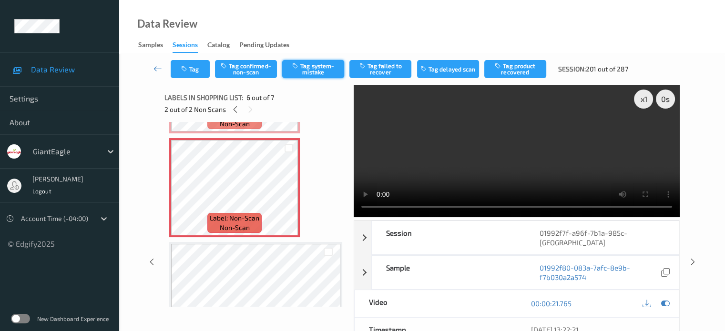
click at [317, 70] on button "Tag system-mistake" at bounding box center [313, 69] width 62 height 18
click at [188, 71] on icon "button" at bounding box center [185, 69] width 8 height 7
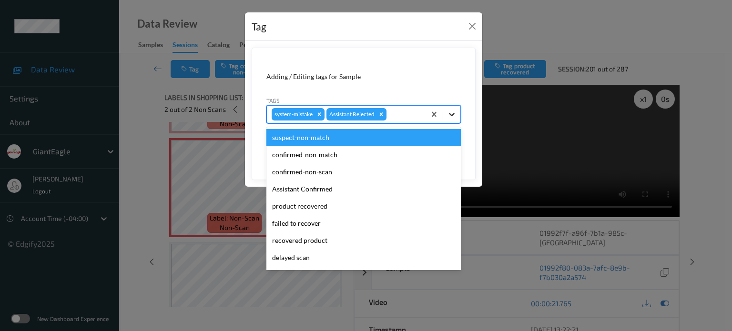
click at [454, 113] on icon at bounding box center [452, 115] width 10 height 10
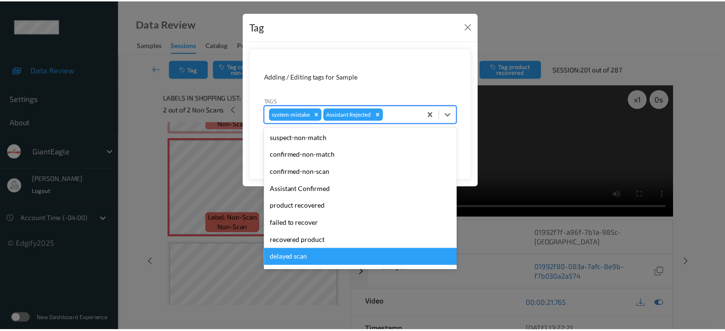
scroll to position [84, 0]
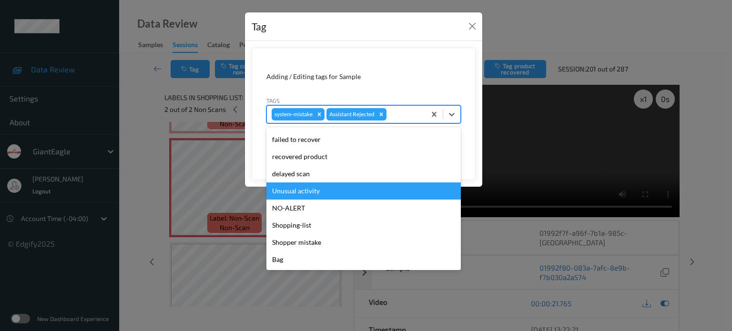
click at [301, 192] on div "Unusual activity" at bounding box center [364, 191] width 195 height 17
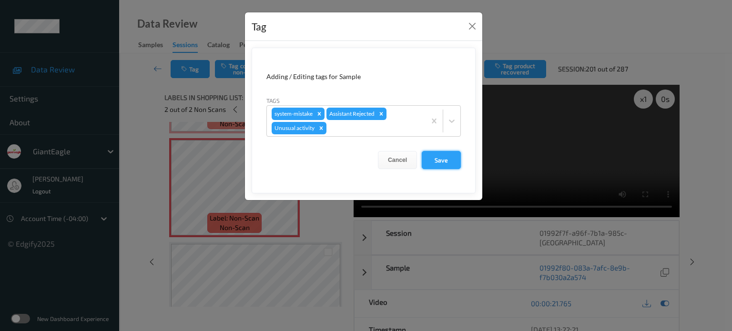
click at [441, 161] on button "Save" at bounding box center [441, 160] width 39 height 18
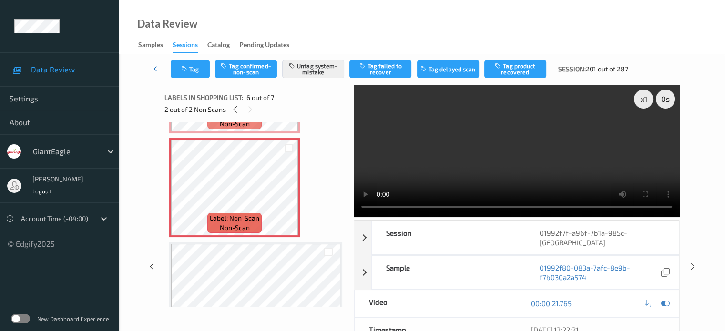
click at [154, 73] on link at bounding box center [157, 69] width 25 height 18
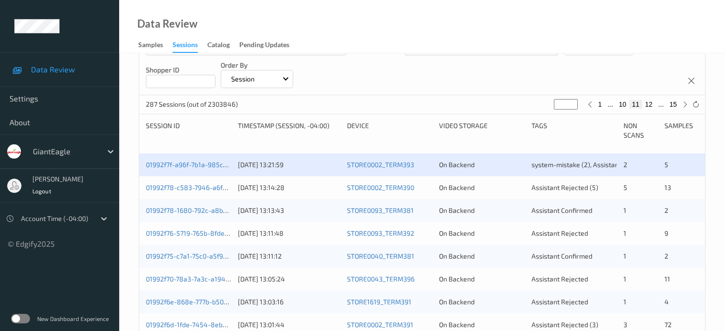
scroll to position [144, 0]
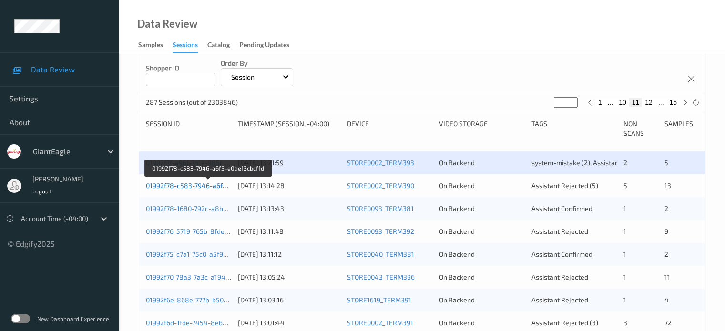
click at [198, 188] on link "01992f78-c583-7946-a6f5-e0ae13cbcf1d" at bounding box center [208, 186] width 125 height 8
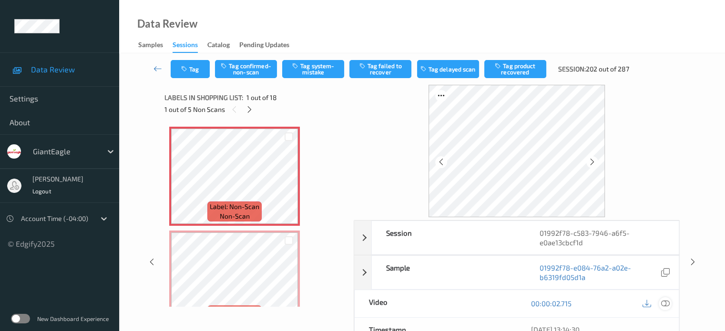
click at [668, 302] on icon at bounding box center [665, 303] width 9 height 9
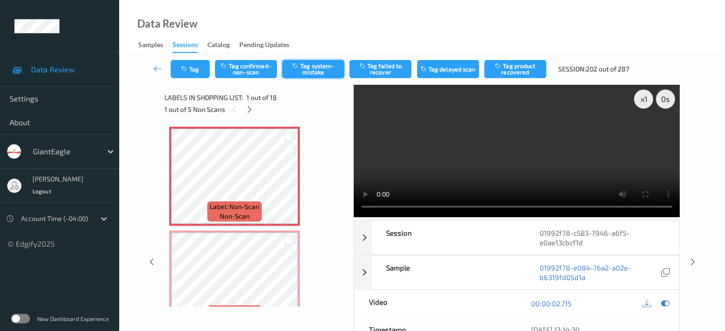
click at [308, 70] on button "Tag system-mistake" at bounding box center [313, 69] width 62 height 18
click at [188, 72] on icon "button" at bounding box center [185, 69] width 8 height 7
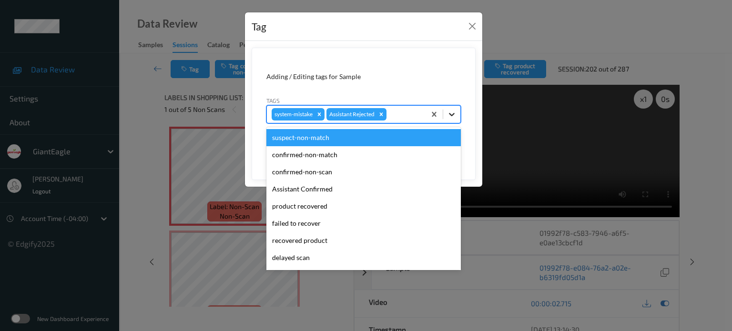
click at [455, 116] on icon at bounding box center [452, 115] width 10 height 10
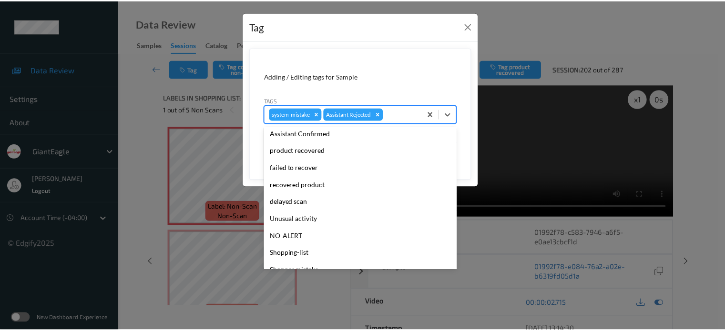
scroll to position [84, 0]
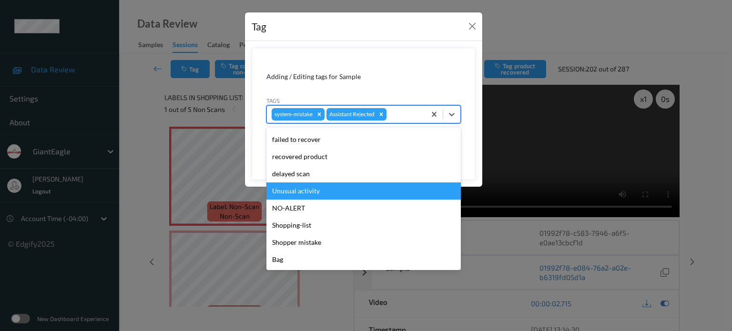
click at [291, 190] on div "Unusual activity" at bounding box center [364, 191] width 195 height 17
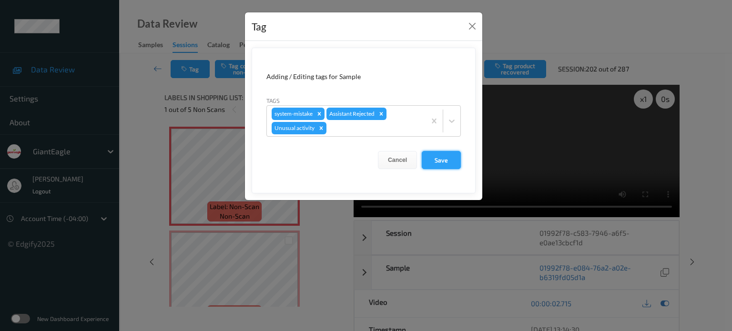
click at [434, 160] on button "Save" at bounding box center [441, 160] width 39 height 18
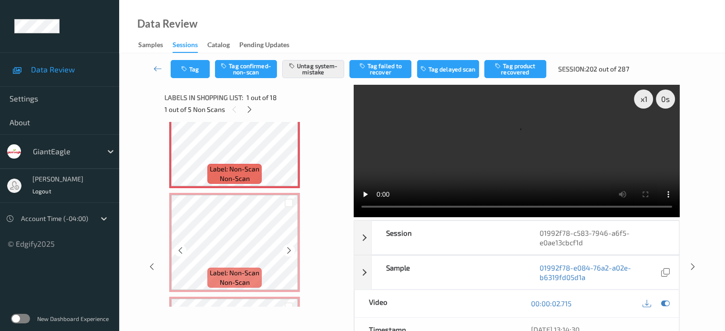
scroll to position [38, 0]
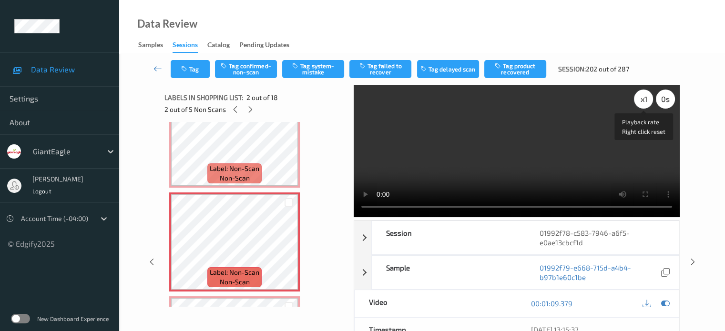
click at [646, 102] on div "x 1" at bounding box center [643, 99] width 19 height 19
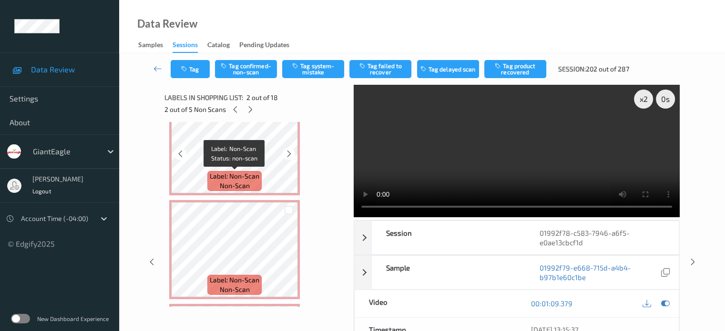
scroll to position [238, 0]
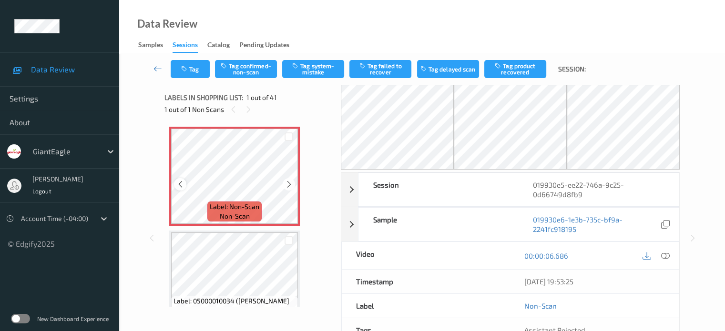
click at [181, 184] on icon at bounding box center [180, 184] width 8 height 9
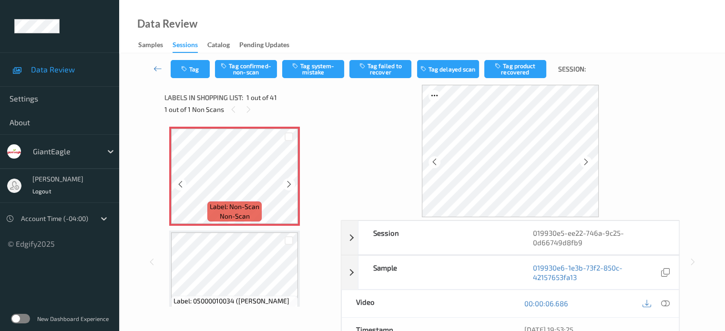
click at [181, 184] on icon at bounding box center [180, 184] width 8 height 9
click at [664, 305] on icon at bounding box center [665, 303] width 9 height 9
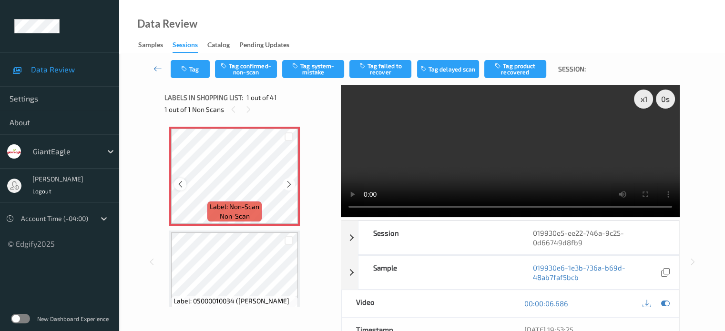
click at [177, 188] on div at bounding box center [180, 184] width 12 height 12
click at [643, 103] on div "x 1" at bounding box center [643, 99] width 19 height 19
click at [644, 96] on div "x 2" at bounding box center [643, 99] width 19 height 19
